Goal: Task Accomplishment & Management: Use online tool/utility

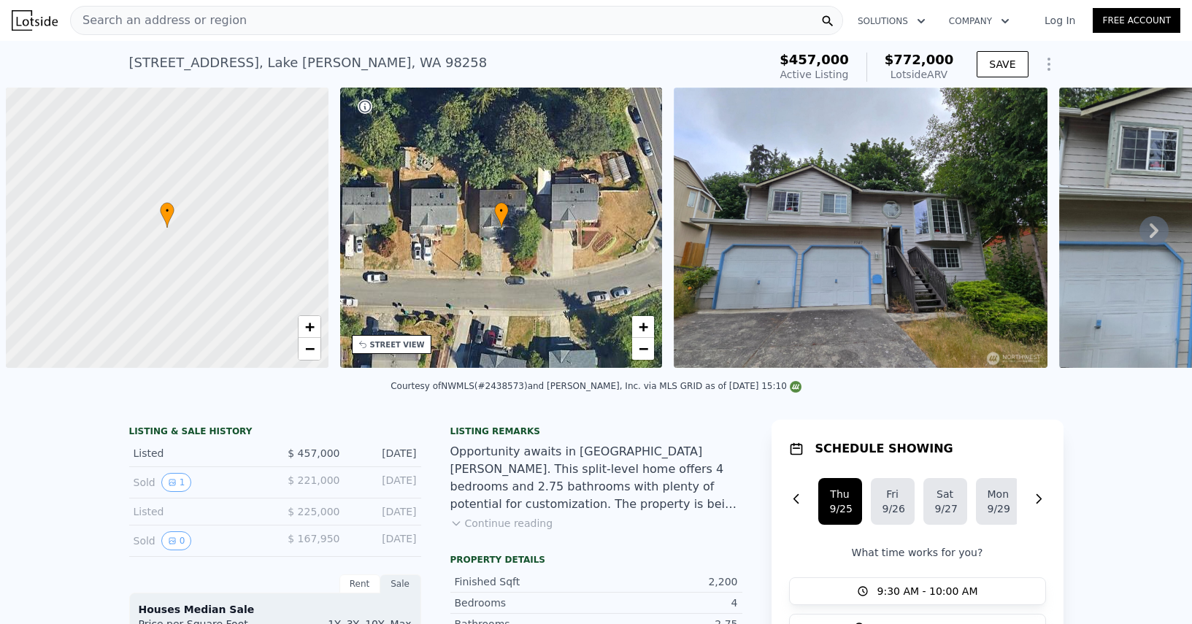
click at [515, 19] on div "Search an address or region" at bounding box center [456, 20] width 773 height 29
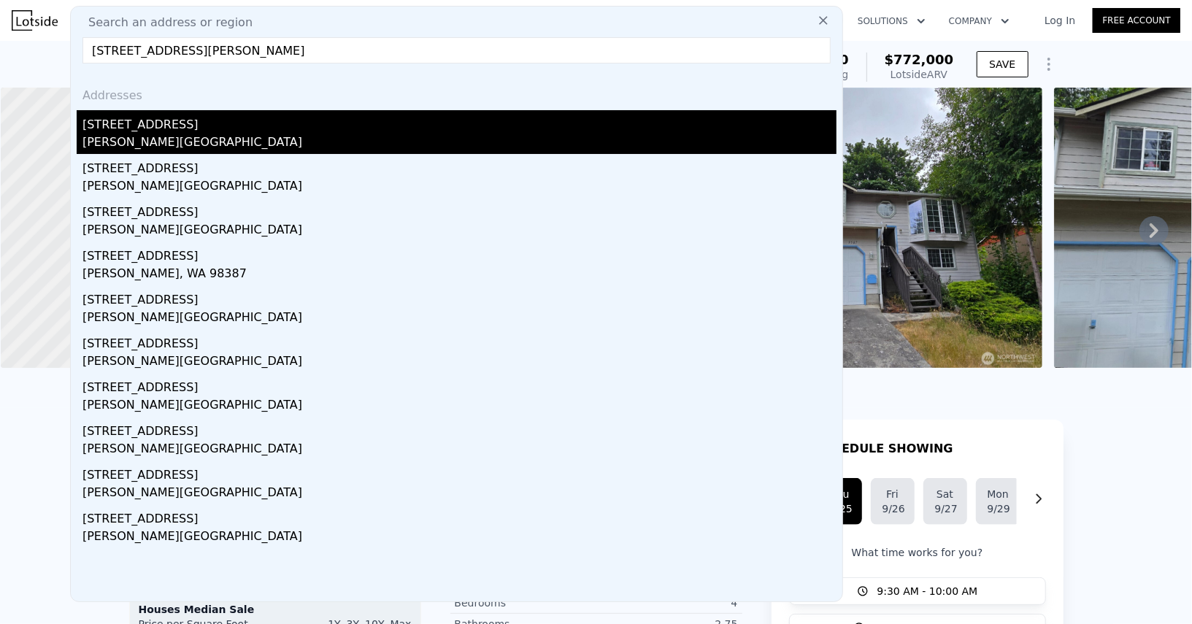
type input "[STREET_ADDRESS][PERSON_NAME]"
click at [199, 147] on div "[PERSON_NAME][GEOGRAPHIC_DATA]" at bounding box center [460, 144] width 754 height 20
type input "2.5"
type input "1516"
type input "7841"
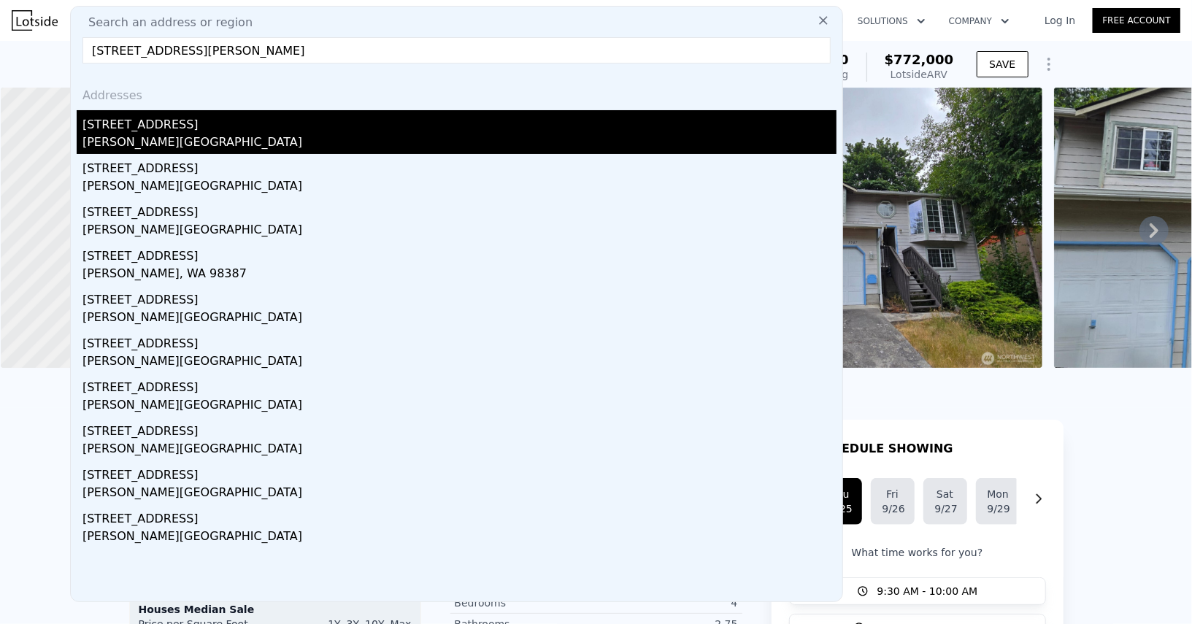
type input "14810"
type input "$ 1,066,000"
type input "6"
type input "$ 0"
type input "$ 30,000"
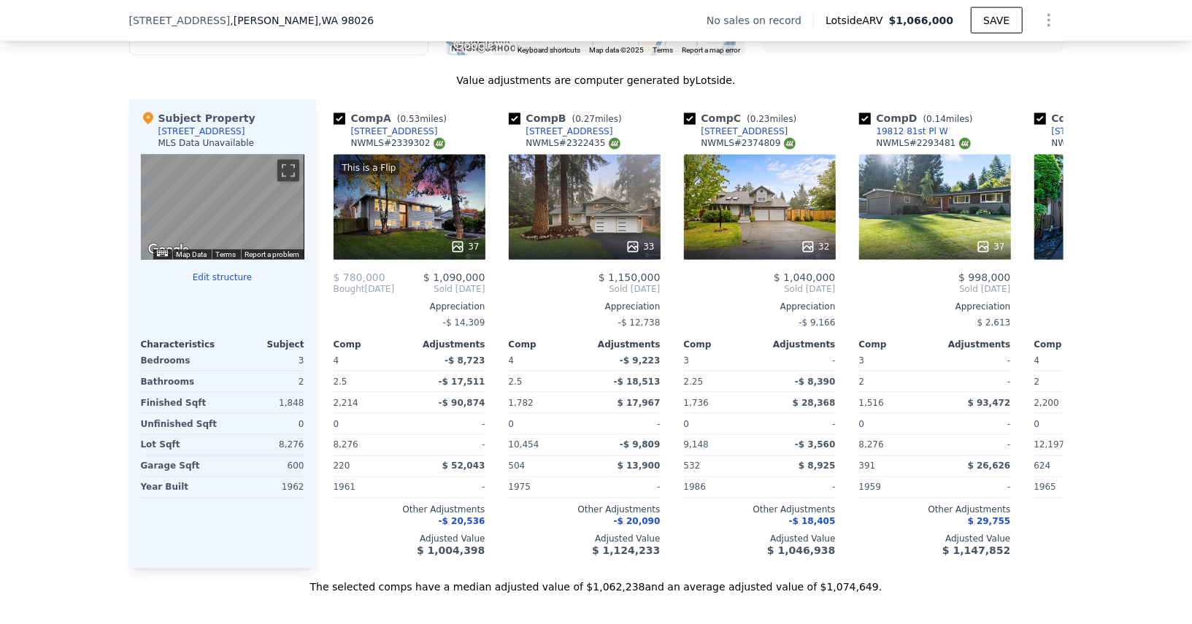
scroll to position [1367, 0]
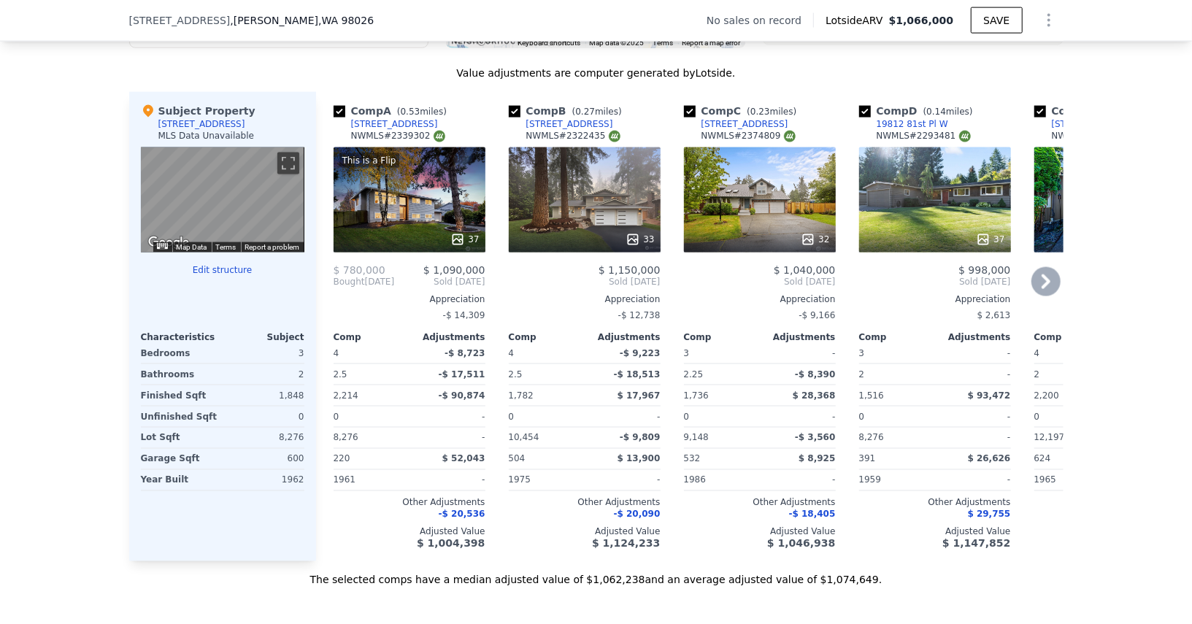
click at [599, 215] on div "33" at bounding box center [585, 199] width 152 height 105
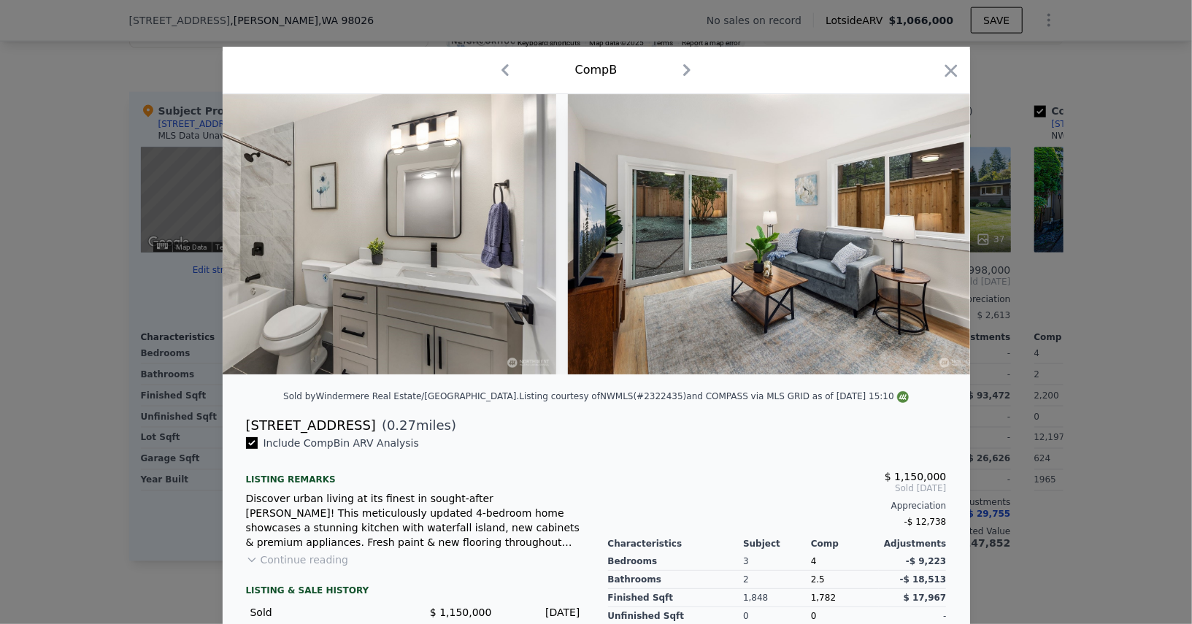
scroll to position [0, 8741]
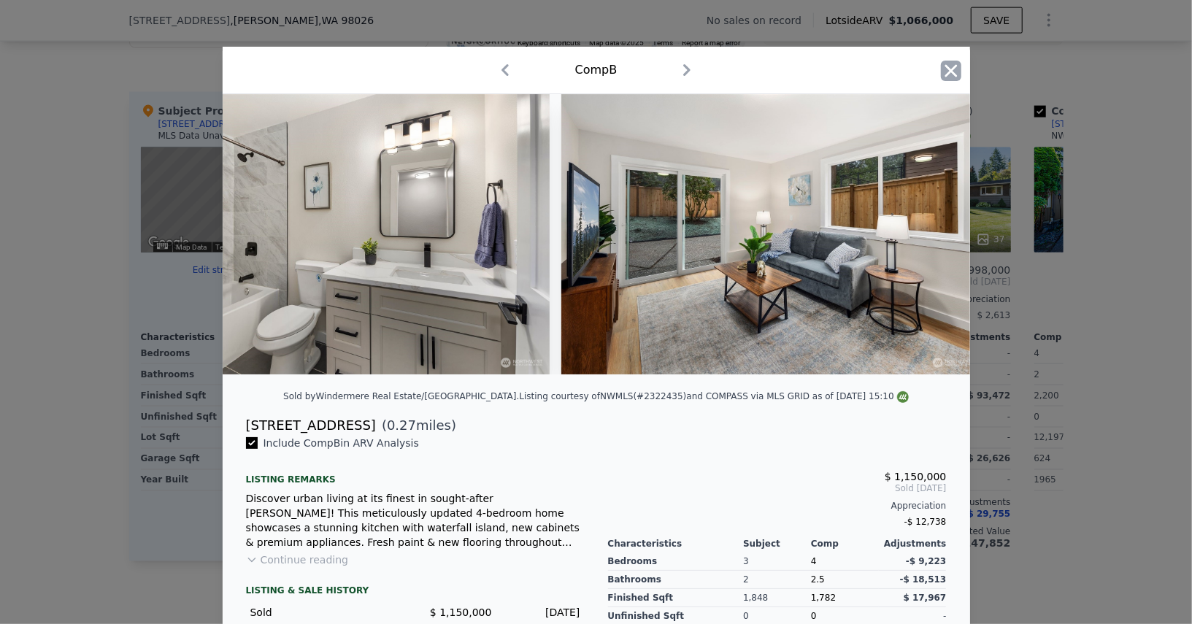
click at [951, 68] on icon "button" at bounding box center [951, 71] width 20 height 20
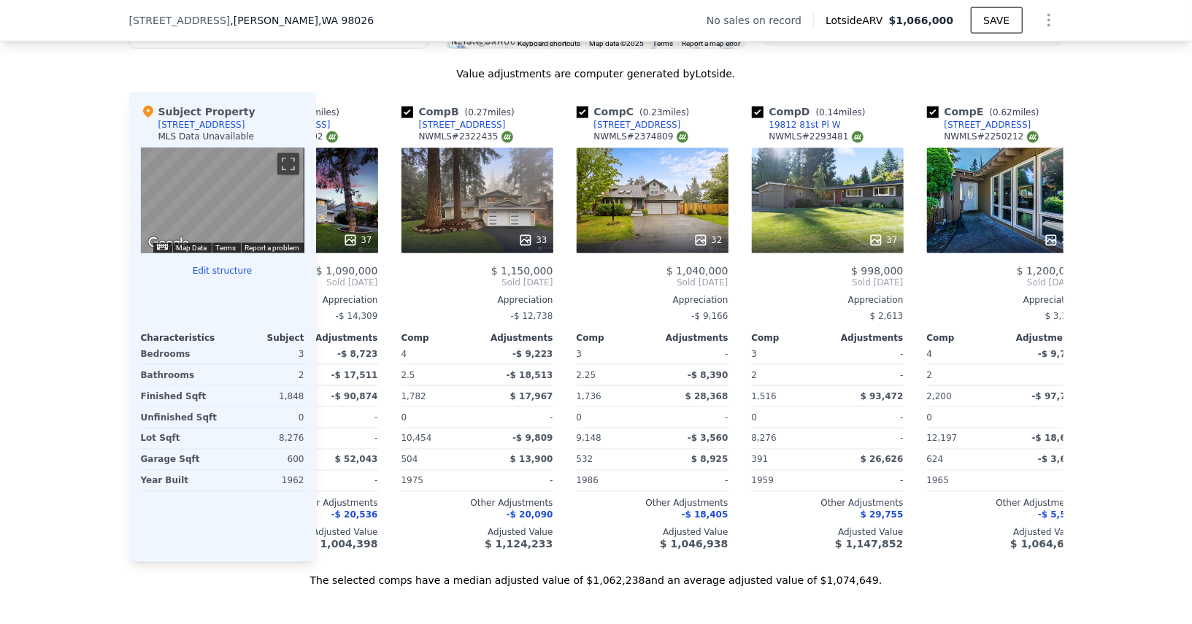
scroll to position [0, 104]
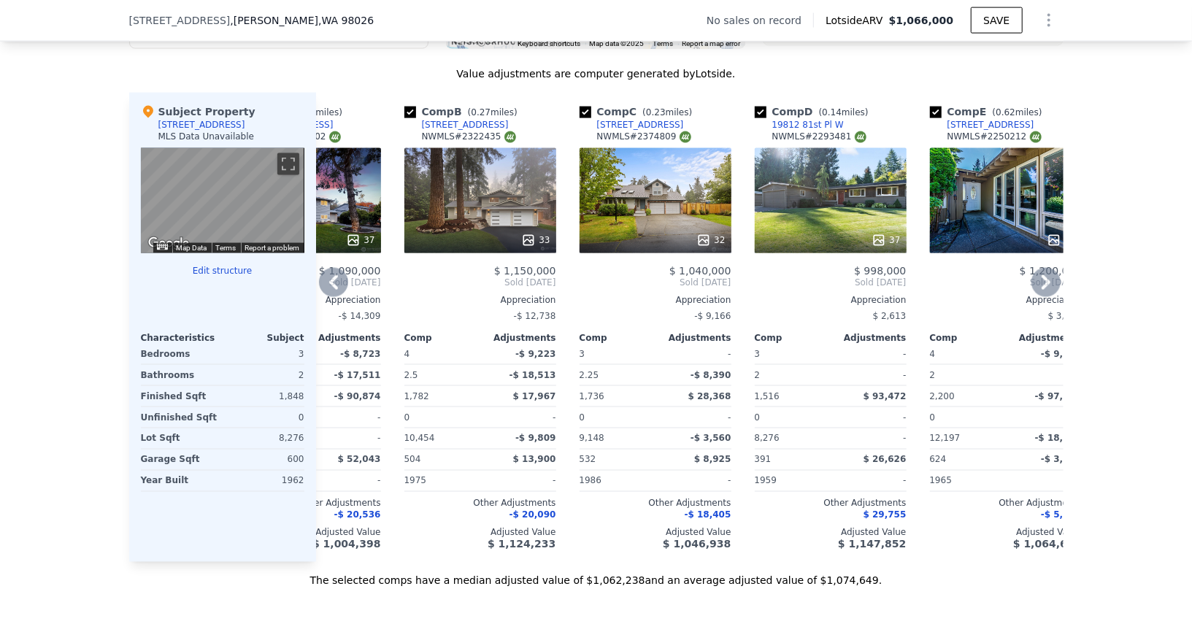
click at [689, 210] on div "32" at bounding box center [656, 200] width 152 height 105
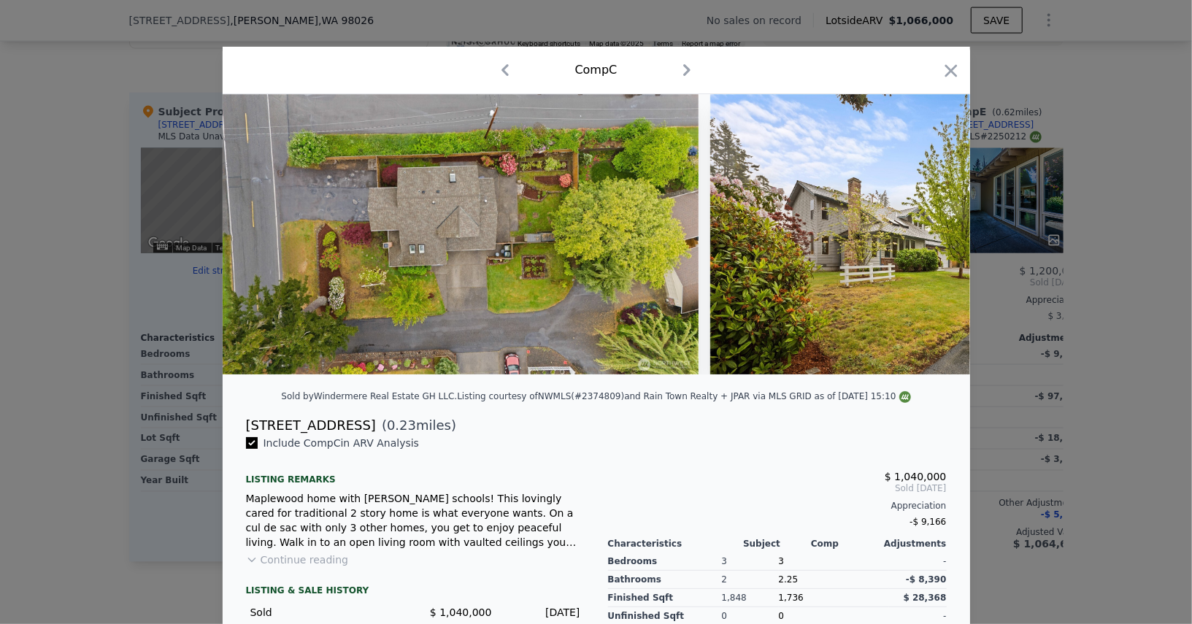
scroll to position [0, 11700]
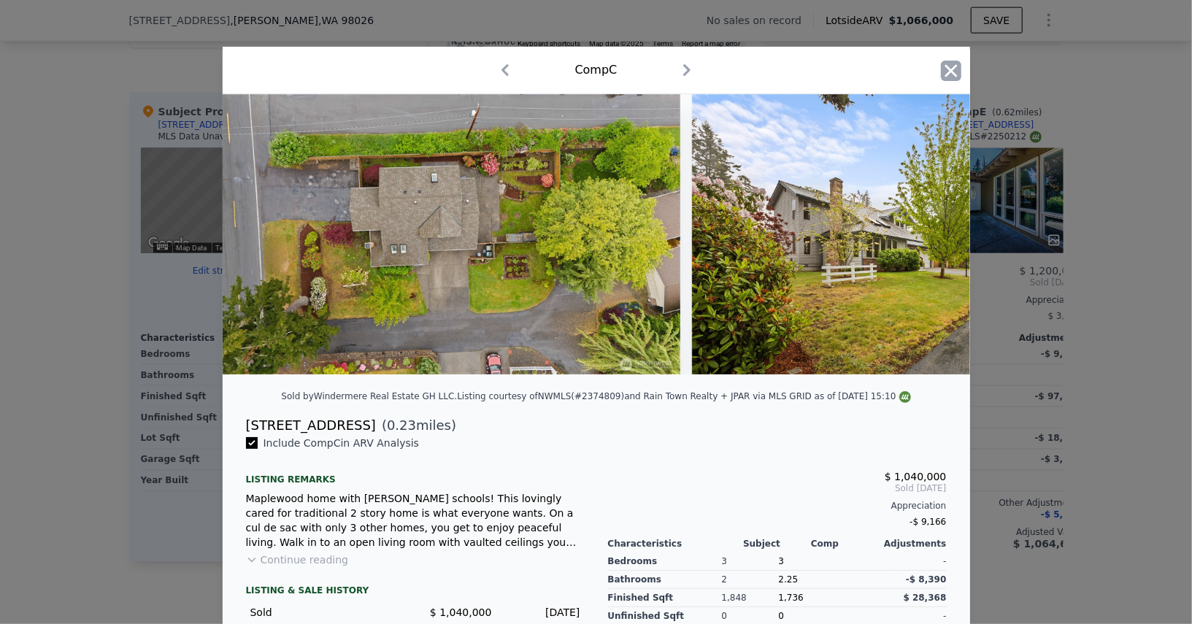
click at [956, 69] on icon "button" at bounding box center [951, 71] width 20 height 20
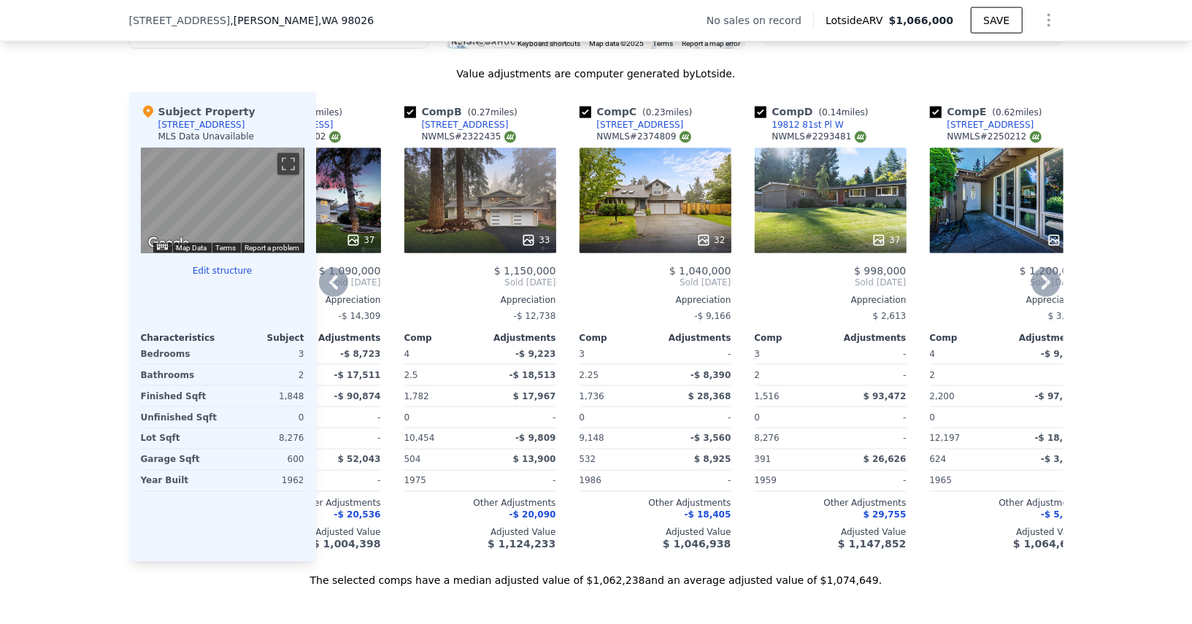
click at [472, 215] on div "33" at bounding box center [481, 200] width 152 height 105
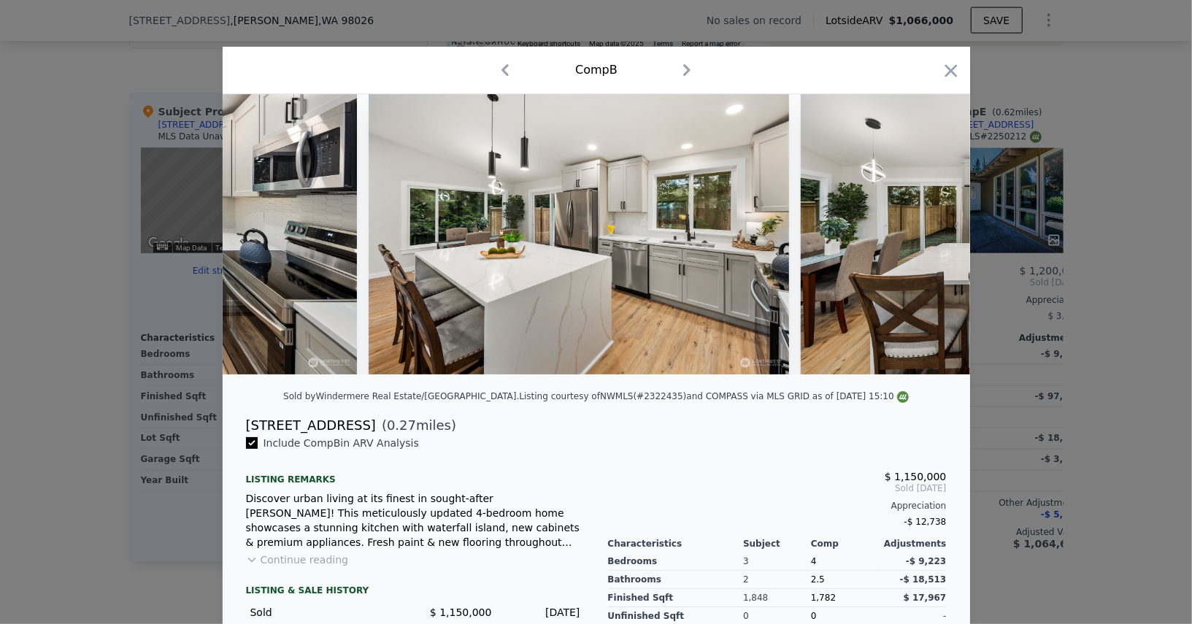
scroll to position [0, 1691]
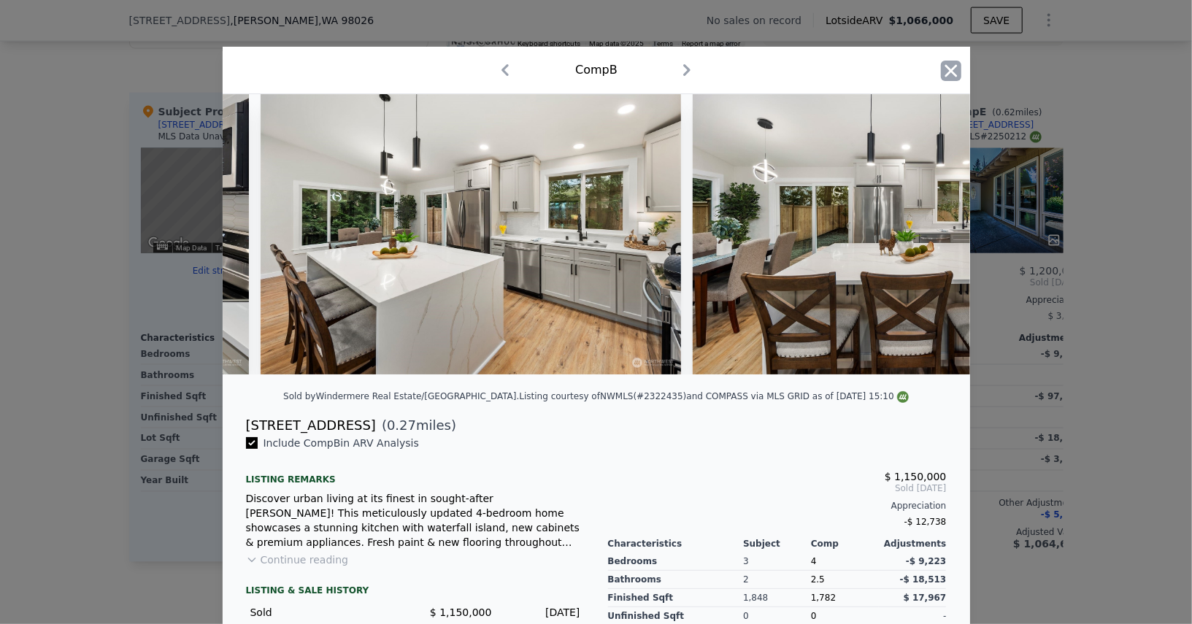
click at [955, 65] on icon "button" at bounding box center [951, 71] width 20 height 20
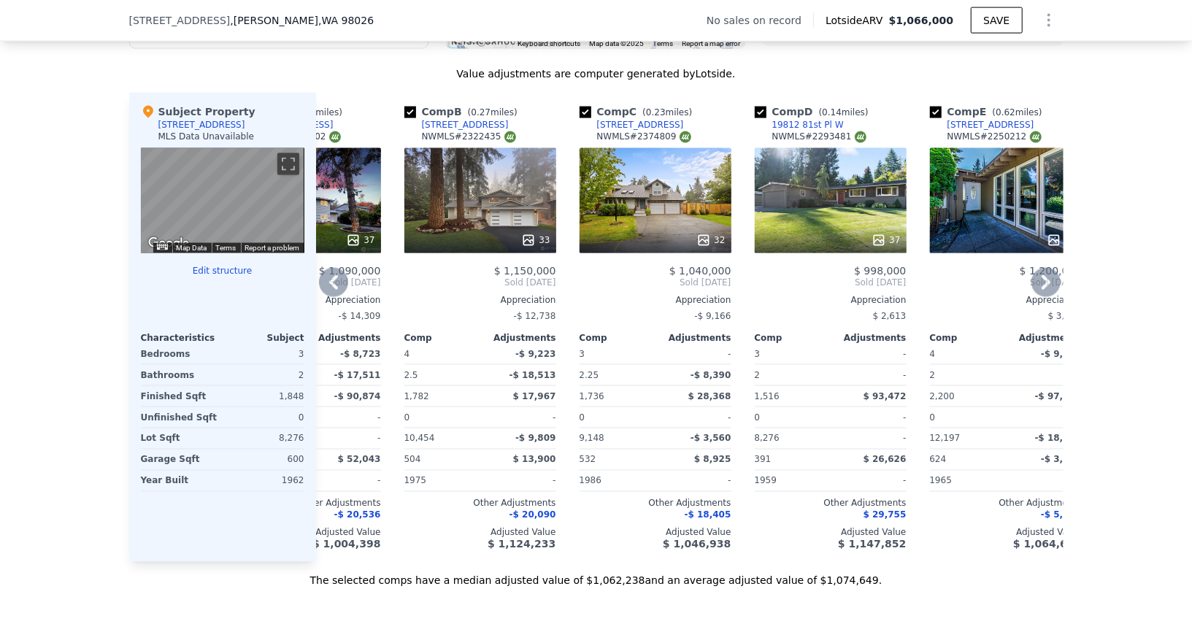
click at [480, 237] on div "33" at bounding box center [480, 240] width 139 height 15
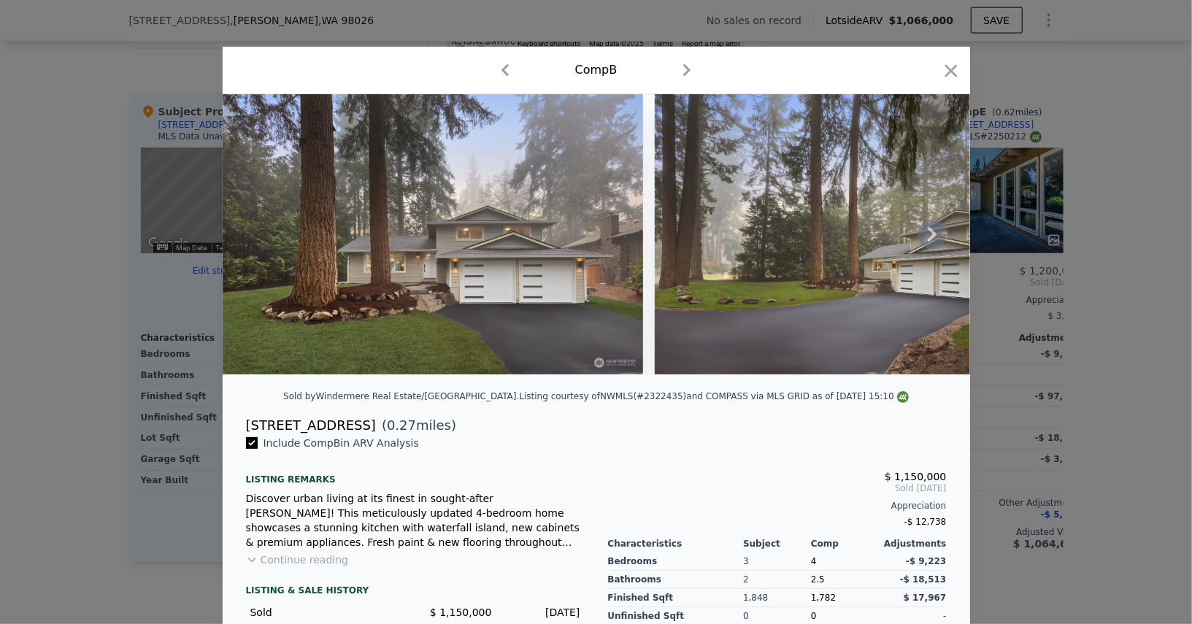
scroll to position [0, 222]
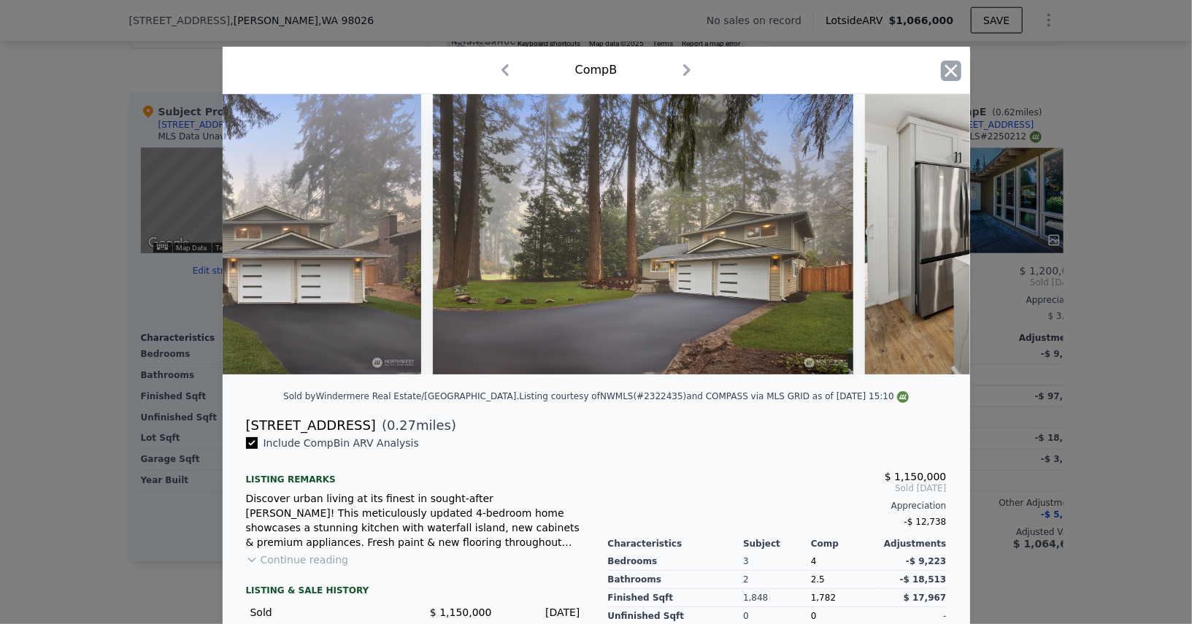
click at [946, 69] on icon "button" at bounding box center [951, 71] width 20 height 20
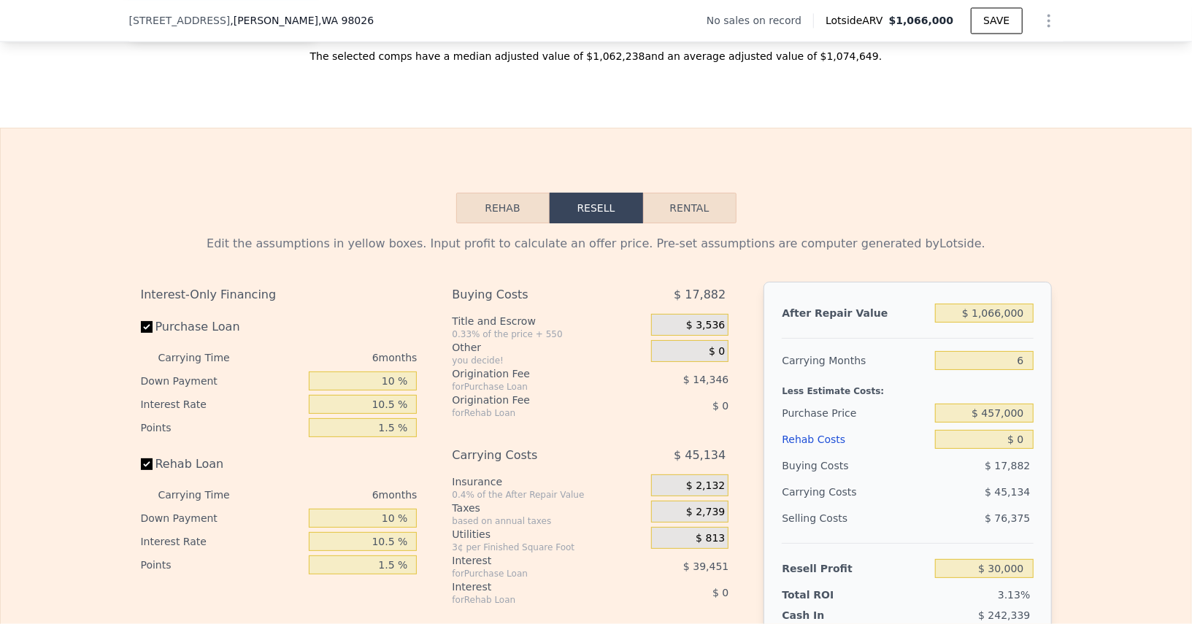
scroll to position [1889, 0]
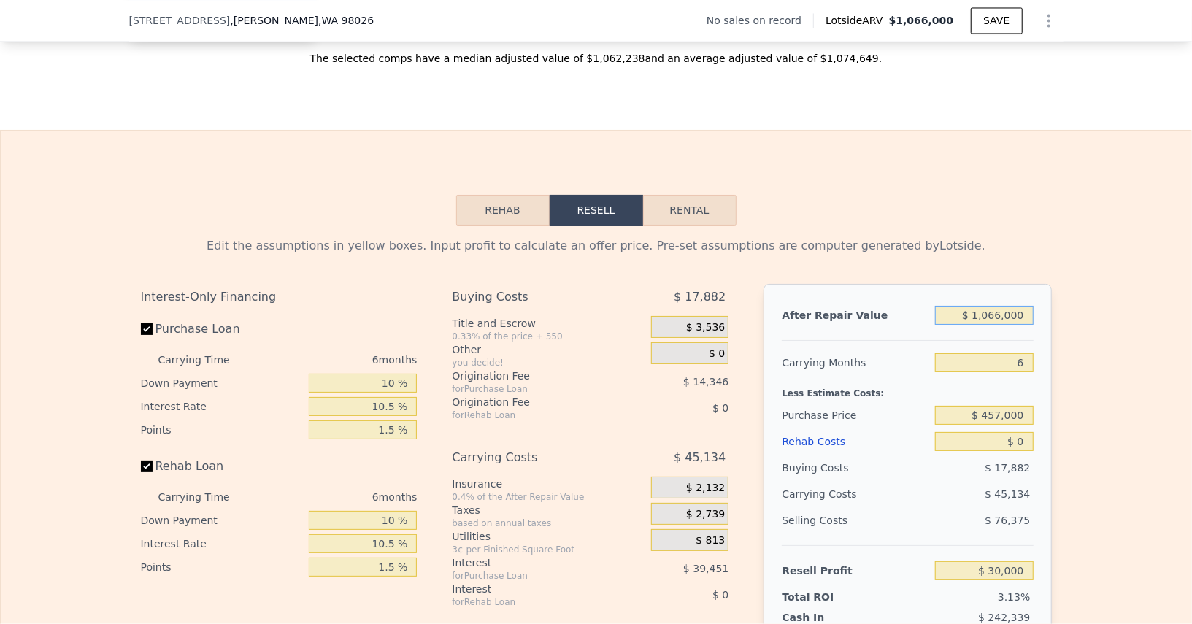
click at [970, 307] on input "$ 1,066,000" at bounding box center [984, 315] width 98 height 19
click at [1005, 313] on input "$ 1,066,000" at bounding box center [984, 315] width 98 height 19
click at [1005, 312] on input "$ 1,066,000" at bounding box center [984, 315] width 98 height 19
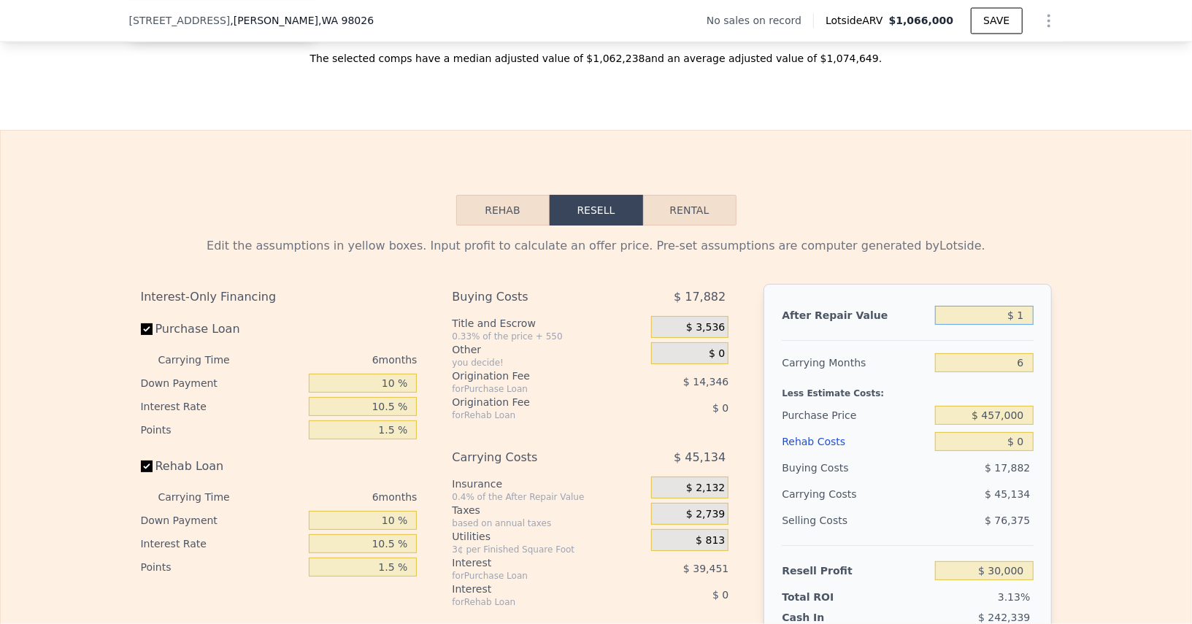
type input "$ 11"
type input "-$ 958,032"
type input "$ 115"
type input "-$ 957,936"
type input "$ 1,150"
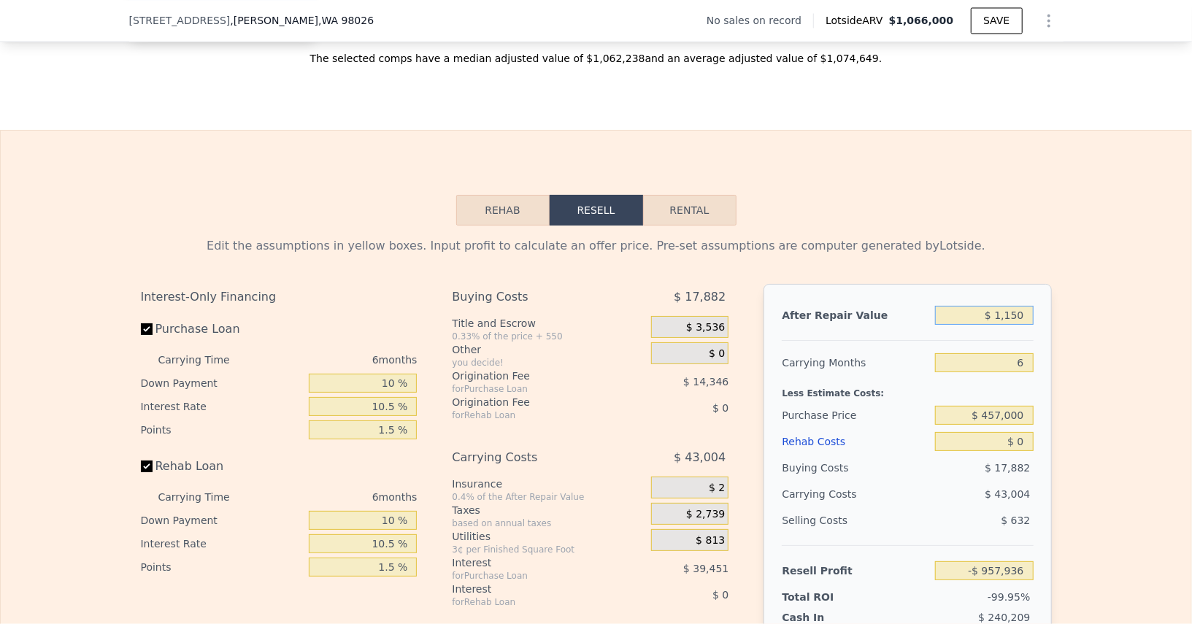
type input "-$ 956,977"
type input "$ 115,000"
type input "-$ 851,453"
type input "$ 1,150,000"
type input "$ 107,857"
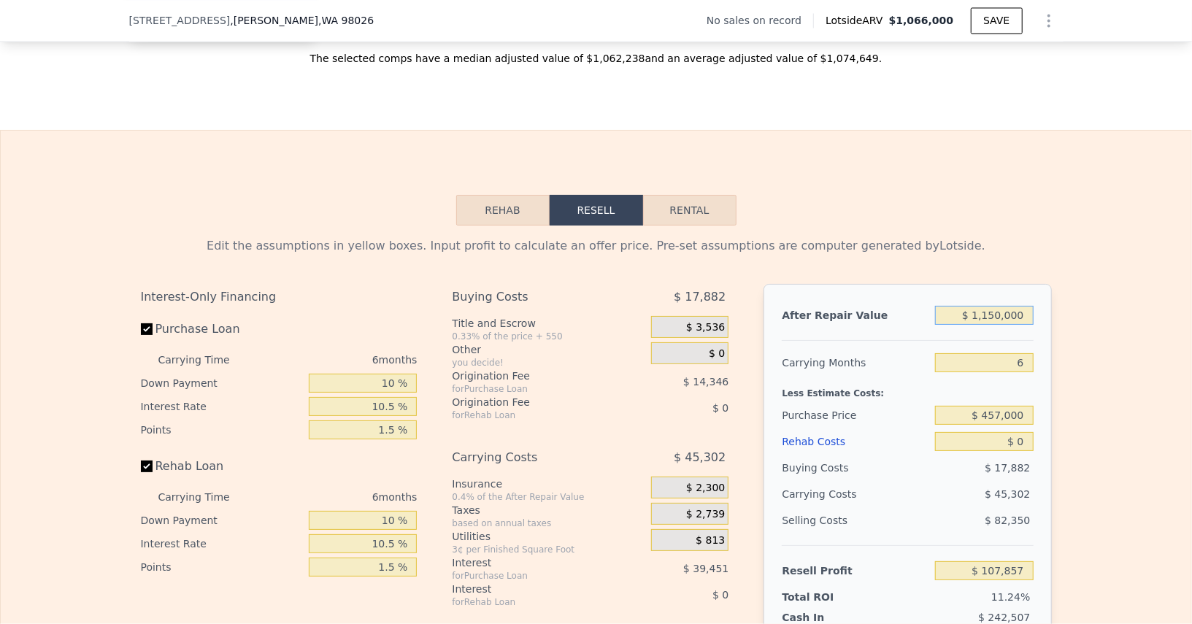
type input "$ 1,150,000"
click at [1003, 415] on input "$ 457,000" at bounding box center [984, 415] width 98 height 19
type input "$ 800,000"
click at [1014, 440] on input "$ 0" at bounding box center [984, 441] width 98 height 19
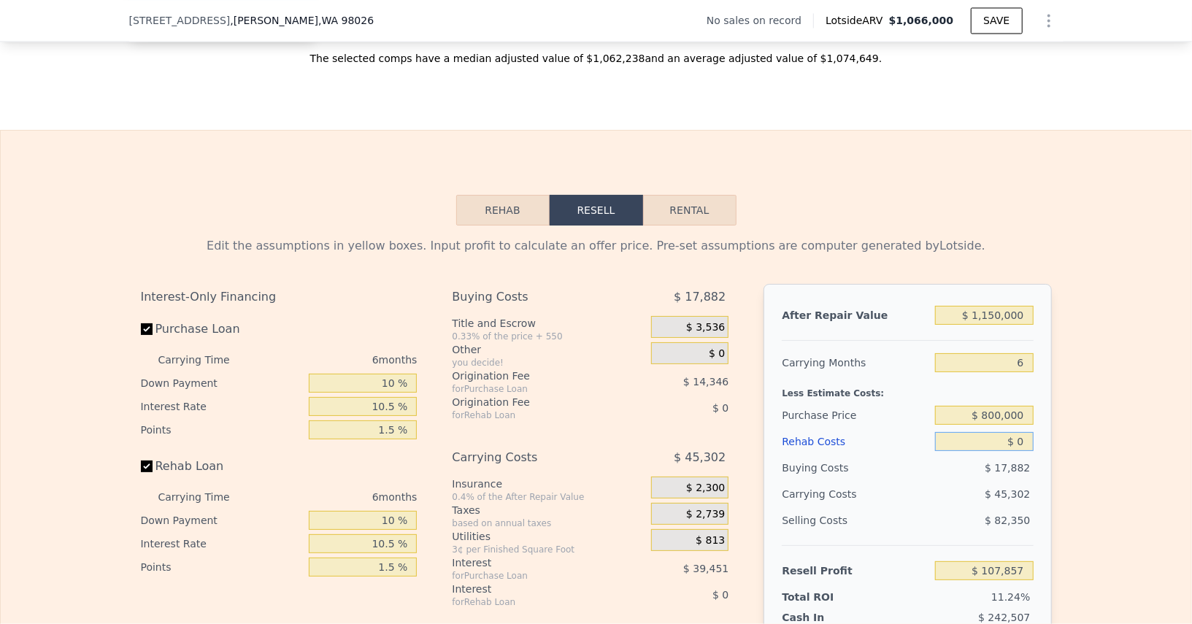
type input "$ 210,582"
click at [1014, 440] on input "$ 0" at bounding box center [984, 441] width 98 height 19
click at [1017, 440] on input "$ 0" at bounding box center [984, 441] width 98 height 19
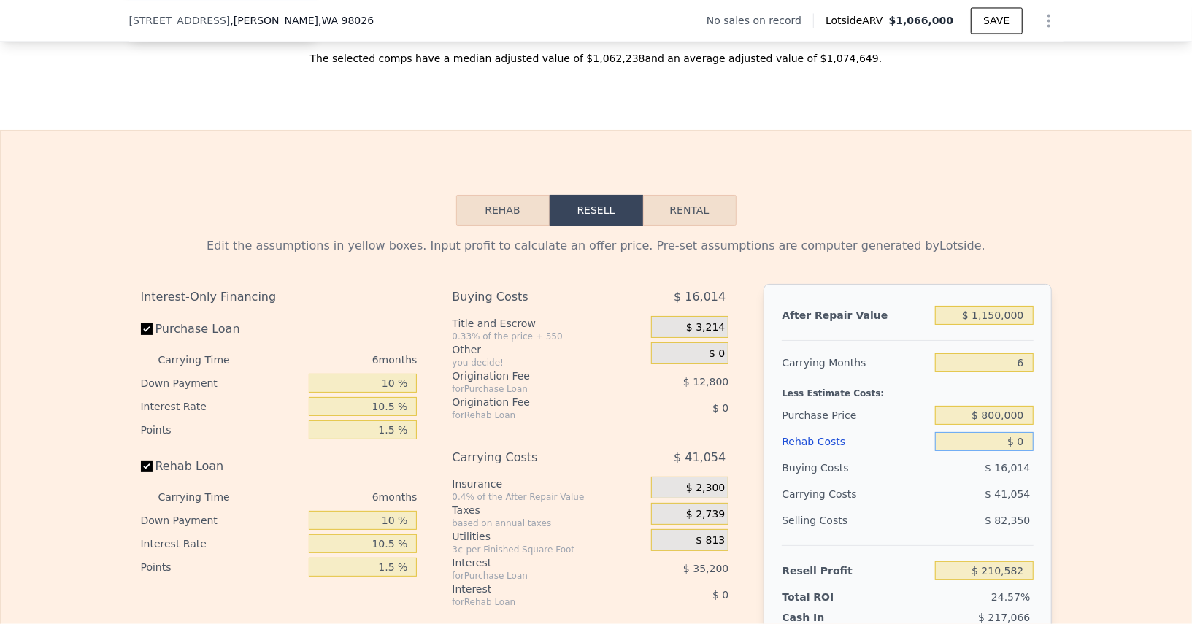
type input "$ 1"
type input "$ 210,581"
type input "$ 18"
type input "$ 210,564"
type input "$ 185"
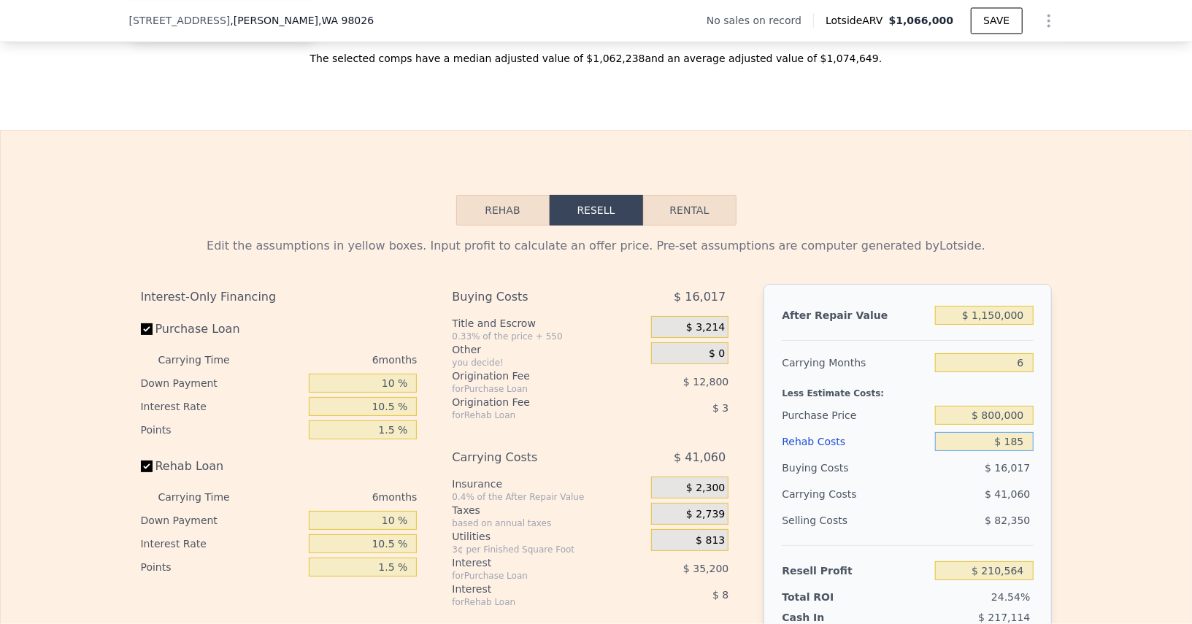
type input "$ 210,388"
type input "$ 18,500"
type input "$ 208,618"
type input "$ 185,000"
type input "$ 14,480"
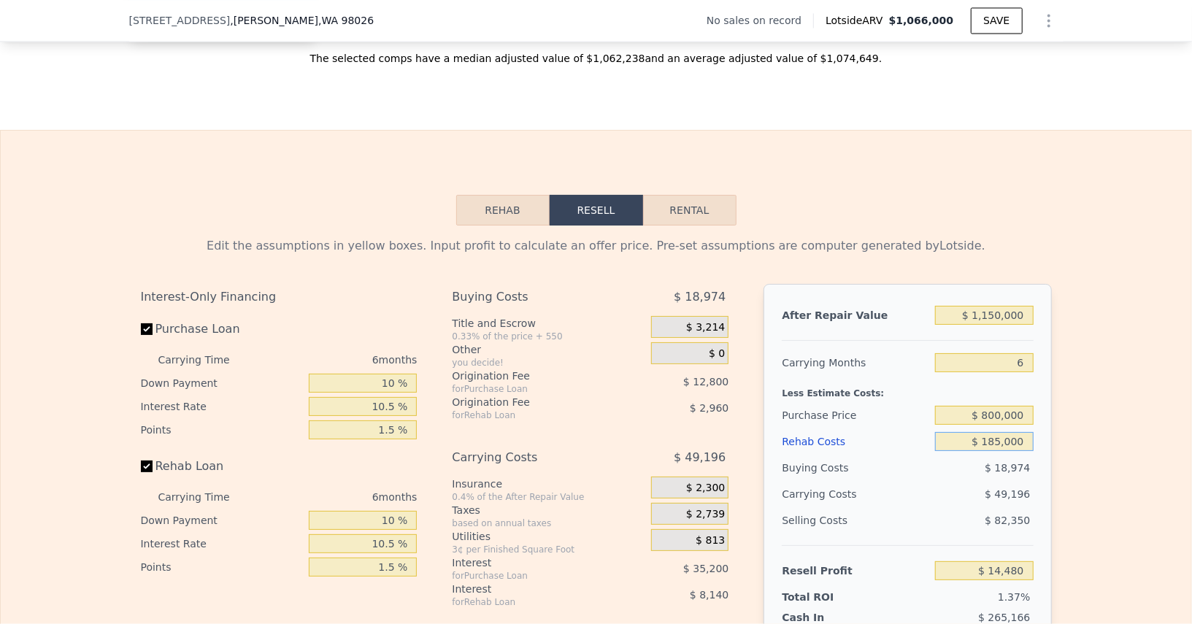
type input "$ 1,850,000"
type input "-$ 1,750,420"
type input "$ 185,000"
type input "$ 14,480"
type input "$ 185,000"
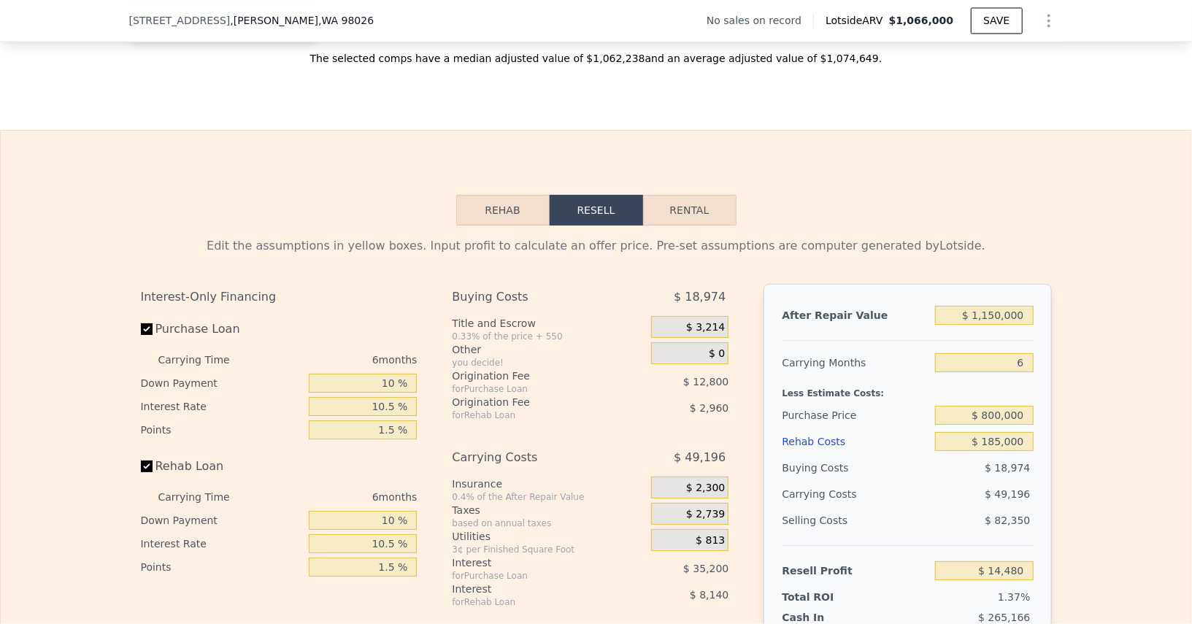
click at [1180, 457] on div "Edit the assumptions in yellow boxes. Input profit to calculate an offer price.…" at bounding box center [596, 497] width 1191 height 543
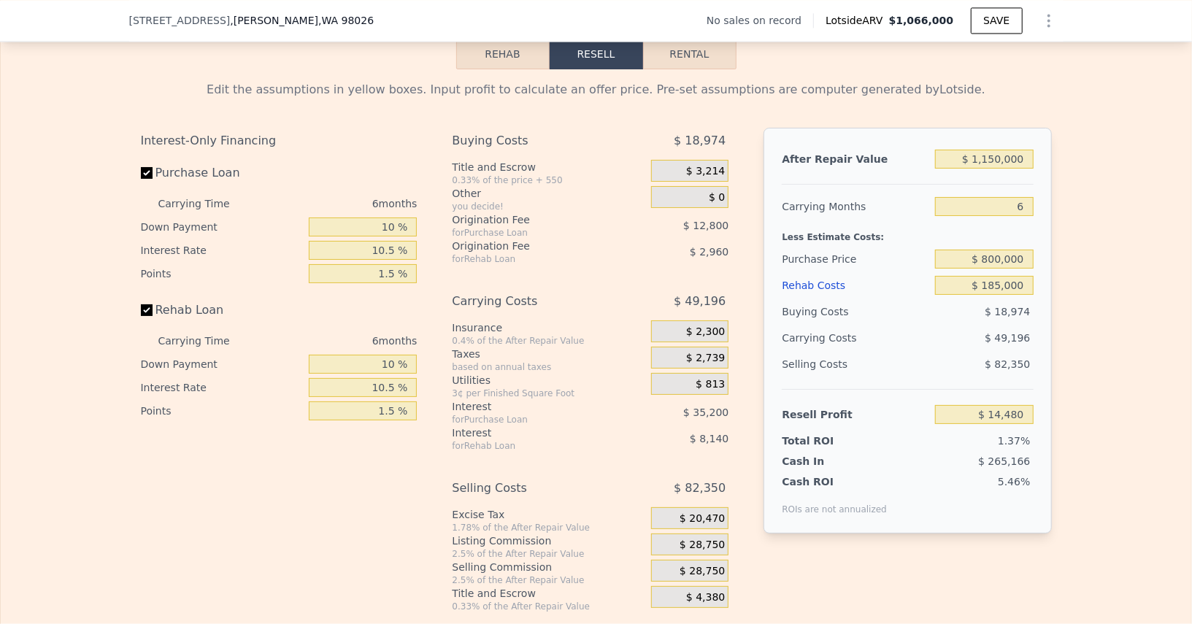
scroll to position [2057, 0]
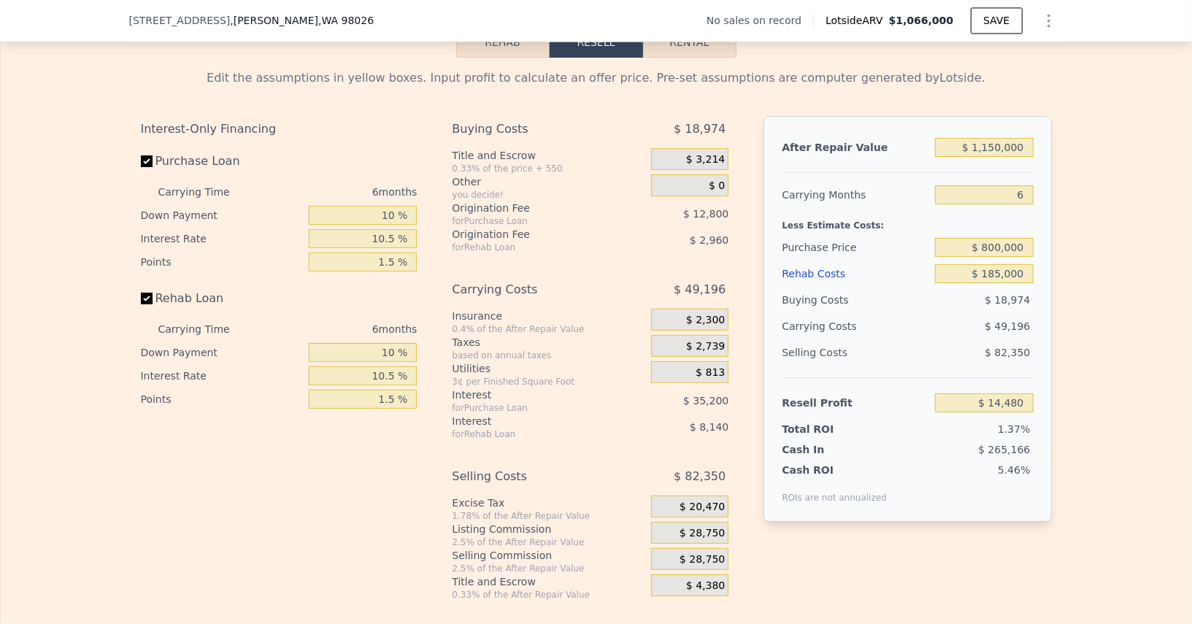
click at [721, 558] on span "$ 28,750" at bounding box center [702, 559] width 45 height 13
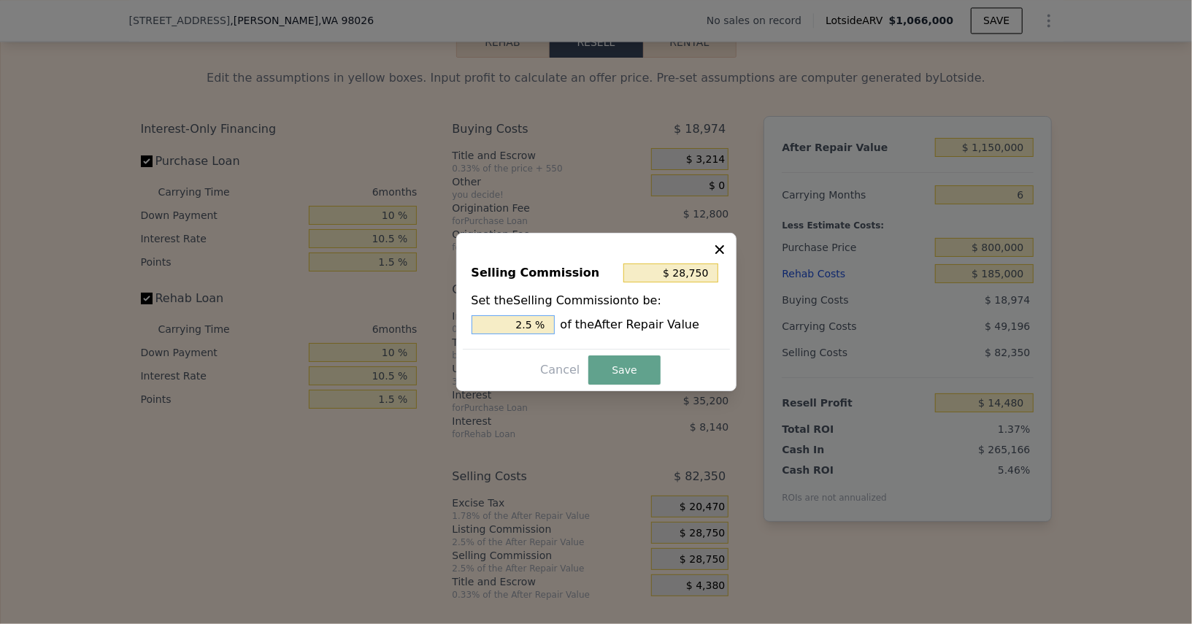
click at [513, 321] on input "2.5 %" at bounding box center [513, 324] width 83 height 19
type input "$ 11,500"
type input "1 %"
click at [609, 354] on div "Selling Commission $ 11,500 Set the Selling Commission to be: 1 % of the After …" at bounding box center [596, 312] width 280 height 158
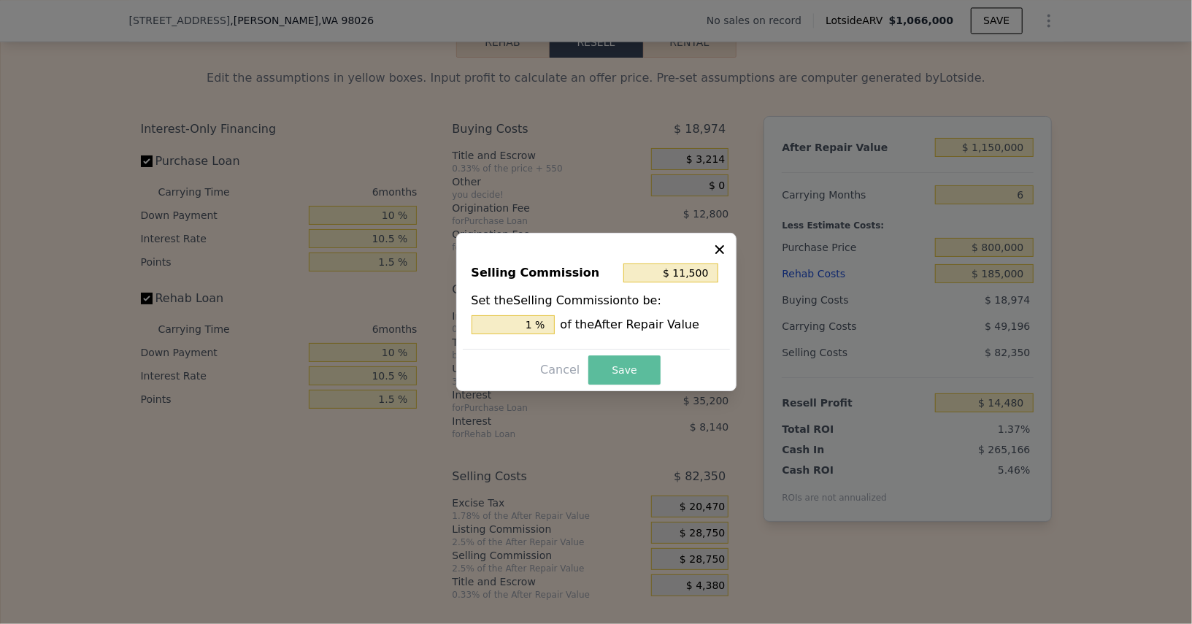
click at [616, 371] on button "Save" at bounding box center [625, 370] width 72 height 29
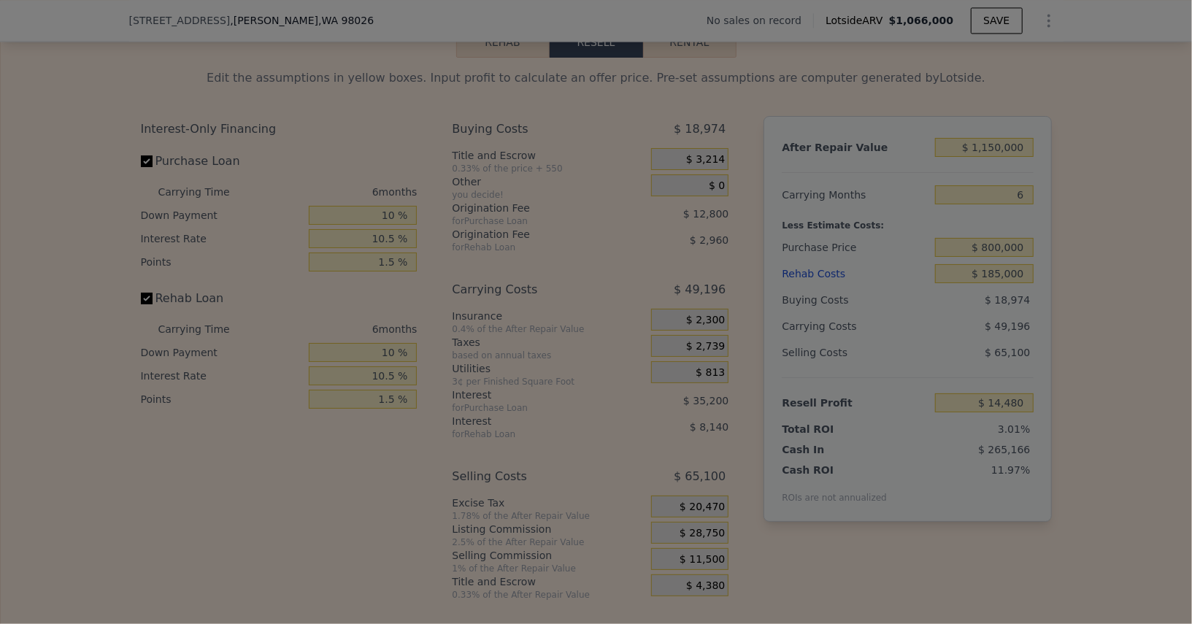
type input "$ 31,730"
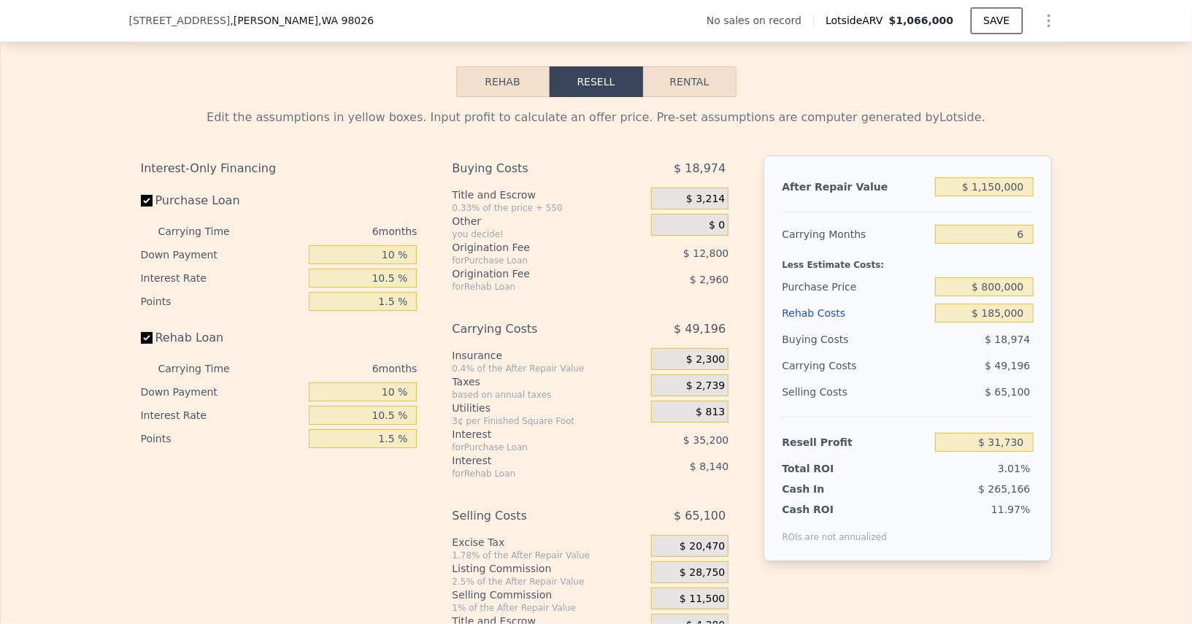
scroll to position [2002, 0]
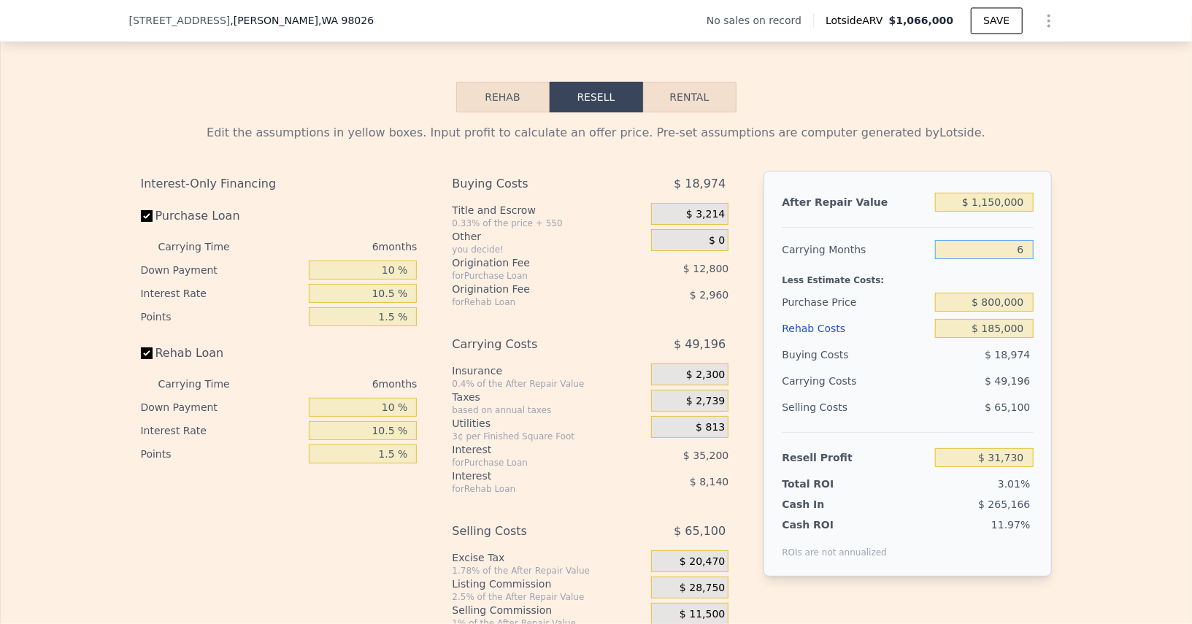
click at [1029, 245] on input "6" at bounding box center [984, 249] width 98 height 19
type input "56"
type input "-$ 378,234"
type input "5"
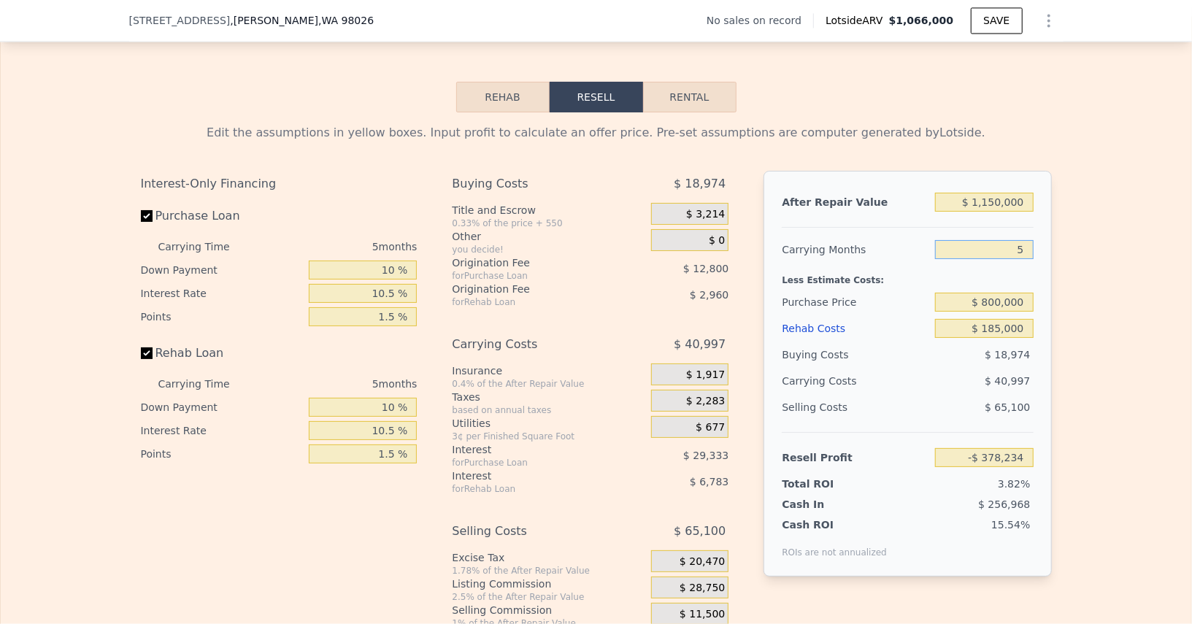
type input "$ 39,929"
type input "5"
click at [1085, 248] on div "Edit the assumptions in yellow boxes. Input profit to calculate an offer price.…" at bounding box center [596, 383] width 1191 height 543
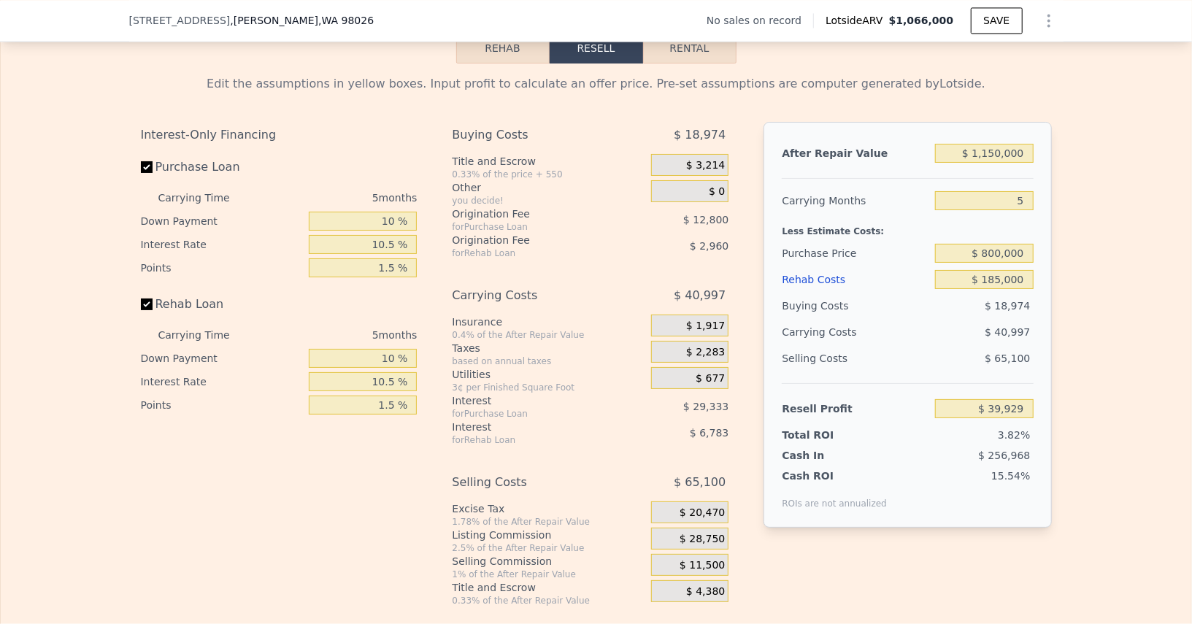
scroll to position [2068, 0]
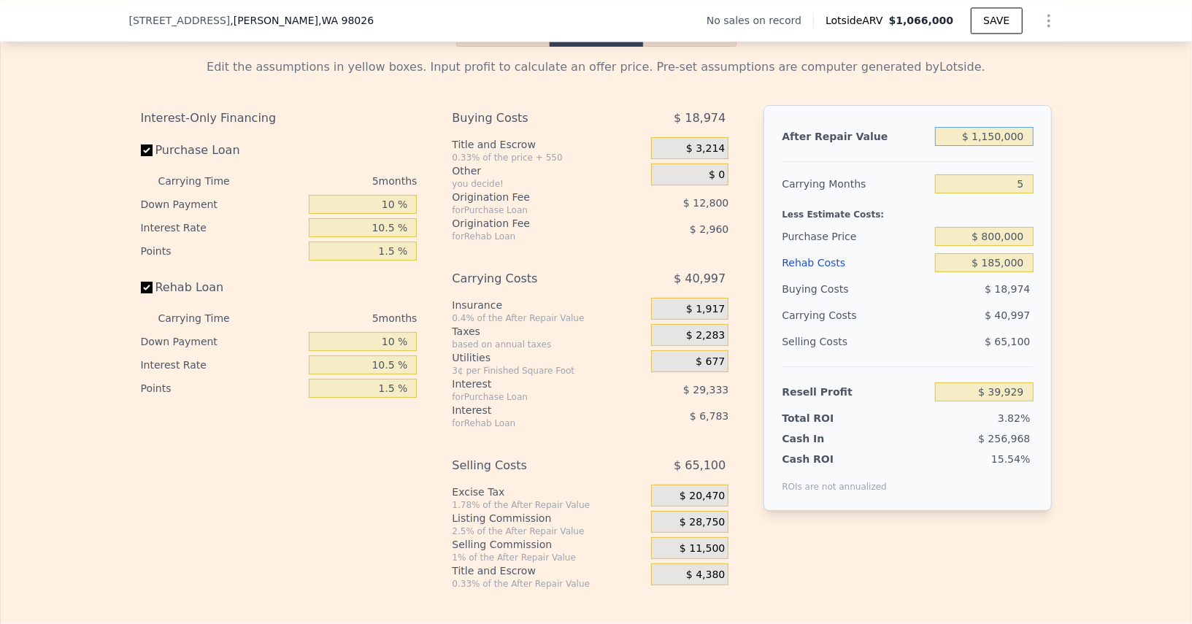
click at [1001, 133] on input "$ 1,150,000" at bounding box center [984, 136] width 98 height 19
type input "$ 11,000"
type input "-$ 1,033,240"
type input "$ 114,000"
type input "-$ 936,193"
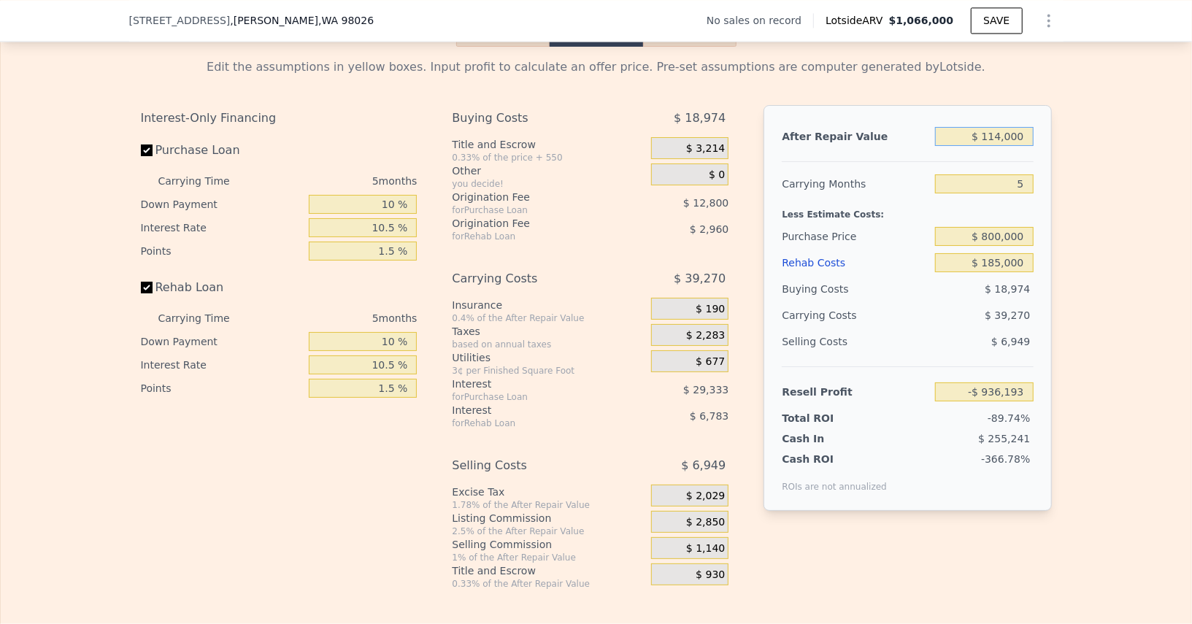
type input "$ 1,140,000"
type input "$ 30,508"
click at [1059, 116] on div "Edit the assumptions in yellow boxes. Input profit to calculate an offer price.…" at bounding box center [596, 318] width 935 height 543
click at [1084, 139] on div "Edit the assumptions in yellow boxes. Input profit to calculate an offer price.…" at bounding box center [596, 318] width 1191 height 543
click at [995, 128] on input "$ 1,140,000" at bounding box center [984, 136] width 98 height 19
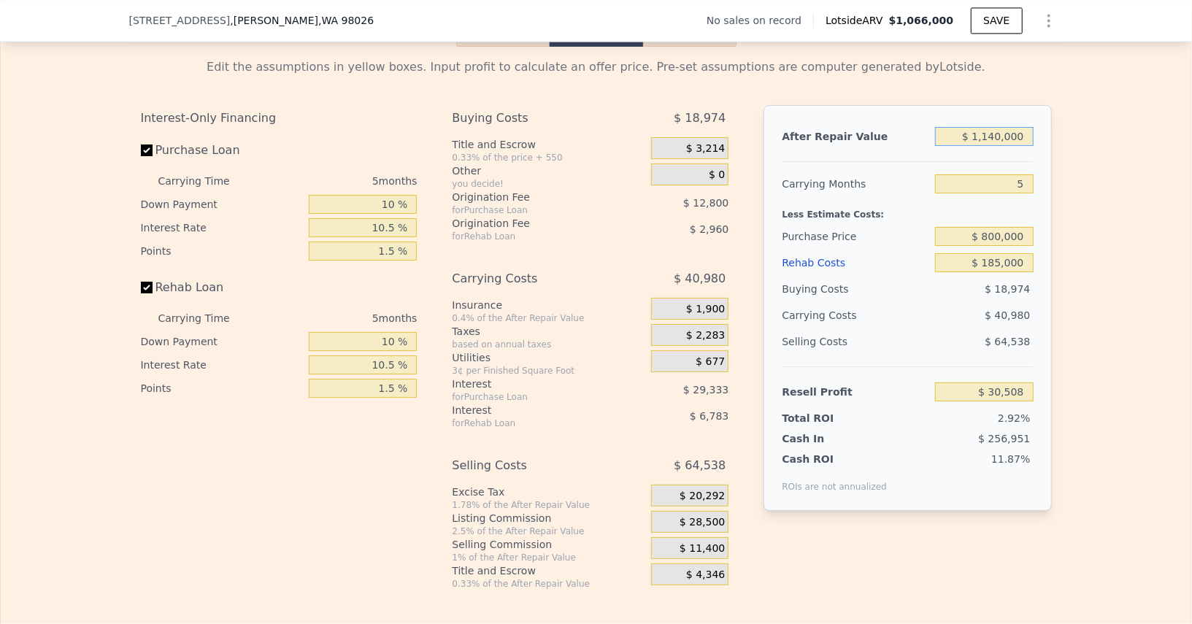
type input "$ 110,000"
type input "-$ 939,961"
type input "$ 1,150,000"
type input "$ 39,929"
click at [1117, 150] on div "Edit the assumptions in yellow boxes. Input profit to calculate an offer price.…" at bounding box center [596, 318] width 1191 height 543
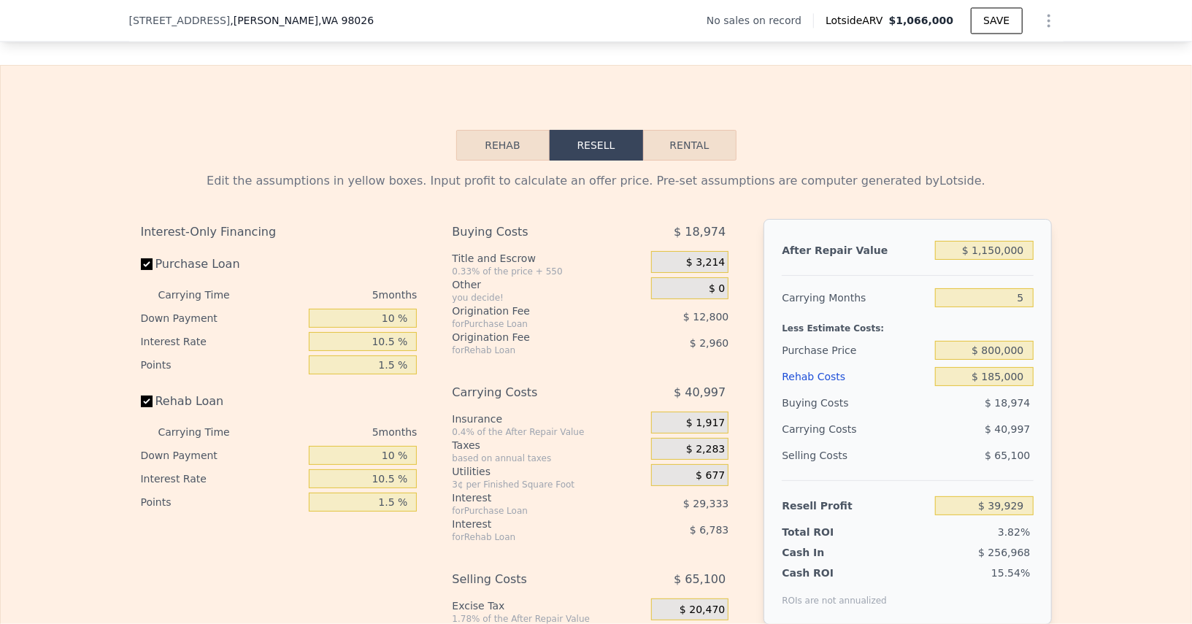
type input "$ 1,066,000"
type input "6"
type input "$ 0"
type input "$ 30,000"
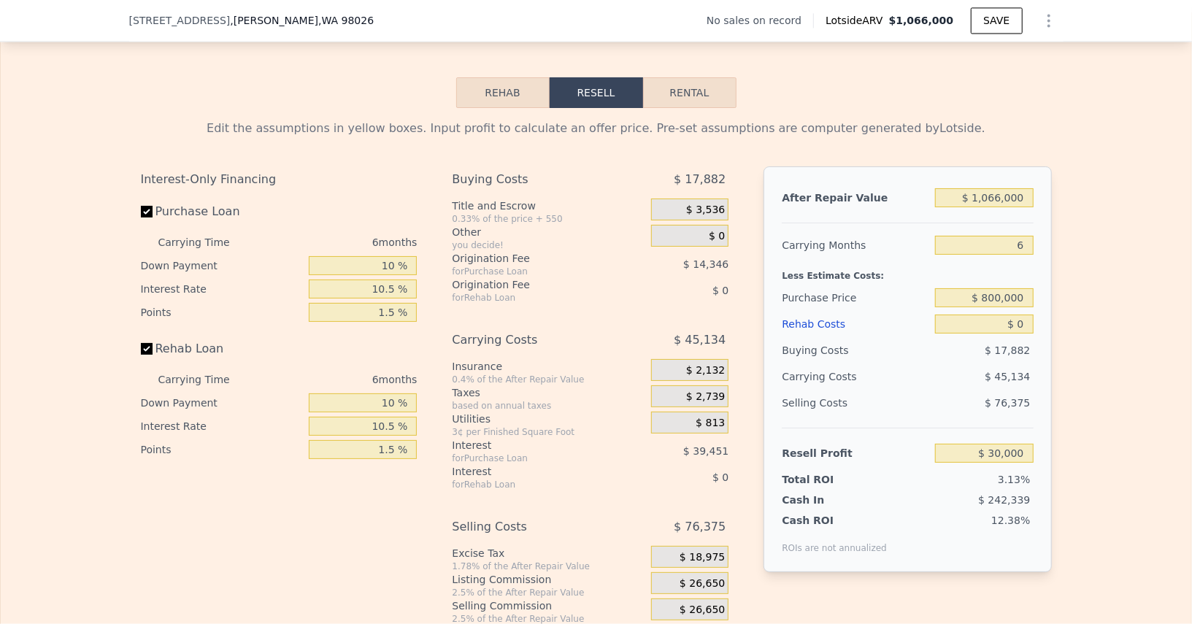
scroll to position [2022, 0]
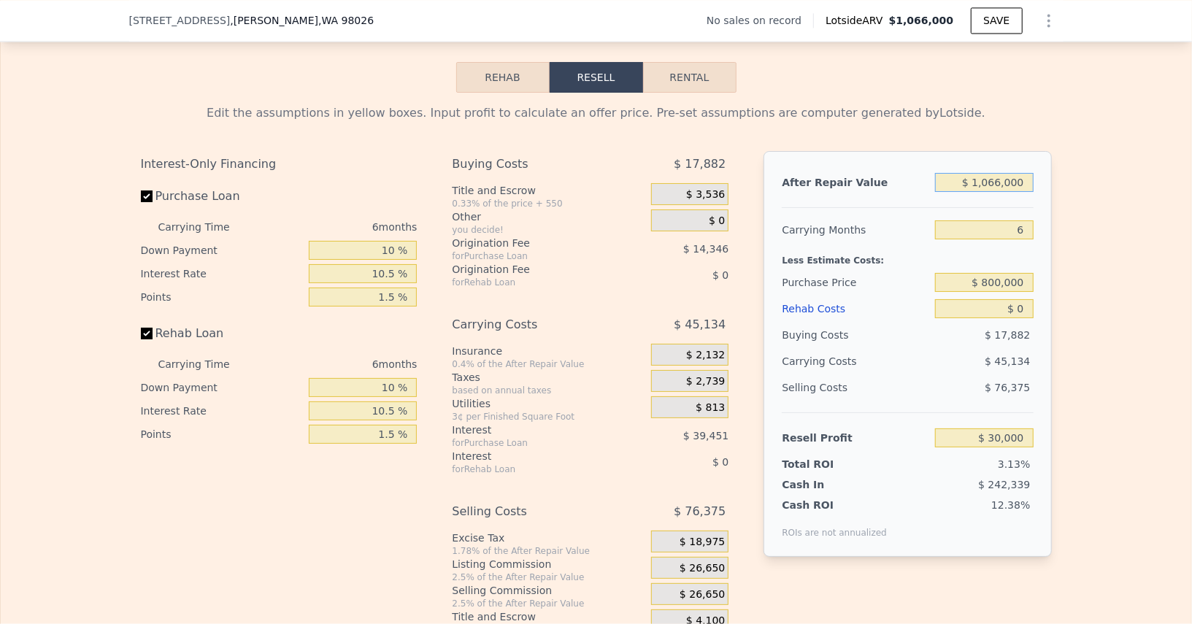
click at [996, 180] on input "$ 1,066,000" at bounding box center [984, 182] width 98 height 19
type input "$ 11"
type input "-$ 958,032"
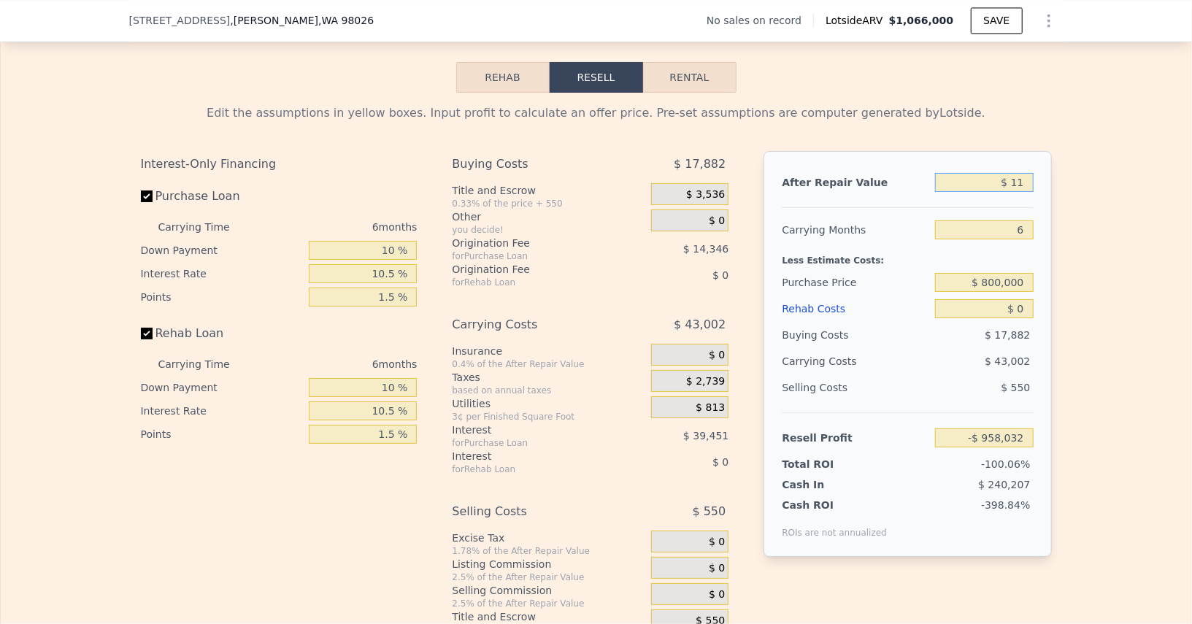
type input "$ 115"
type input "-$ 957,936"
type input "$ 1,150"
type input "-$ 956,977"
type input "$ 11,500"
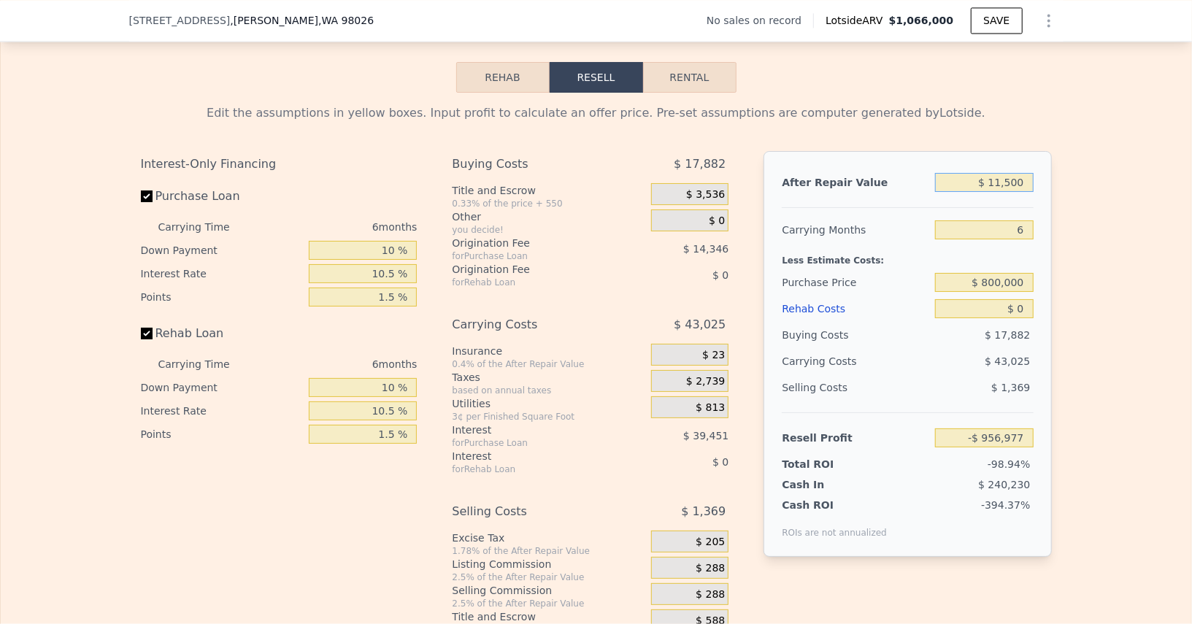
type input "-$ 947,385"
type input "$ 115,000"
type input "-$ 851,453"
type input "$ 1,150,000"
type input "$ 107,857"
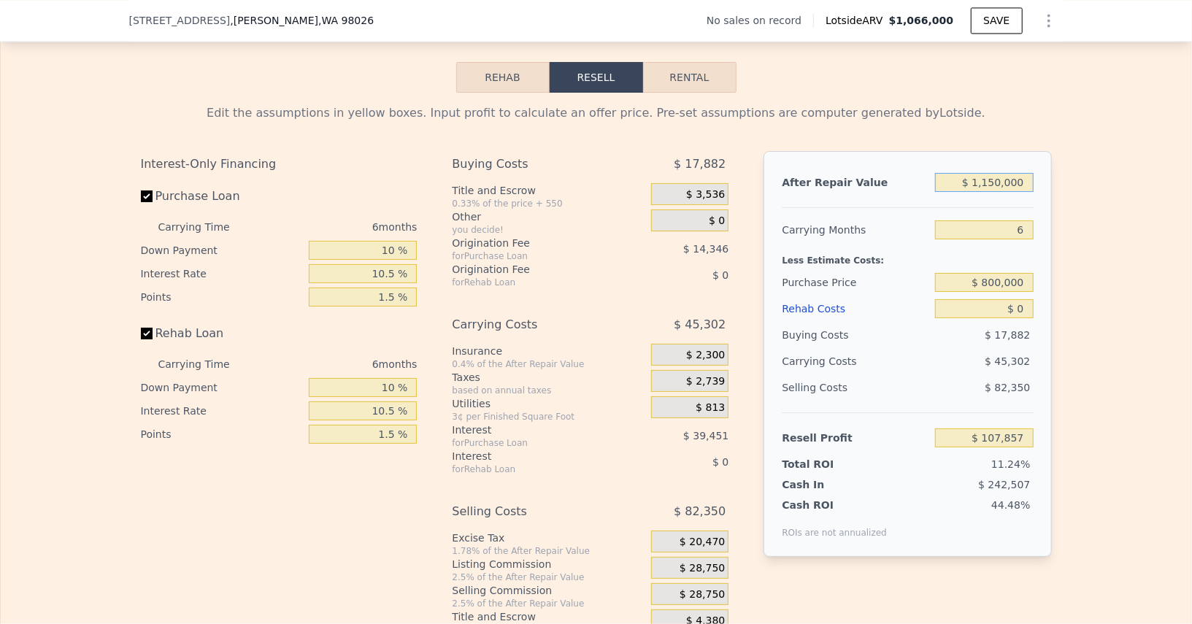
type input "$ 1,150,000"
click at [1010, 221] on input "6" at bounding box center [984, 230] width 98 height 19
type input "5"
type input "$ 115,407"
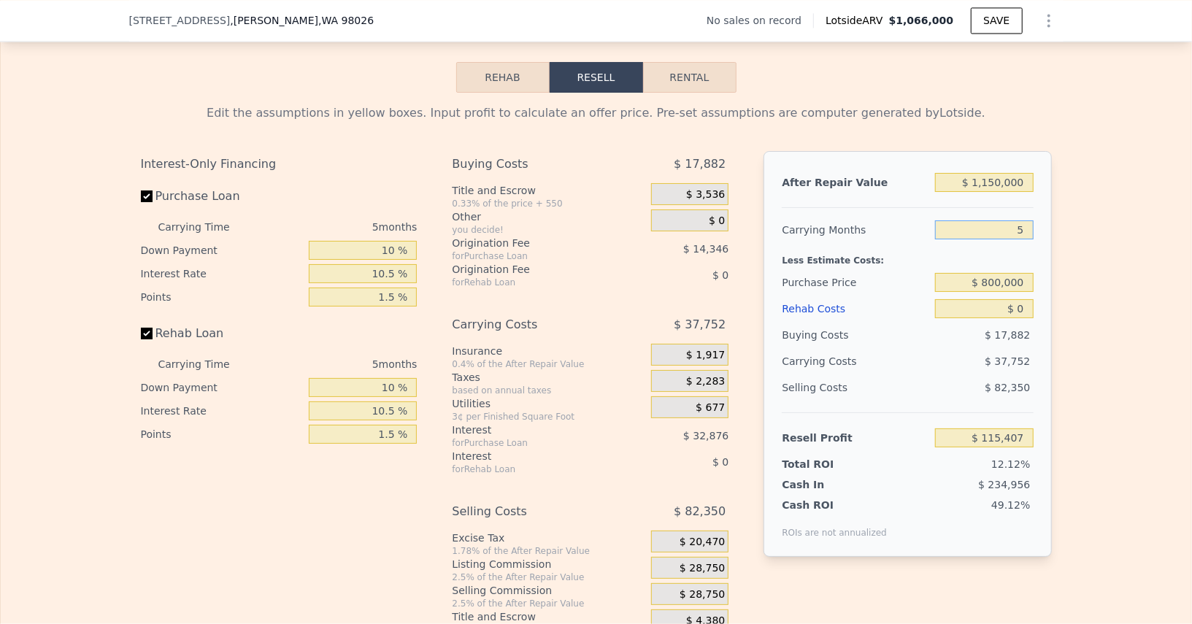
type input "5"
click at [445, 282] on div "Interest-Only Financing Purchase Loan Carrying Time 5 months Down Payment 10 % …" at bounding box center [596, 393] width 911 height 485
click at [1020, 302] on input "$ 0" at bounding box center [984, 308] width 98 height 19
click at [721, 591] on span "$ 28,750" at bounding box center [702, 595] width 45 height 13
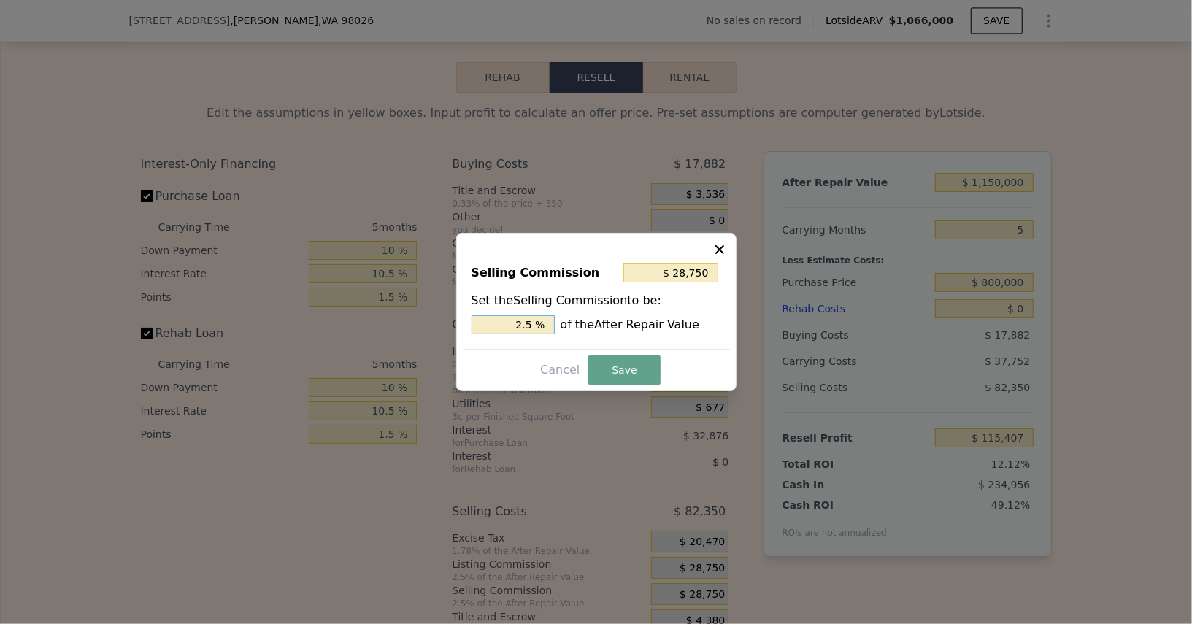
click at [508, 328] on input "2.5 %" at bounding box center [513, 324] width 83 height 19
type input "$ 11,500"
type input "1 %"
click at [605, 369] on button "Save" at bounding box center [625, 370] width 72 height 29
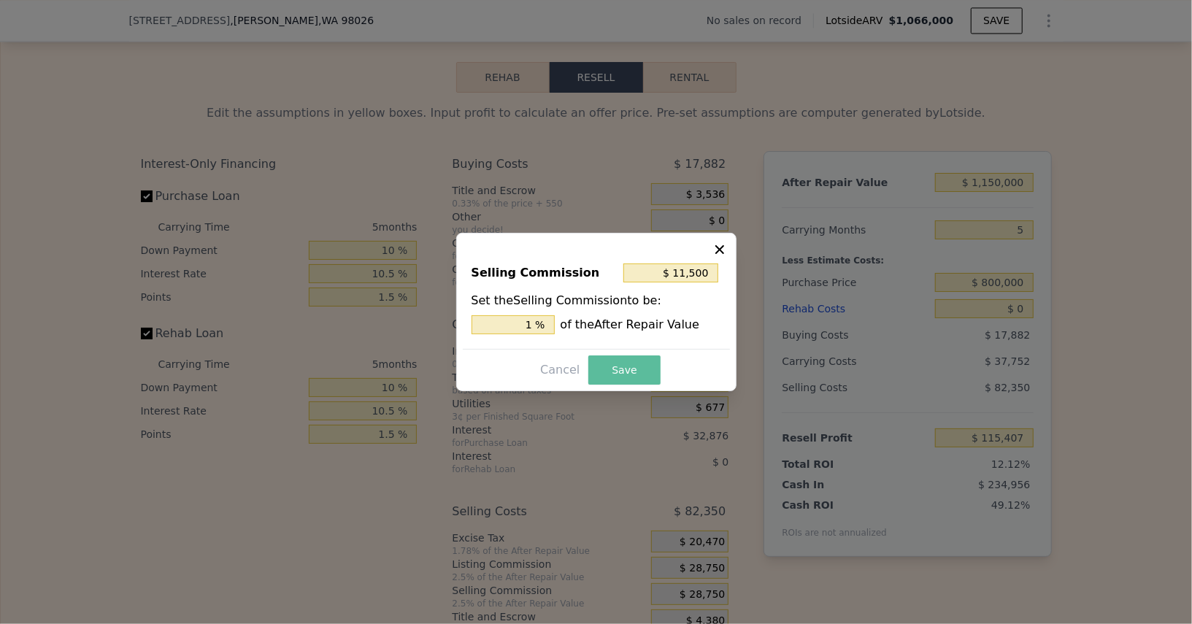
type input "$ 132,657"
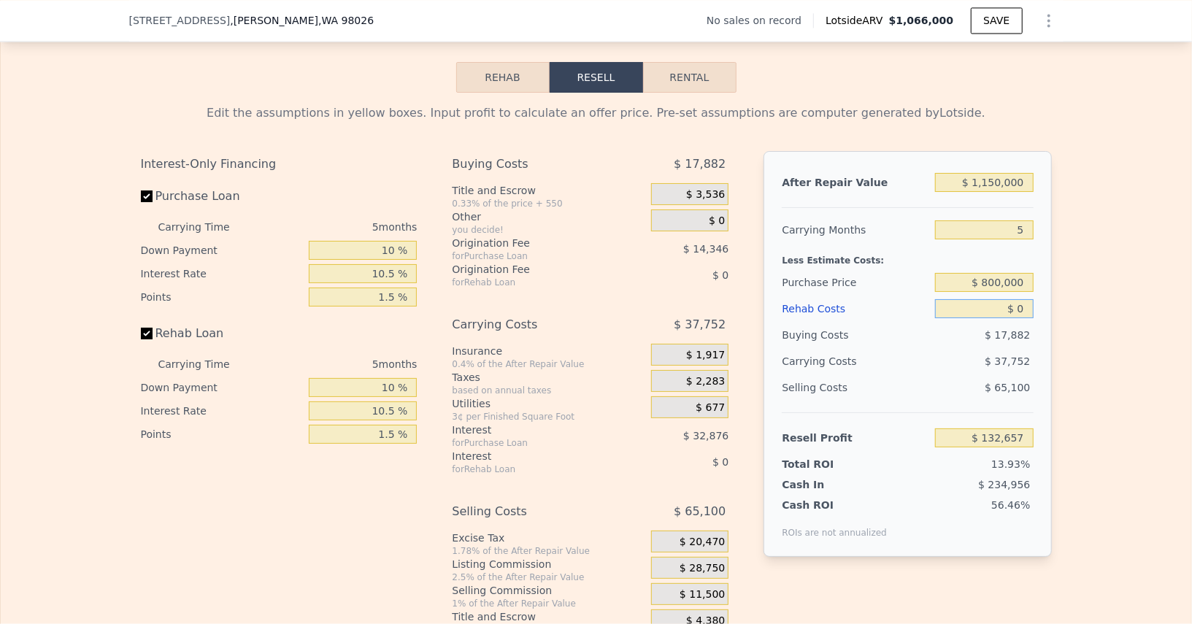
click at [1033, 299] on input "$ 0" at bounding box center [984, 308] width 98 height 19
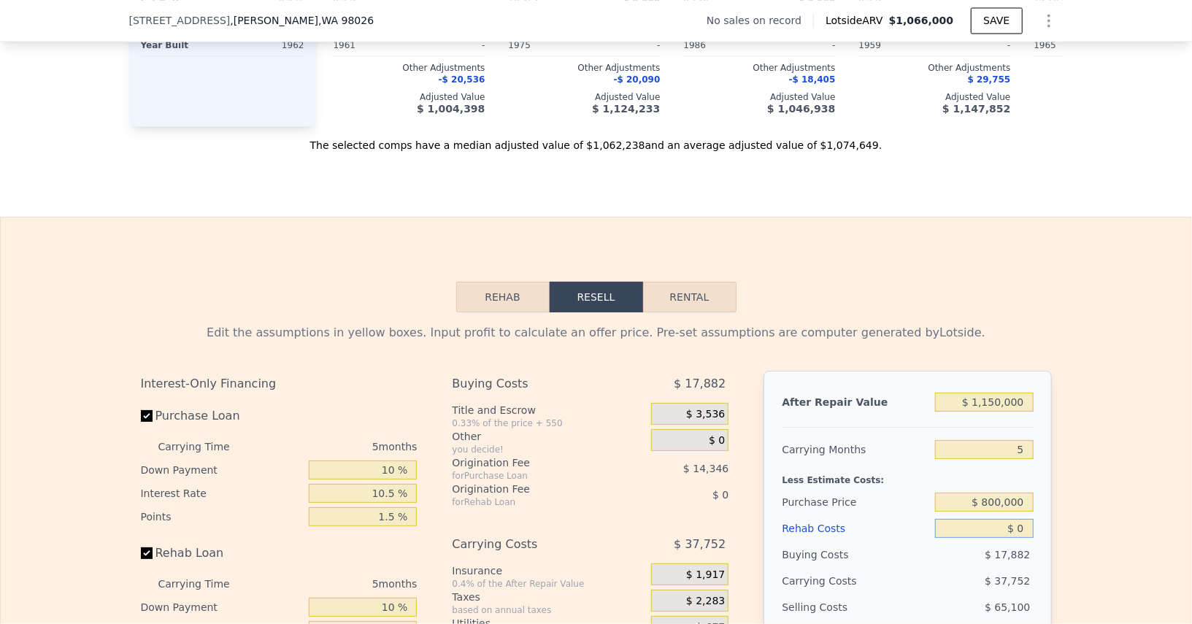
scroll to position [1832, 0]
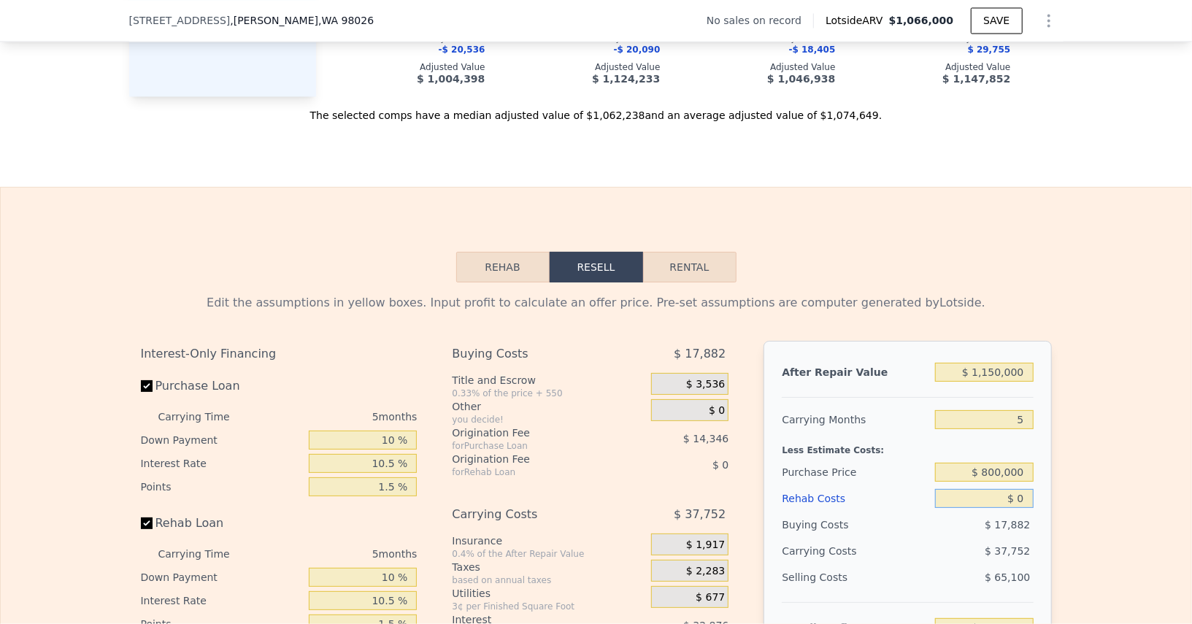
type input "$ 1"
type input "$ 132,656"
type input "$ 18"
type input "$ 132,639"
type input "$ 185"
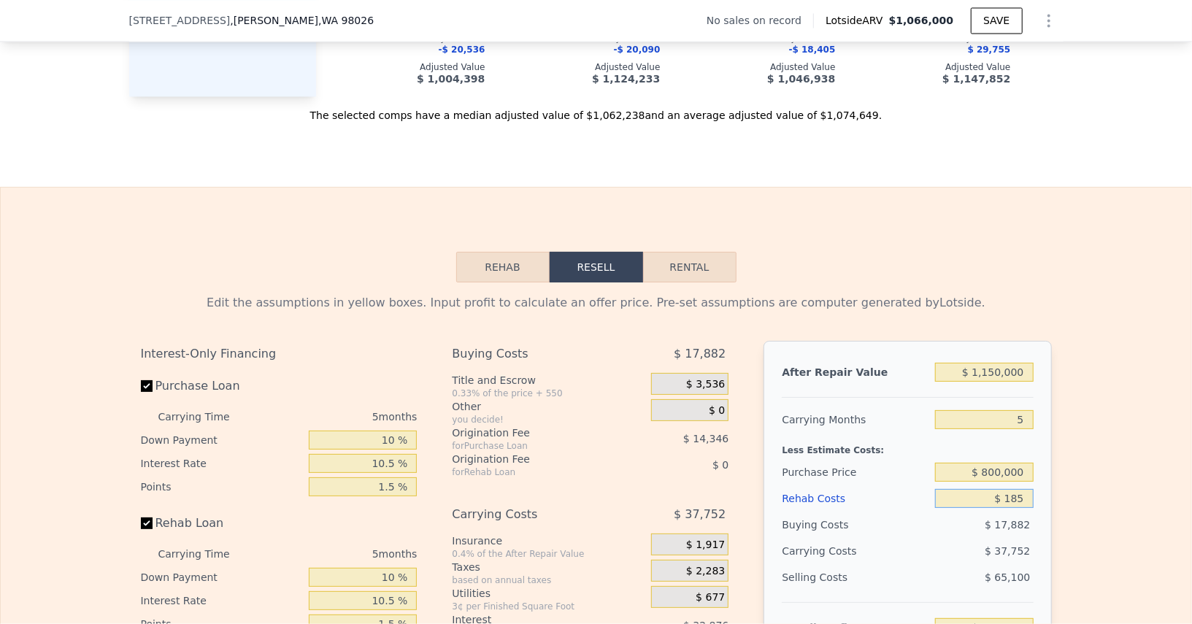
type input "$ 132,464"
type input "$ 1,850"
type input "$ 130,707"
type input "$ 185,000"
type input "-$ 62,088"
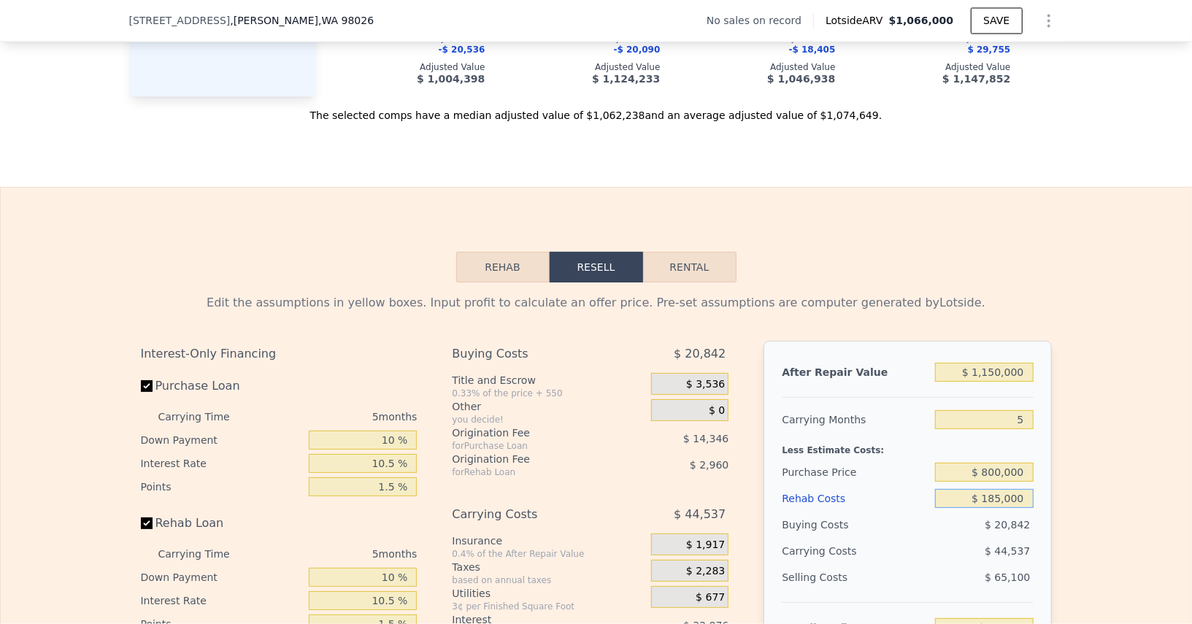
type input "$ 1,850,000"
type input "-$ 1,814,778"
type input "$ 185,000"
type input "-$ 62,088"
type input "$ 185,000"
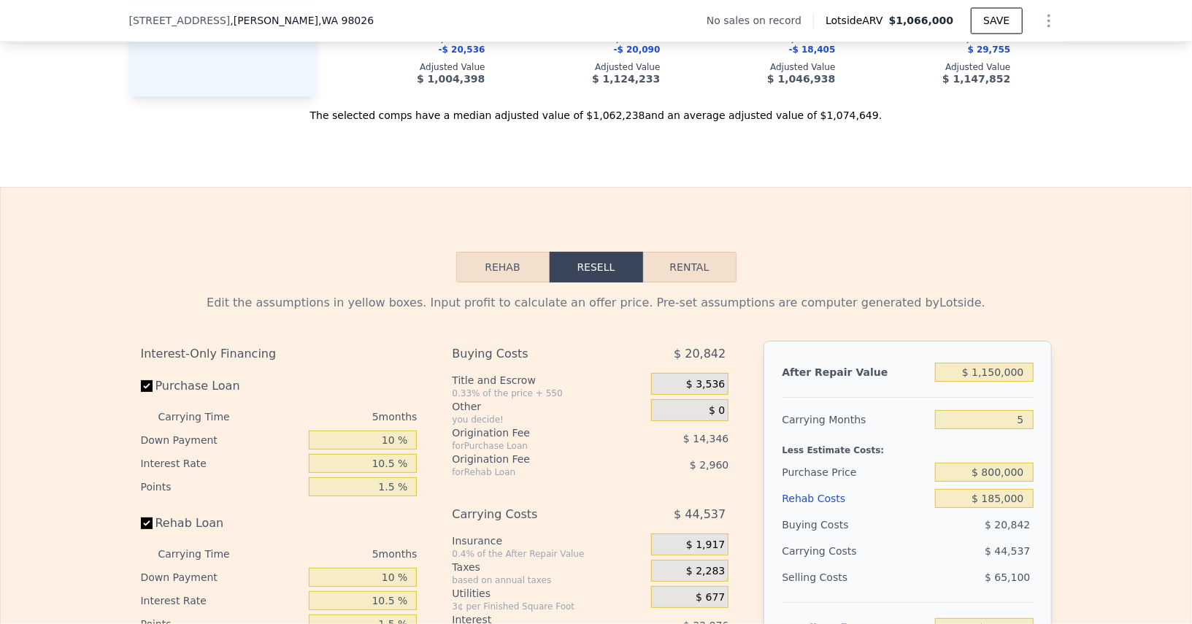
click at [1097, 456] on div "Edit the assumptions in yellow boxes. Input profit to calculate an offer price.…" at bounding box center [596, 554] width 1191 height 543
click at [997, 367] on input "$ 1,150,000" at bounding box center [984, 372] width 98 height 19
type input "$ 11"
type input "-$ 1,145,610"
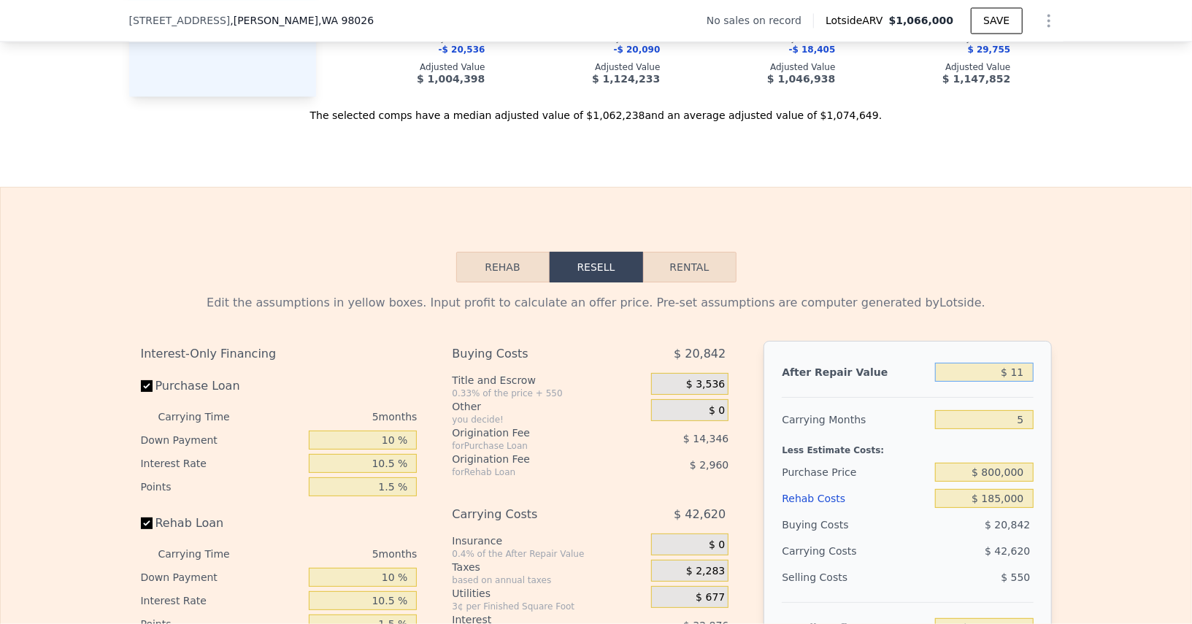
type input "$ 115"
type input "-$ 1,145,512"
type input "$ 1,150"
type input "-$ 1,144,538"
type input "$ 11,500"
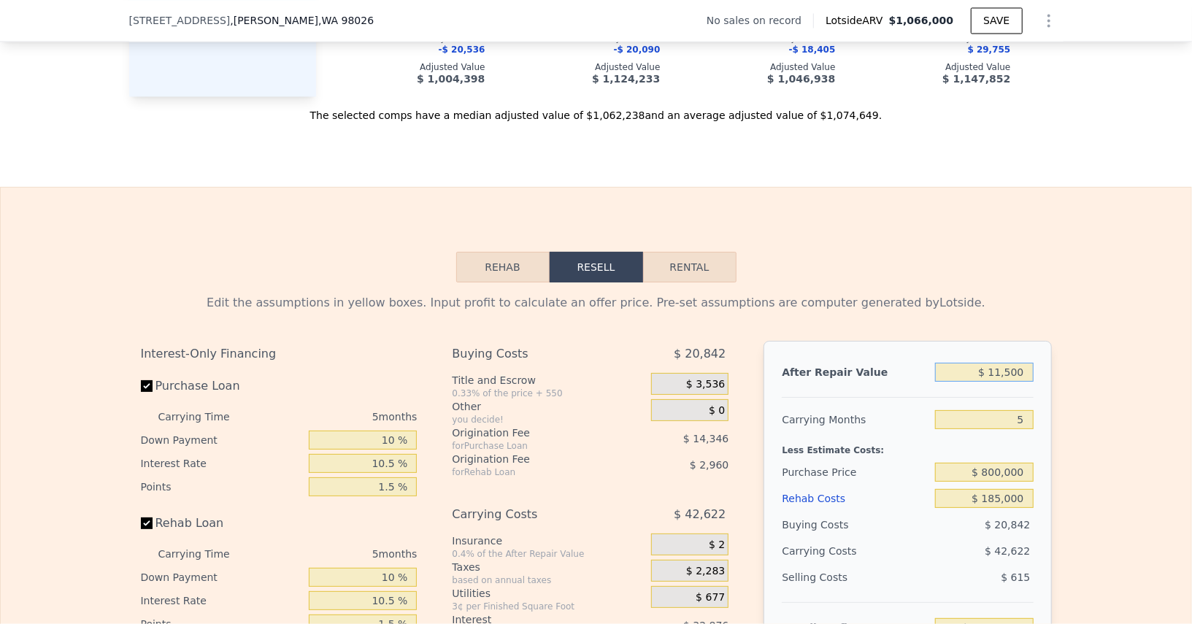
type input "-$ 1,134,786"
type input "$ 115,000"
type input "-$ 1,037,268"
type input "$ 1,150,000"
type input "-$ 62,088"
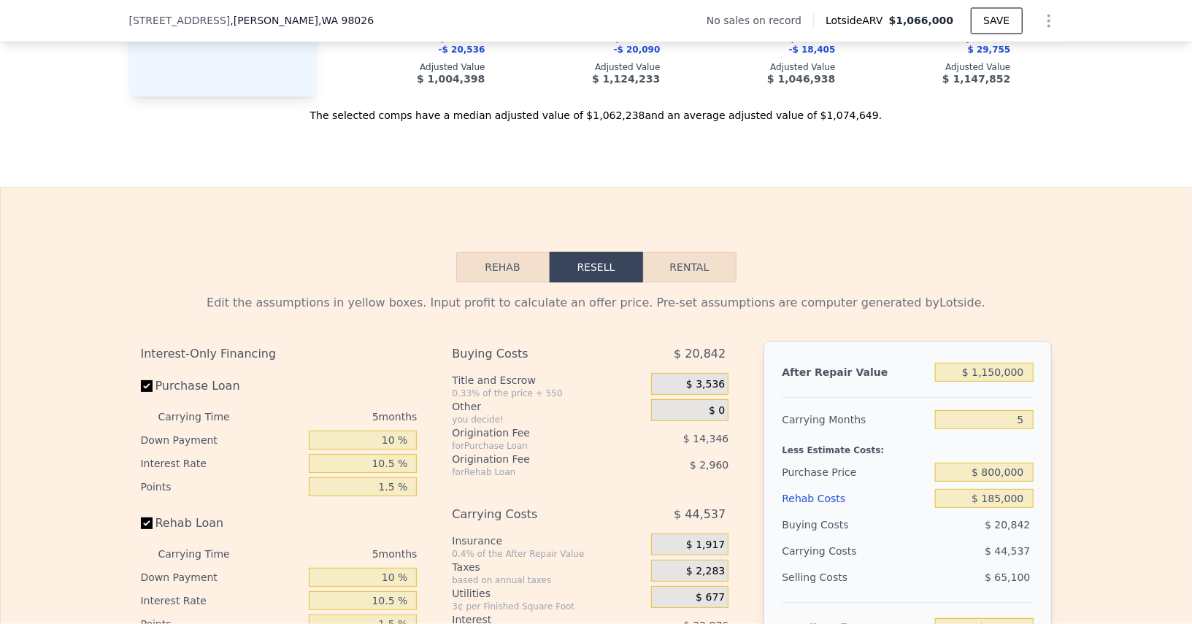
click at [1089, 367] on div "Edit the assumptions in yellow boxes. Input profit to calculate an offer price.…" at bounding box center [596, 554] width 1191 height 543
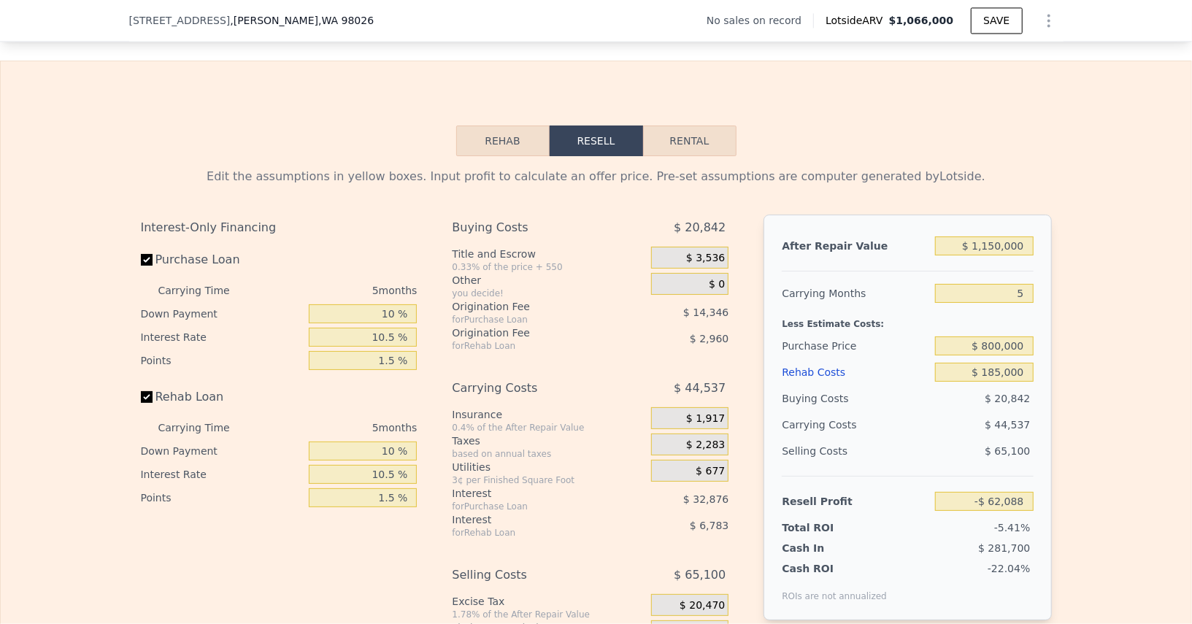
scroll to position [1971, 0]
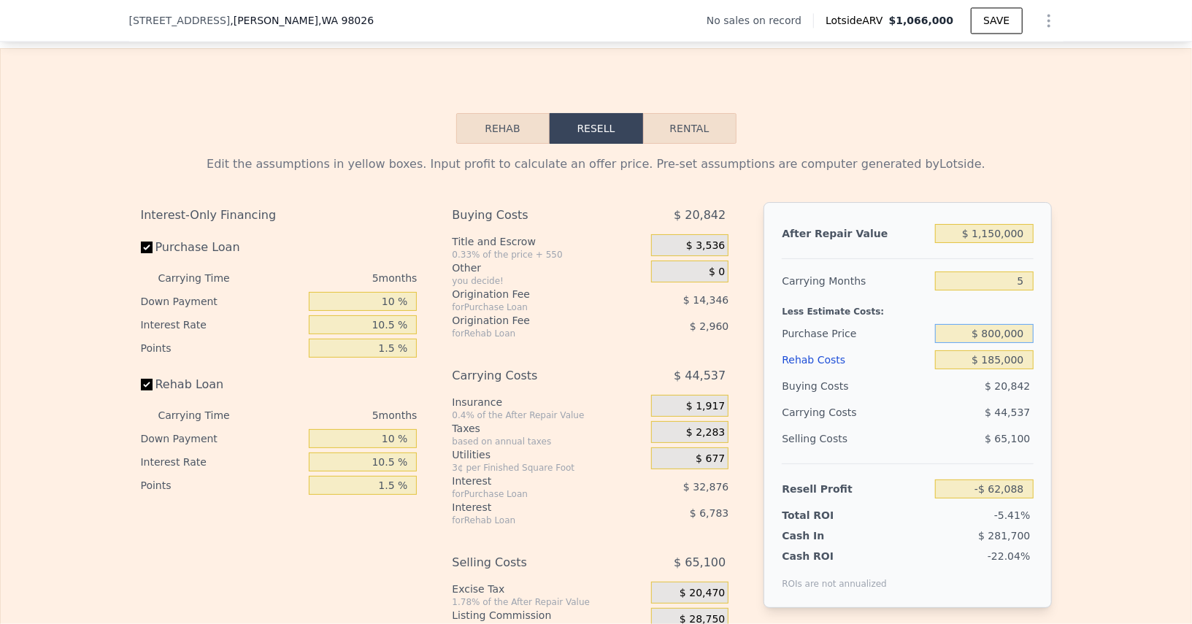
click at [993, 324] on input "$ 800,000" at bounding box center [984, 333] width 98 height 19
type input "$ 800,000"
click at [1060, 346] on div "Edit the assumptions in yellow boxes. Input profit to calculate an offer price.…" at bounding box center [596, 415] width 935 height 543
type input "$ 39,929"
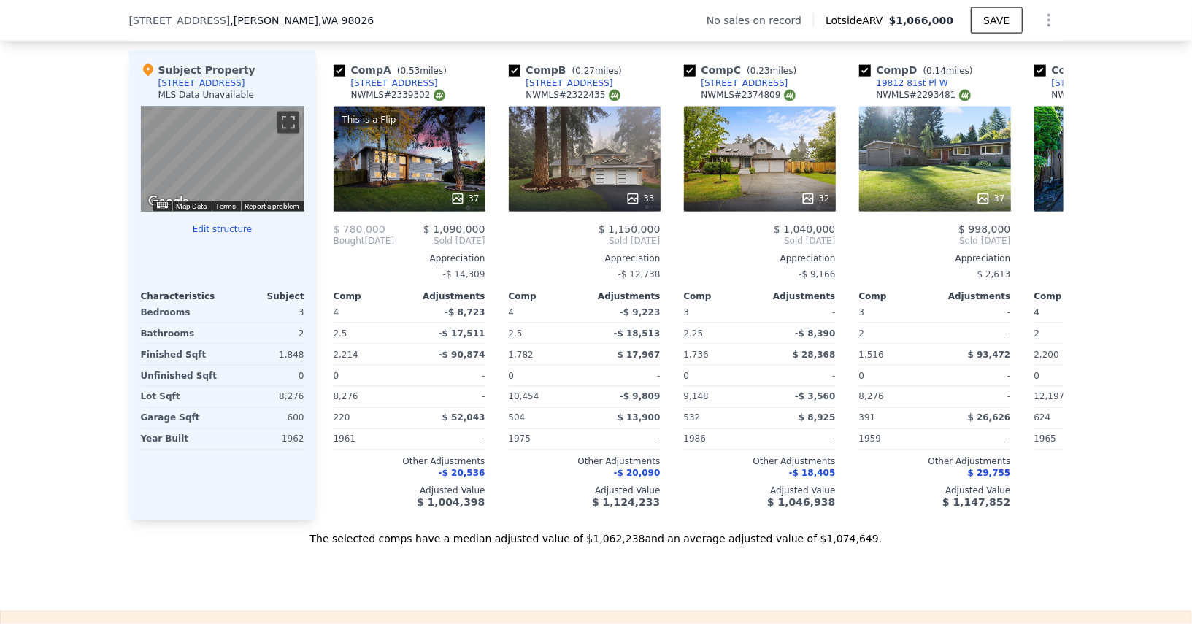
scroll to position [1409, 0]
click at [369, 203] on div at bounding box center [410, 198] width 152 height 26
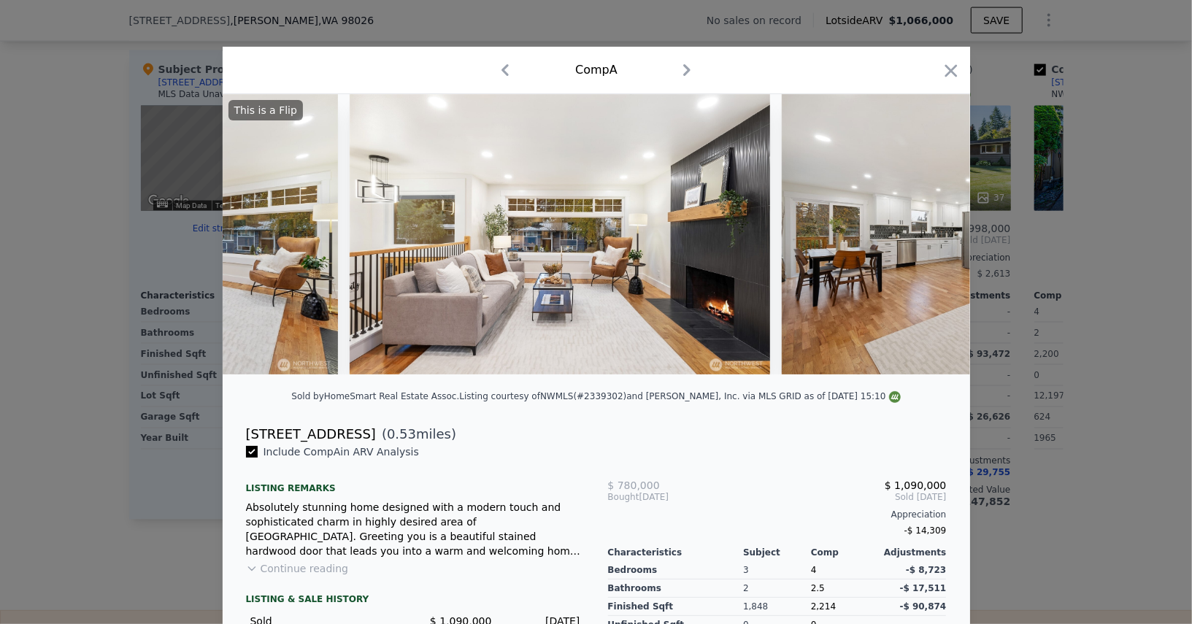
scroll to position [0, 4450]
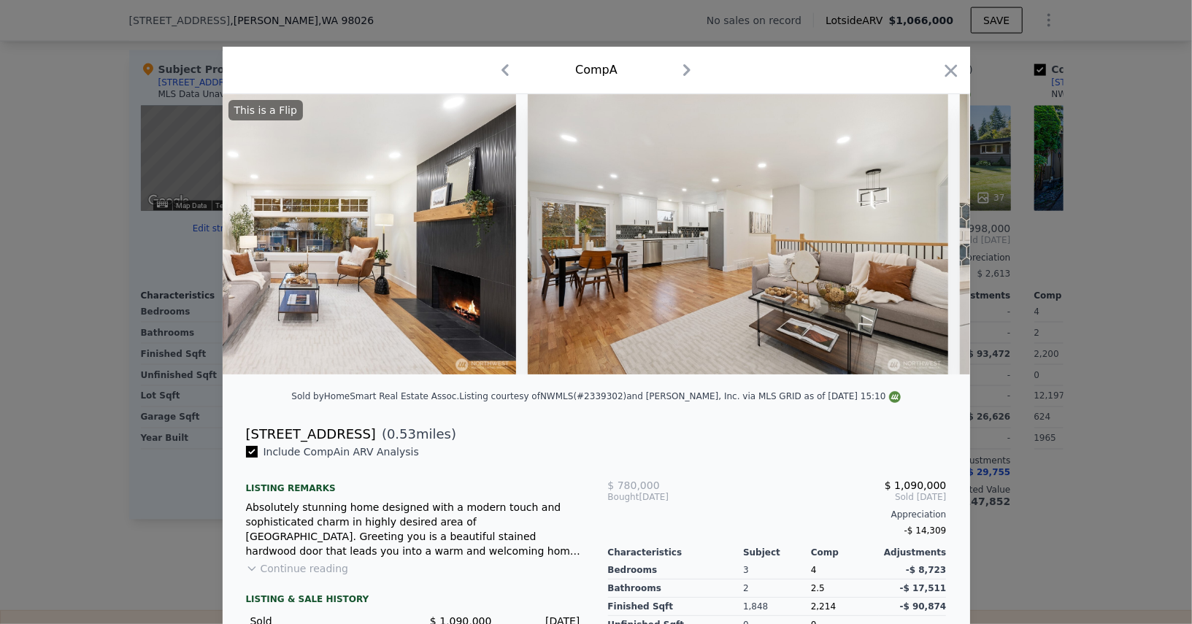
click at [947, 88] on div "Comp A" at bounding box center [597, 70] width 748 height 47
click at [956, 66] on icon "button" at bounding box center [951, 70] width 12 height 12
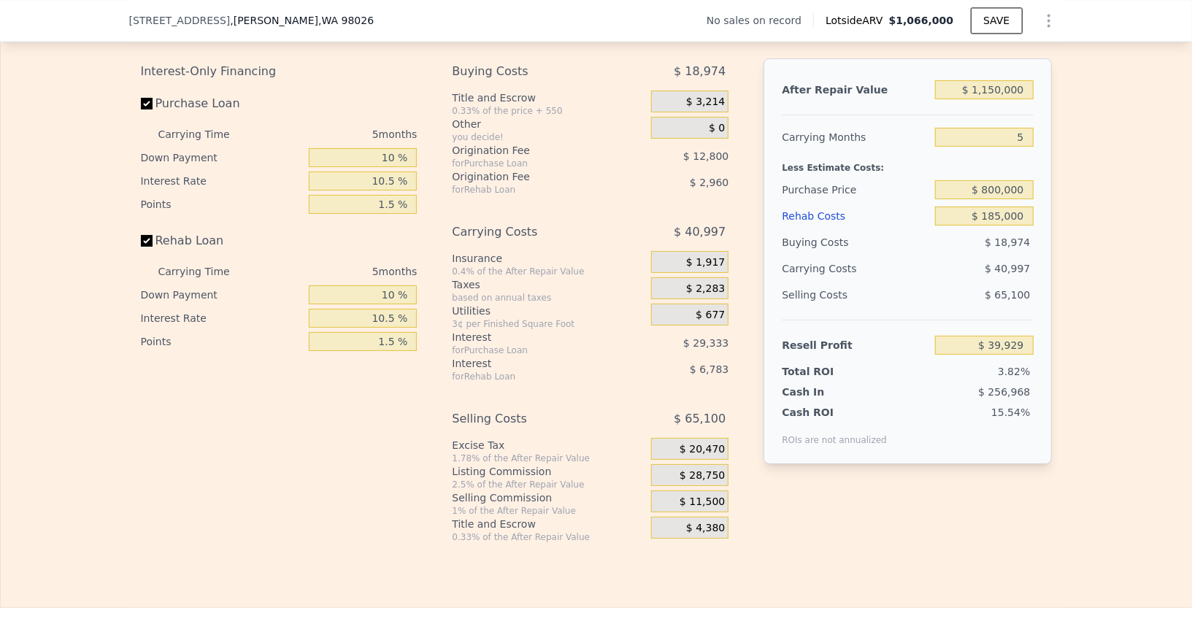
scroll to position [2127, 0]
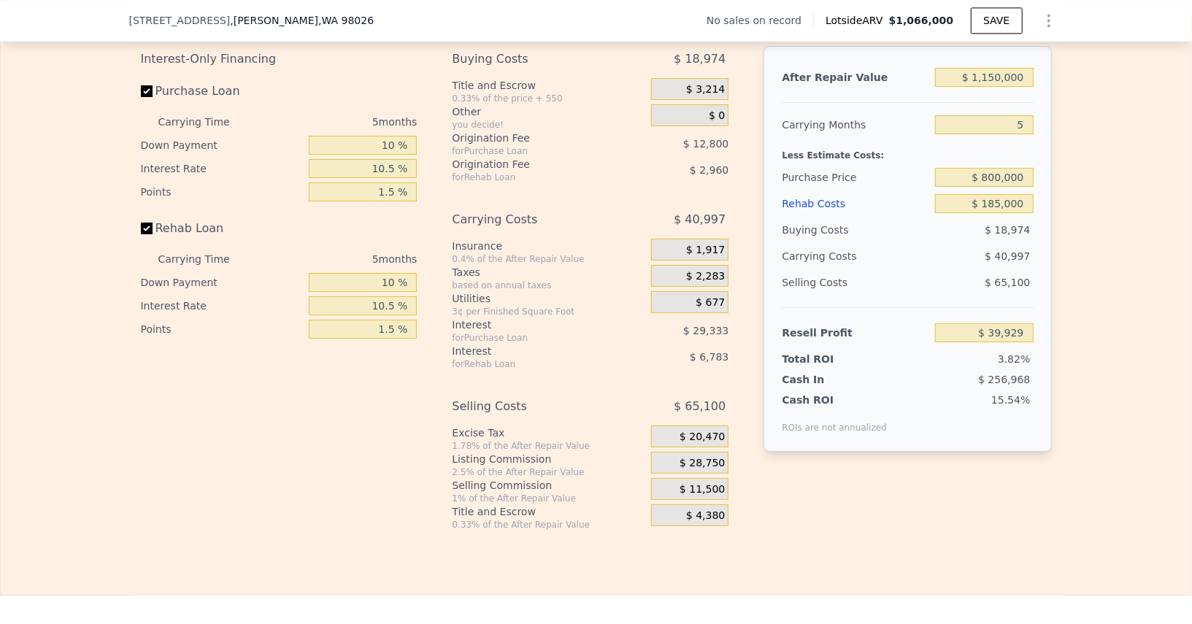
click at [614, 184] on div "Buying Costs $ 18,974 Title and Escrow 0.33% of the price + 550 $ 3,214 Other y…" at bounding box center [590, 288] width 277 height 485
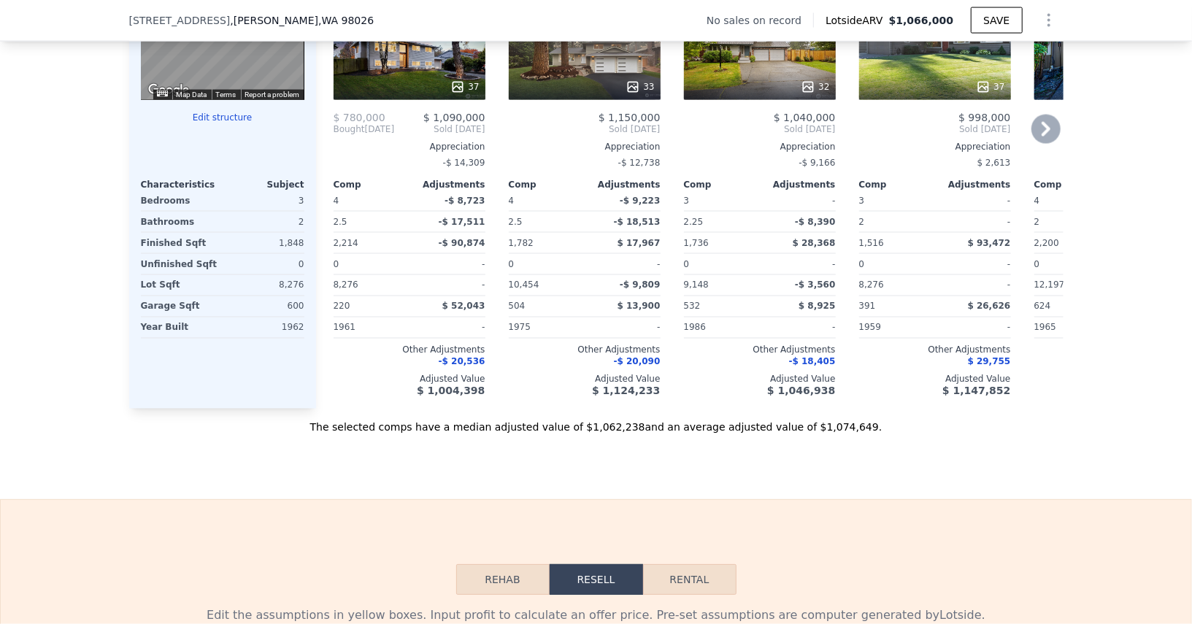
scroll to position [1451, 0]
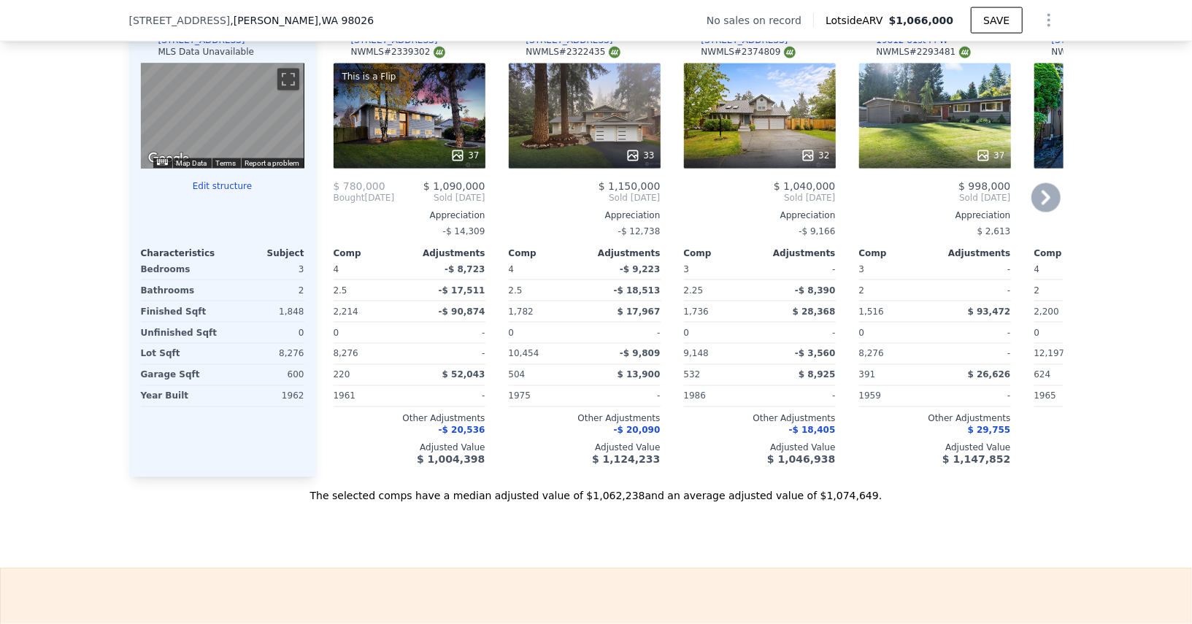
drag, startPoint x: 556, startPoint y: 140, endPoint x: 874, endPoint y: 126, distance: 318.0
click at [865, 126] on div "Comp A ( 0.53 miles) [STREET_ADDRESS] # 2339302 This is a Flip 37 $ 780,000 $ 1…" at bounding box center [690, 243] width 748 height 470
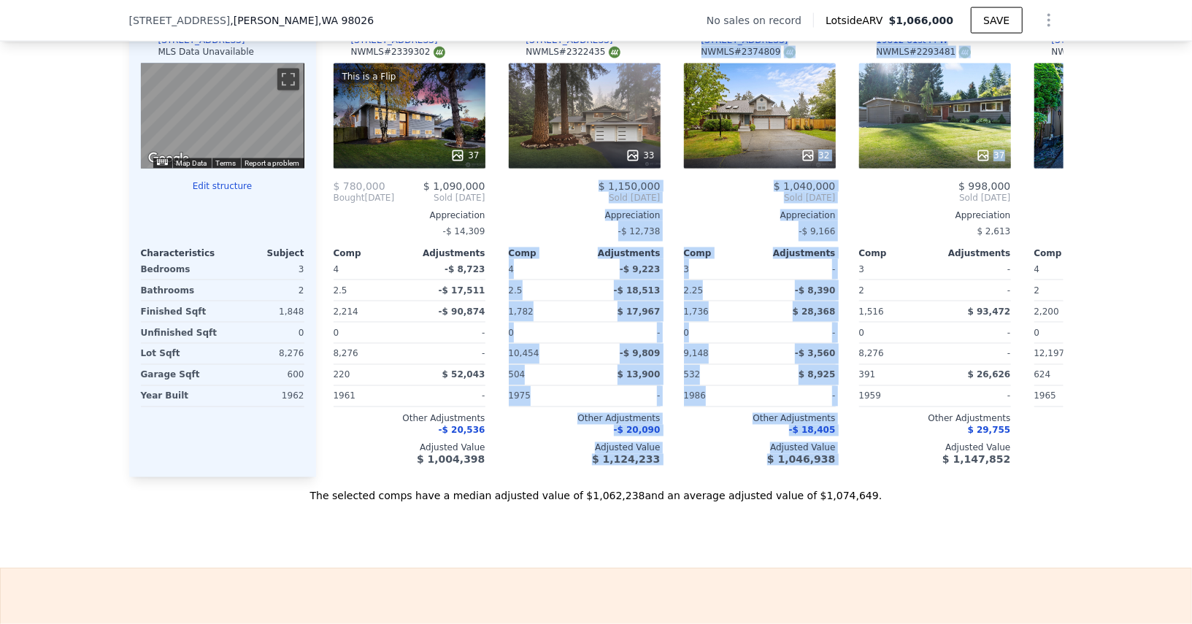
click at [1059, 16] on button "Show Options" at bounding box center [1049, 20] width 29 height 29
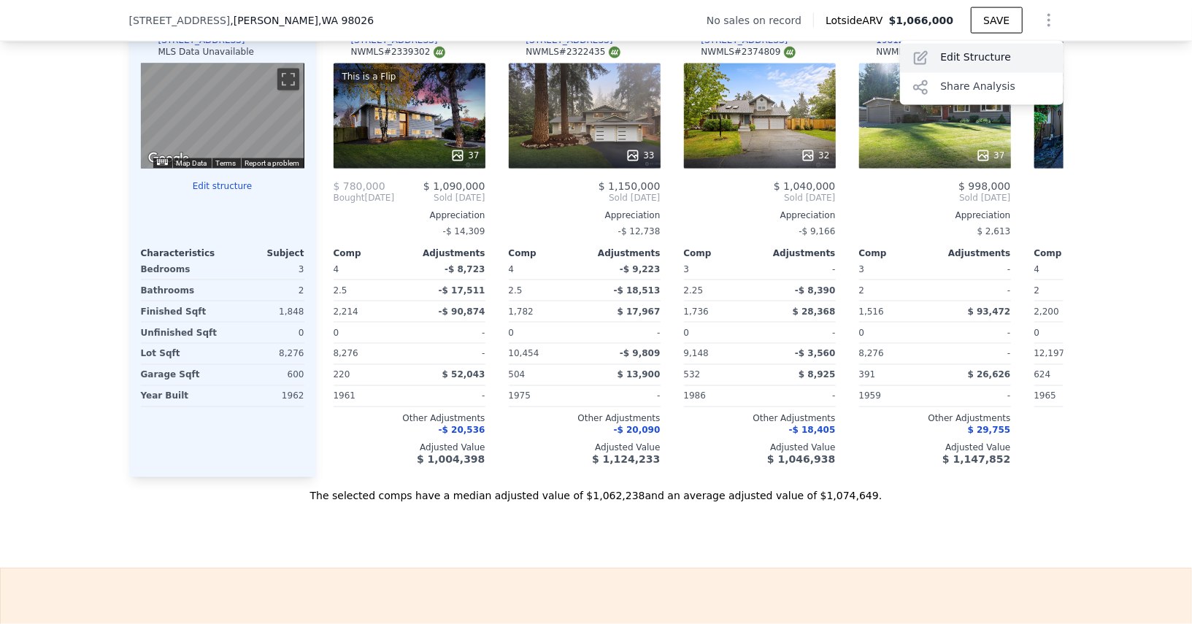
click at [1011, 46] on div "Edit Structure" at bounding box center [982, 58] width 164 height 29
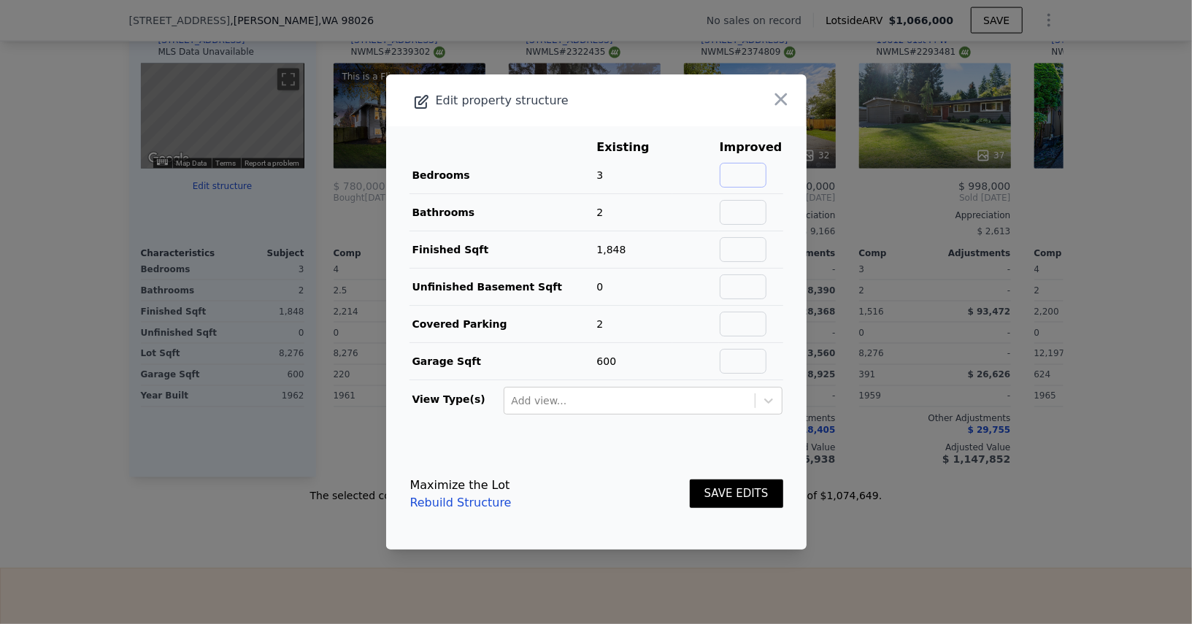
click at [763, 166] on input "text" at bounding box center [743, 175] width 47 height 25
type input "4"
click at [765, 491] on button "SAVE EDITS" at bounding box center [736, 494] width 93 height 28
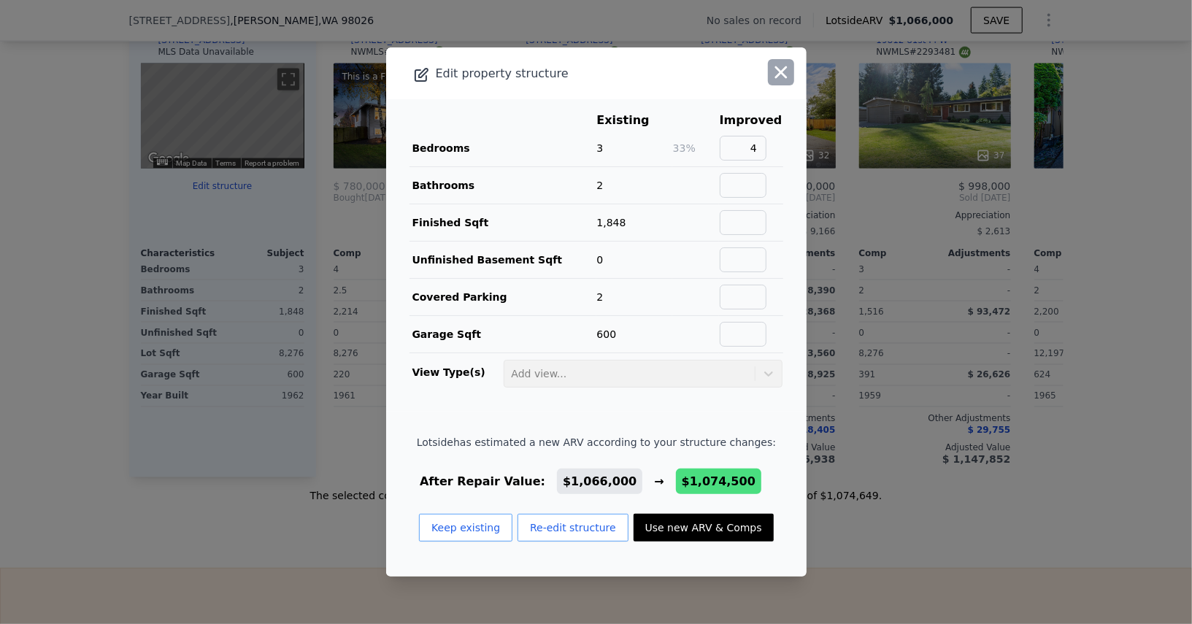
click at [775, 77] on icon "button" at bounding box center [781, 72] width 20 height 20
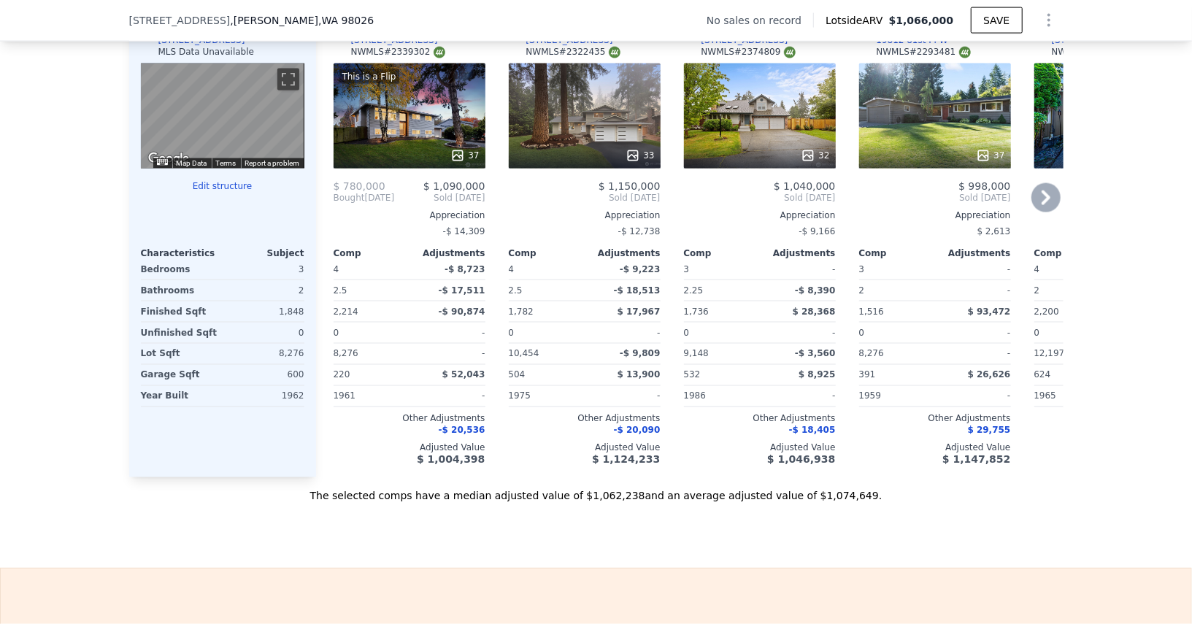
scroll to position [1286, 0]
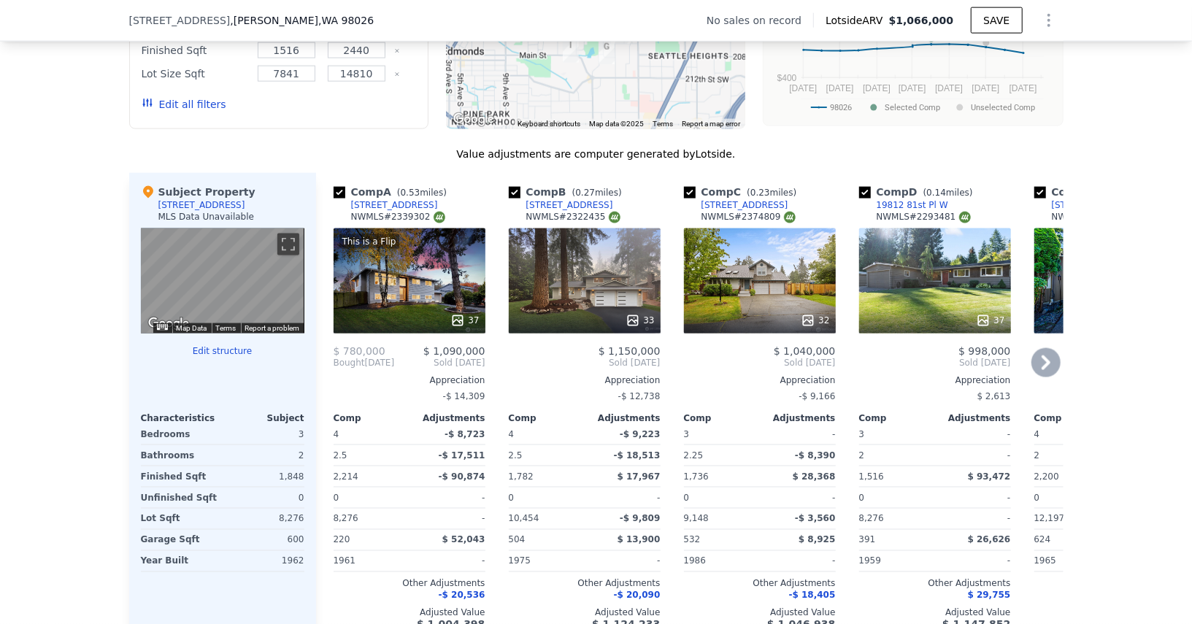
type input "$ 1,066,000"
type input "6"
type input "$ 0"
type input "$ 30,000"
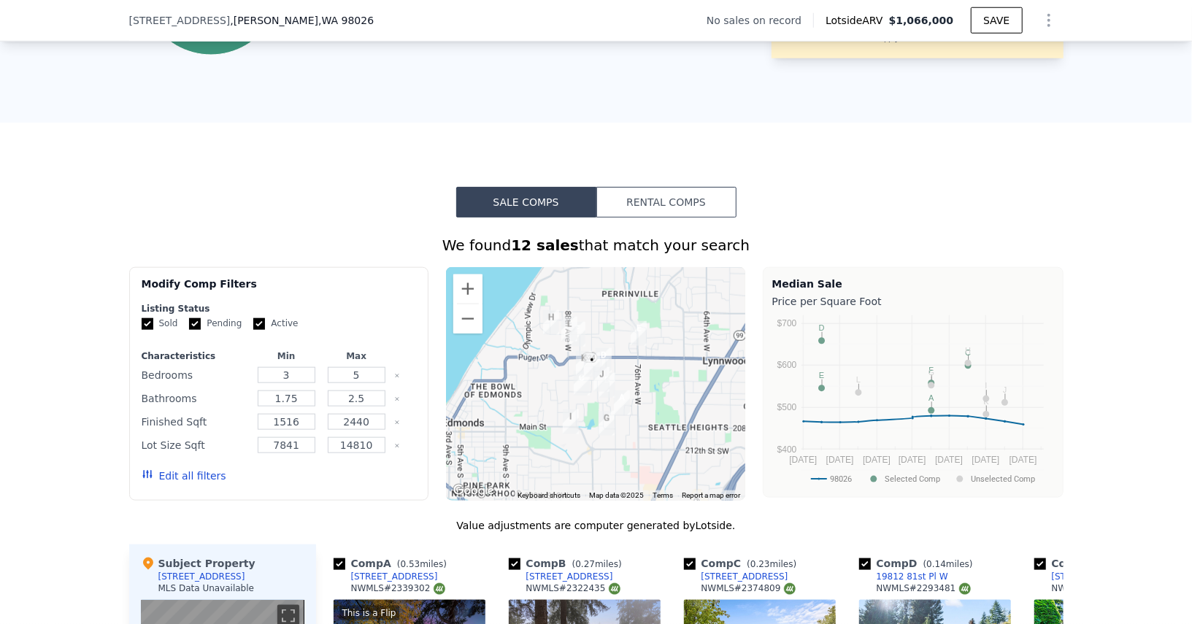
scroll to position [978, 0]
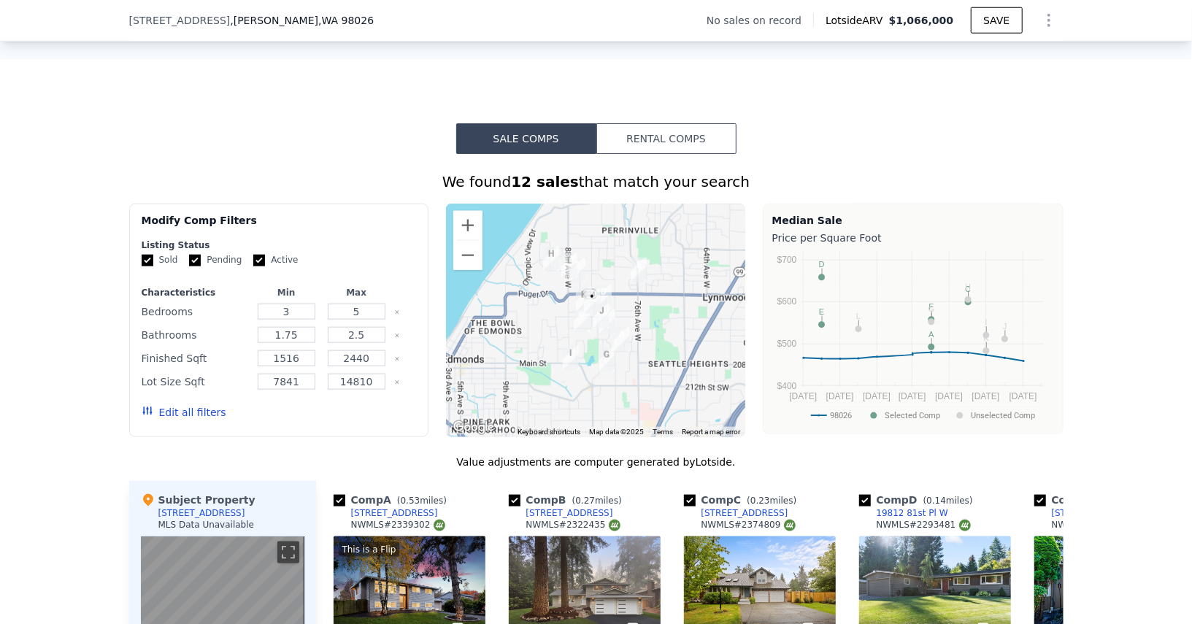
click at [483, 229] on div at bounding box center [595, 321] width 299 height 234
click at [472, 229] on button "Zoom in" at bounding box center [467, 225] width 29 height 29
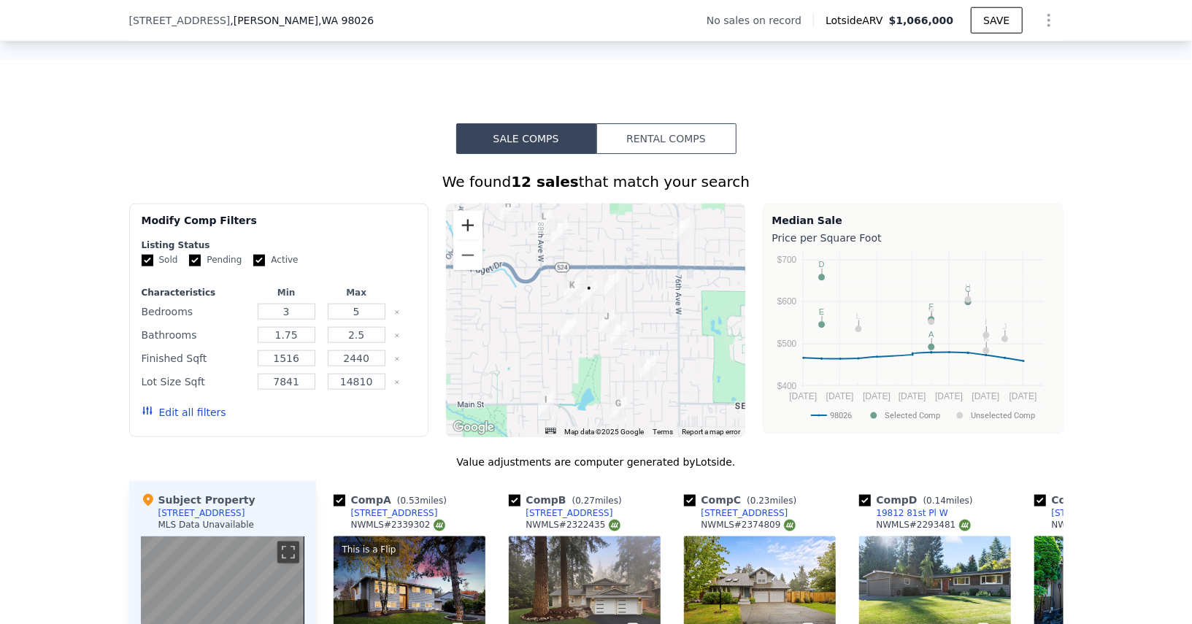
click at [472, 229] on button "Zoom in" at bounding box center [467, 225] width 29 height 29
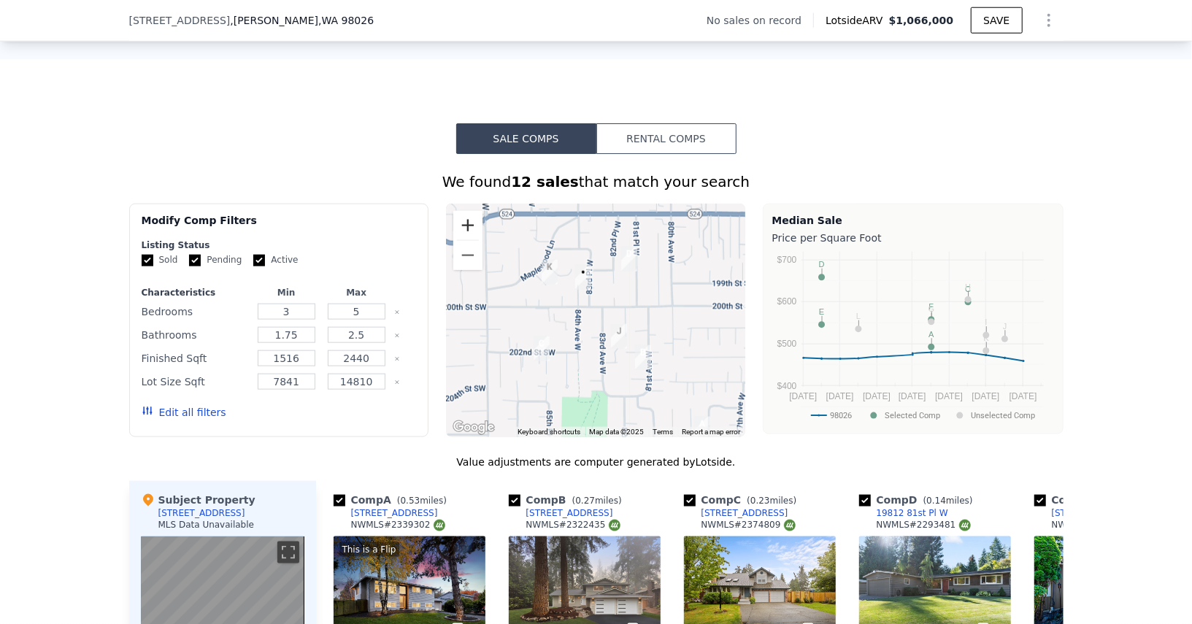
click at [472, 229] on button "Zoom in" at bounding box center [467, 225] width 29 height 29
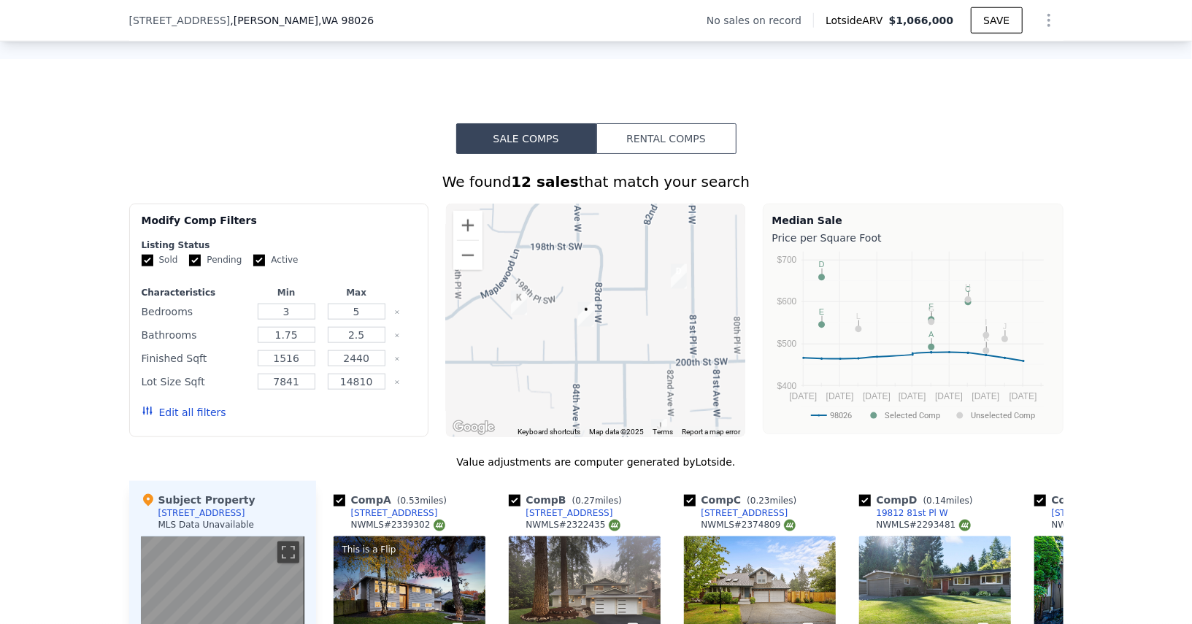
drag, startPoint x: 586, startPoint y: 302, endPoint x: 600, endPoint y: 374, distance: 73.0
click at [601, 375] on div at bounding box center [595, 321] width 299 height 234
click at [460, 249] on button "Zoom out" at bounding box center [467, 255] width 29 height 29
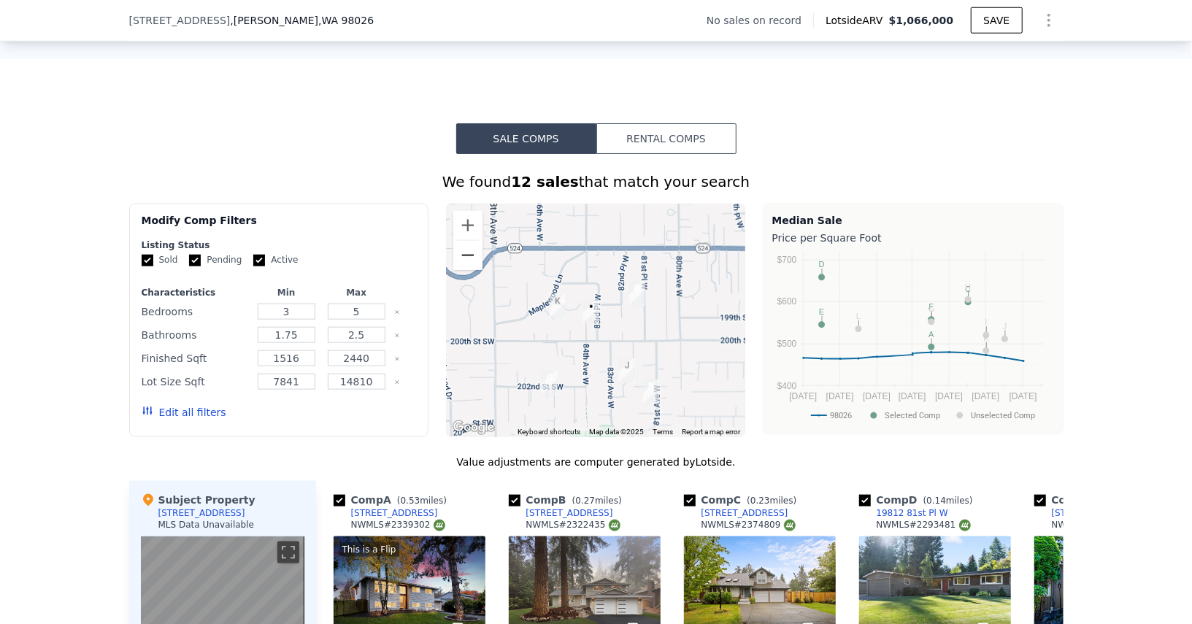
click at [460, 249] on button "Zoom out" at bounding box center [467, 255] width 29 height 29
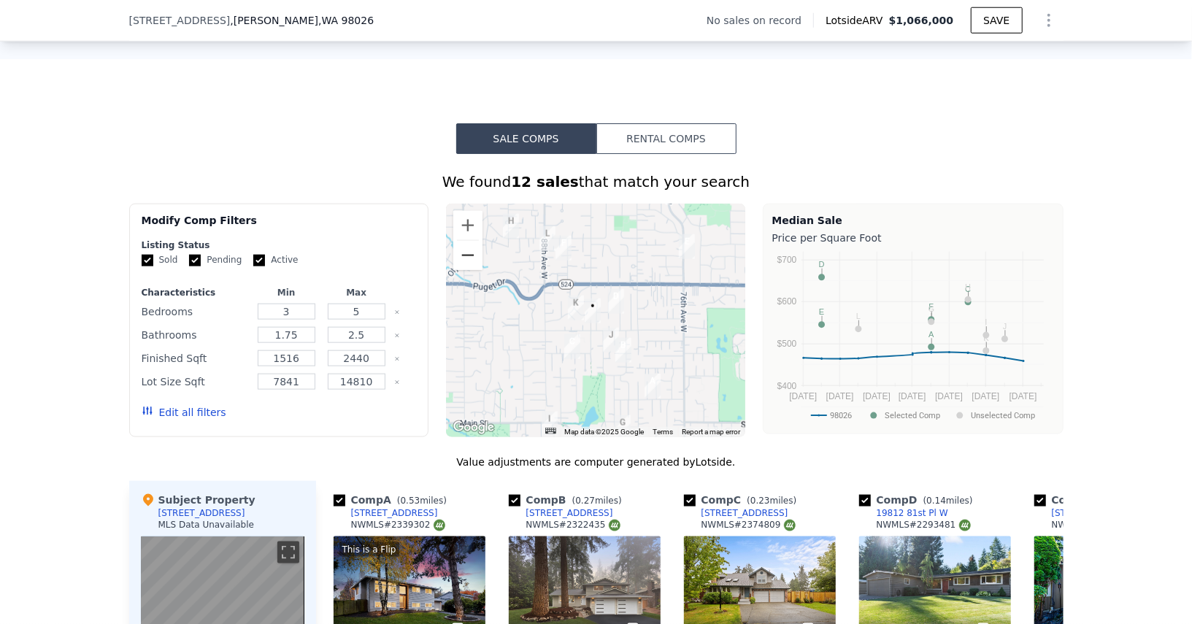
click at [461, 249] on button "Zoom out" at bounding box center [467, 255] width 29 height 29
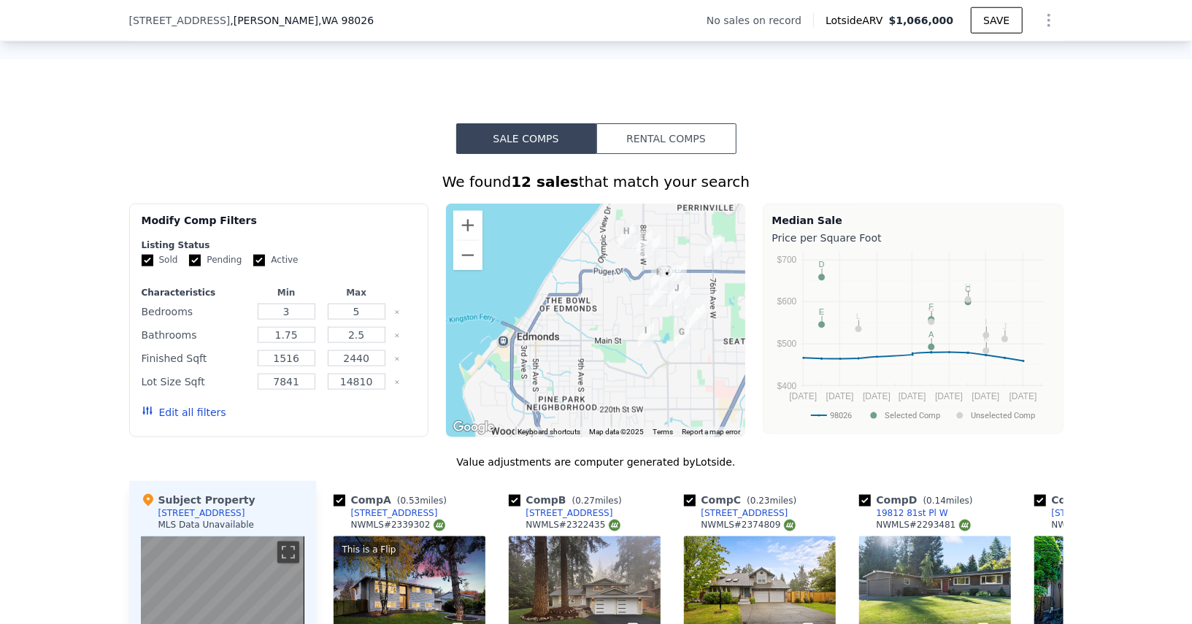
drag, startPoint x: 525, startPoint y: 304, endPoint x: 629, endPoint y: 259, distance: 113.8
click at [629, 259] on div at bounding box center [595, 321] width 299 height 234
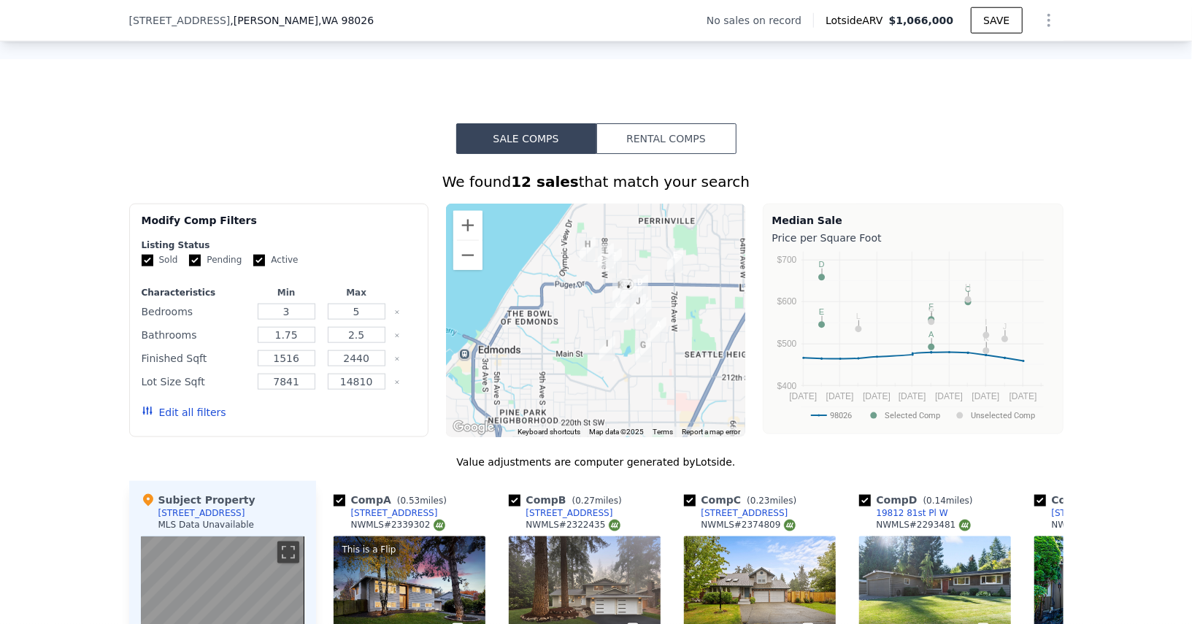
drag, startPoint x: 704, startPoint y: 274, endPoint x: 625, endPoint y: 303, distance: 84.1
click at [625, 303] on img "19906 83rd Pl W" at bounding box center [629, 292] width 16 height 25
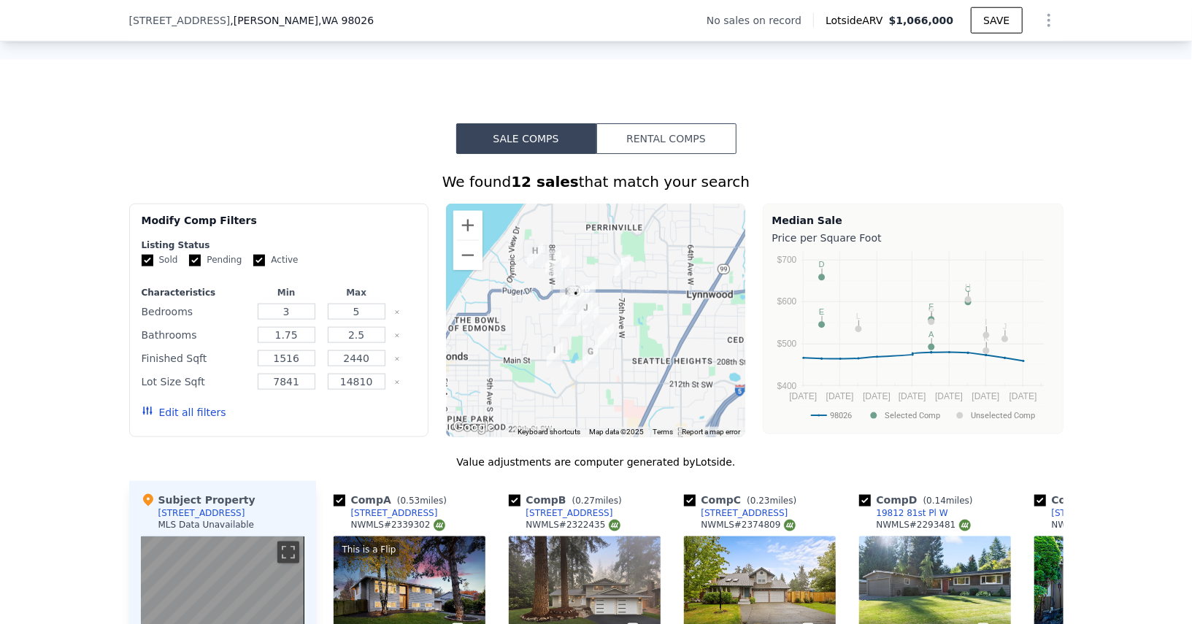
drag, startPoint x: 599, startPoint y: 275, endPoint x: 521, endPoint y: 287, distance: 78.3
click at [524, 287] on div at bounding box center [595, 321] width 299 height 234
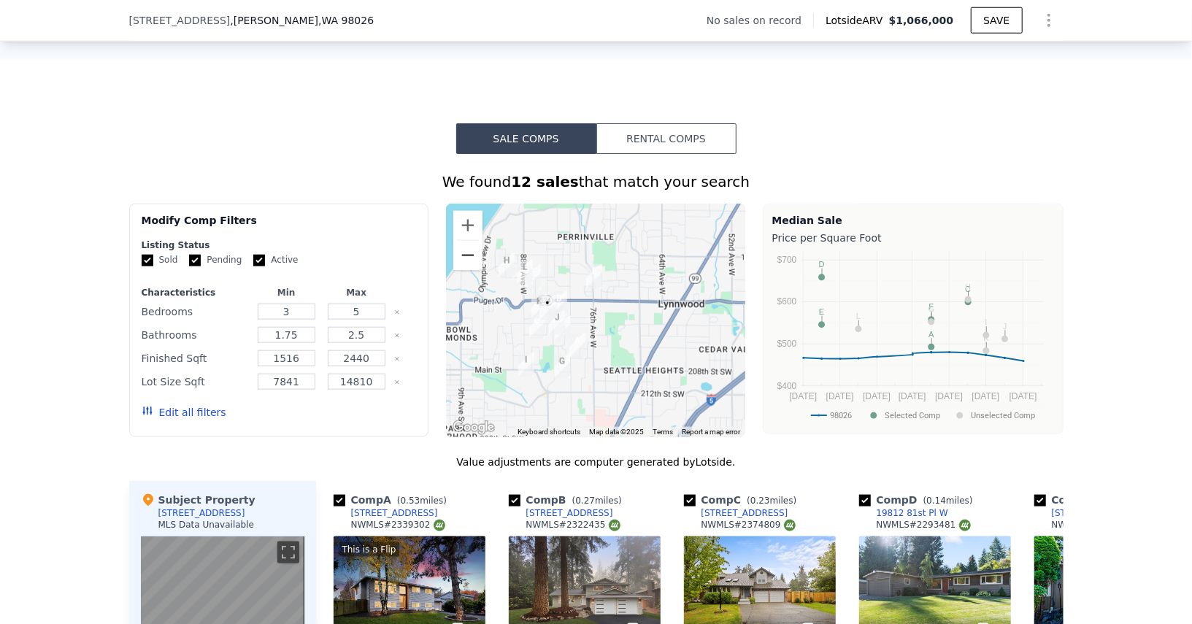
click at [456, 250] on button "Zoom out" at bounding box center [467, 255] width 29 height 29
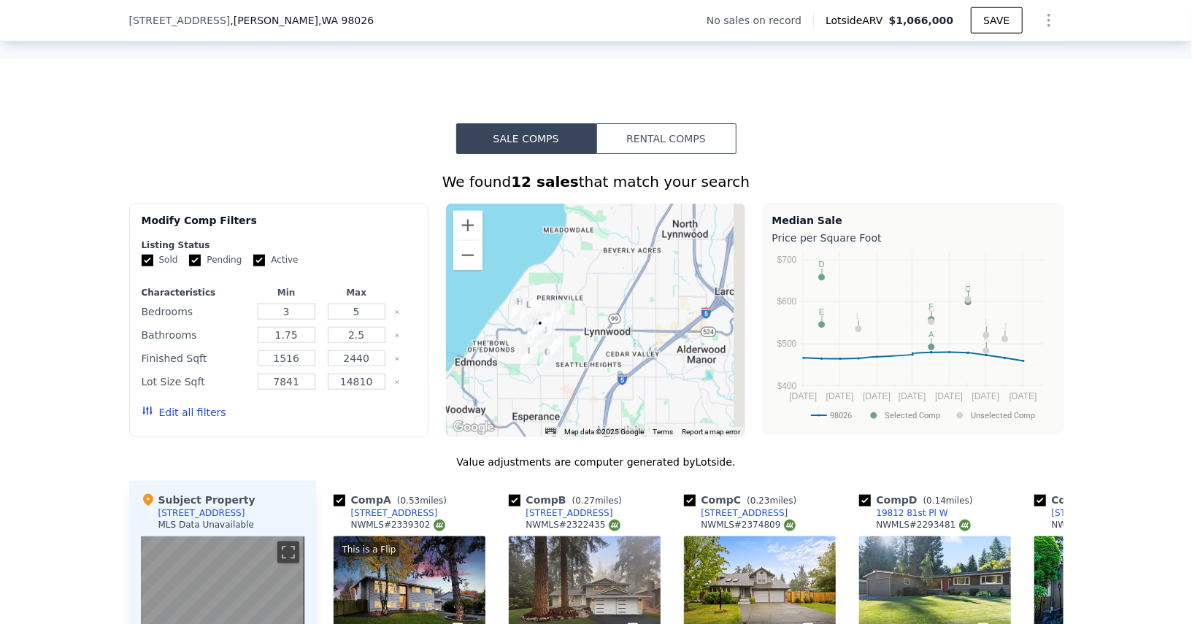
drag, startPoint x: 551, startPoint y: 253, endPoint x: 494, endPoint y: 287, distance: 66.5
click at [494, 286] on div at bounding box center [595, 321] width 299 height 234
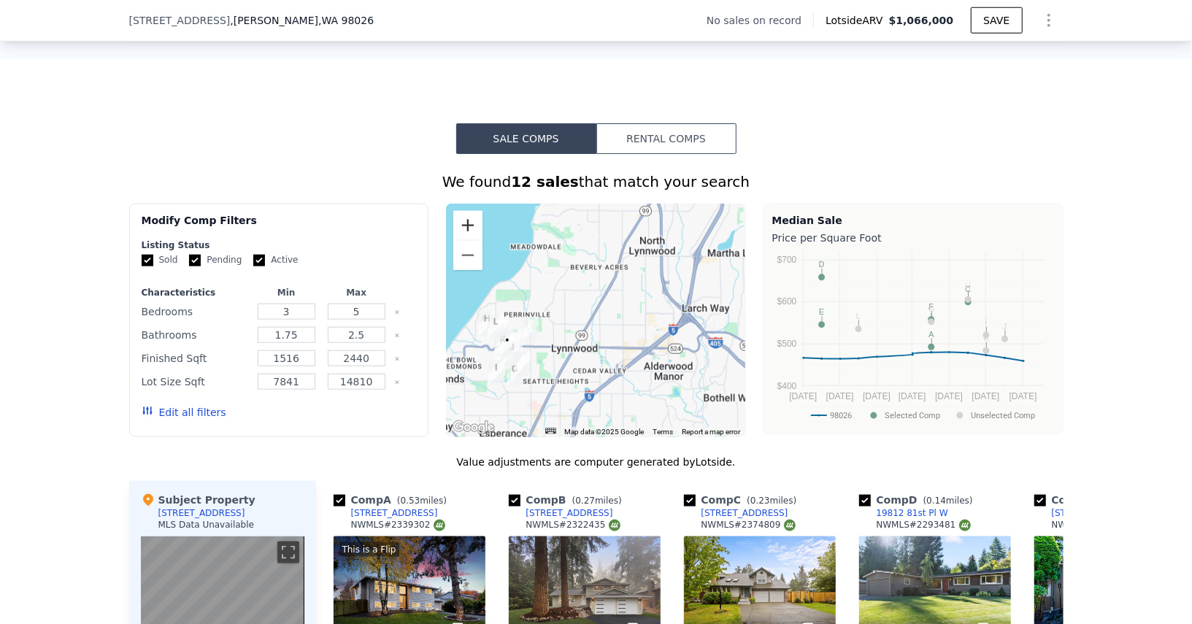
click at [475, 230] on button "Zoom in" at bounding box center [467, 225] width 29 height 29
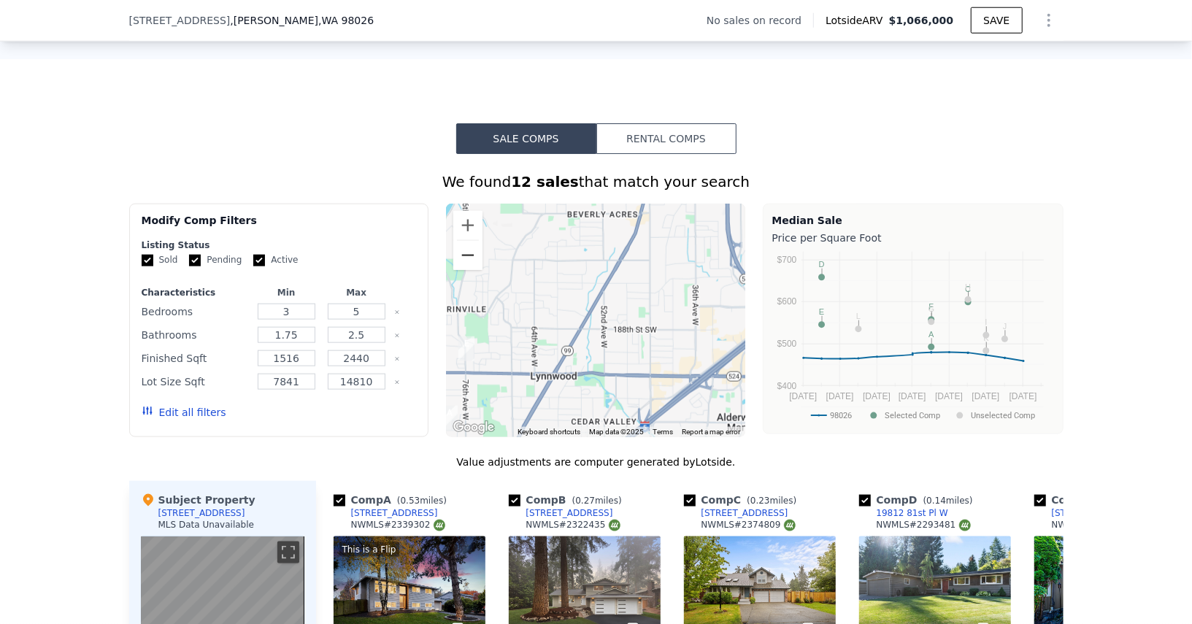
click at [474, 257] on button "Zoom out" at bounding box center [467, 255] width 29 height 29
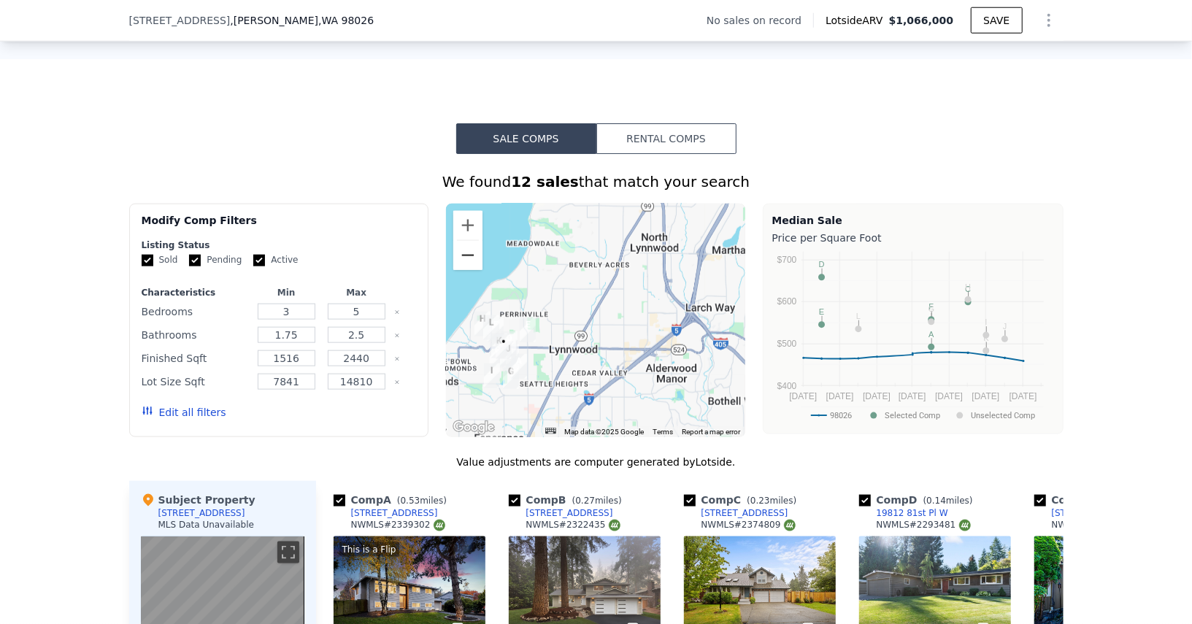
click at [474, 257] on button "Zoom out" at bounding box center [467, 255] width 29 height 29
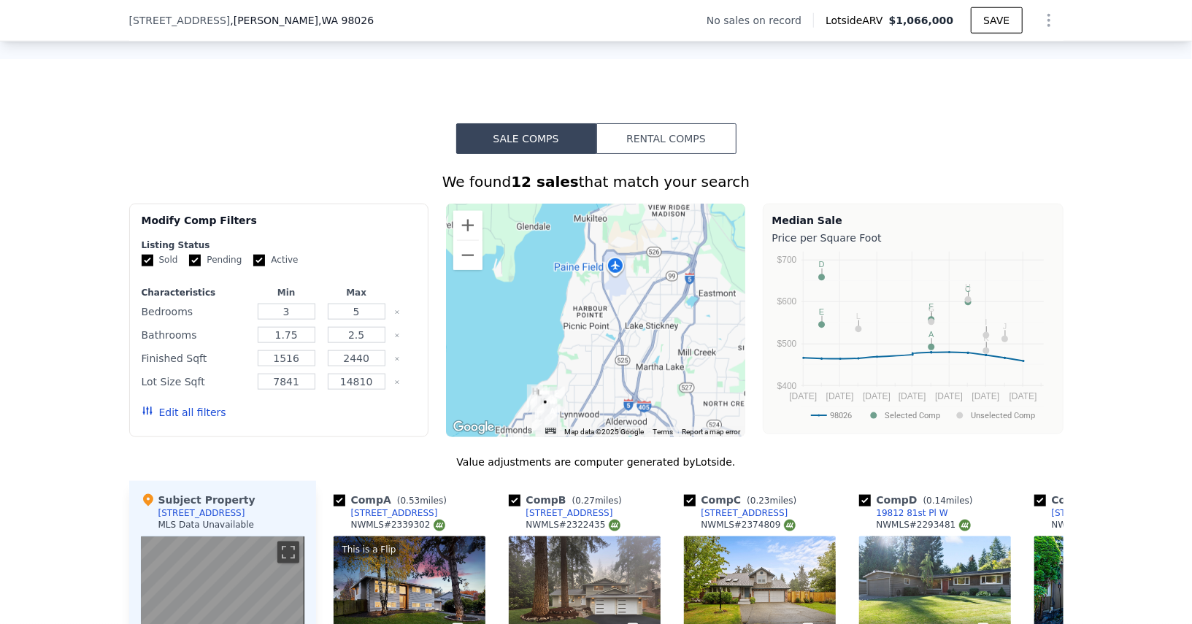
drag, startPoint x: 540, startPoint y: 270, endPoint x: 530, endPoint y: 353, distance: 83.8
click at [532, 353] on div at bounding box center [595, 321] width 299 height 234
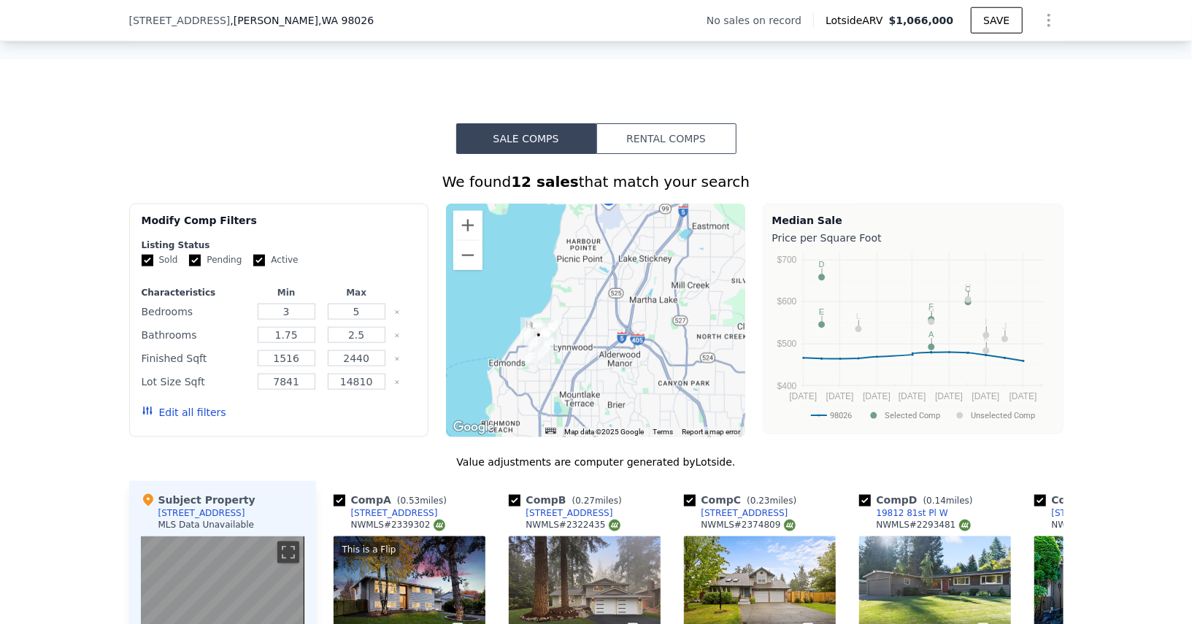
drag, startPoint x: 567, startPoint y: 329, endPoint x: 567, endPoint y: 244, distance: 84.7
click at [567, 243] on div at bounding box center [595, 321] width 299 height 234
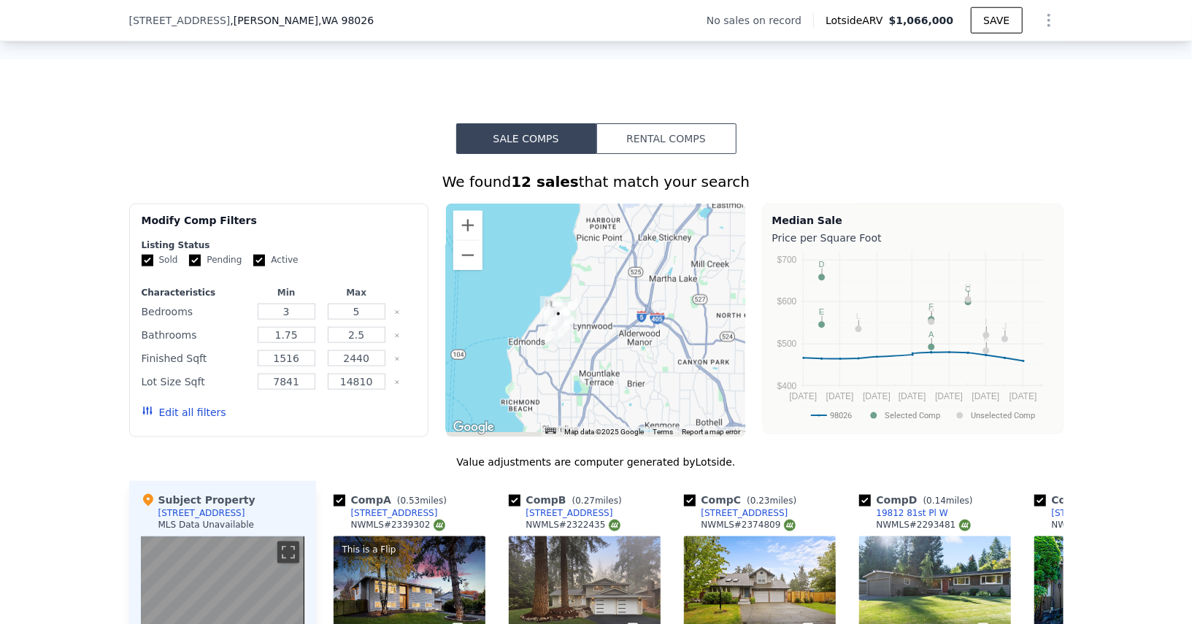
drag, startPoint x: 500, startPoint y: 313, endPoint x: 524, endPoint y: 277, distance: 42.7
click at [525, 276] on div at bounding box center [595, 321] width 299 height 234
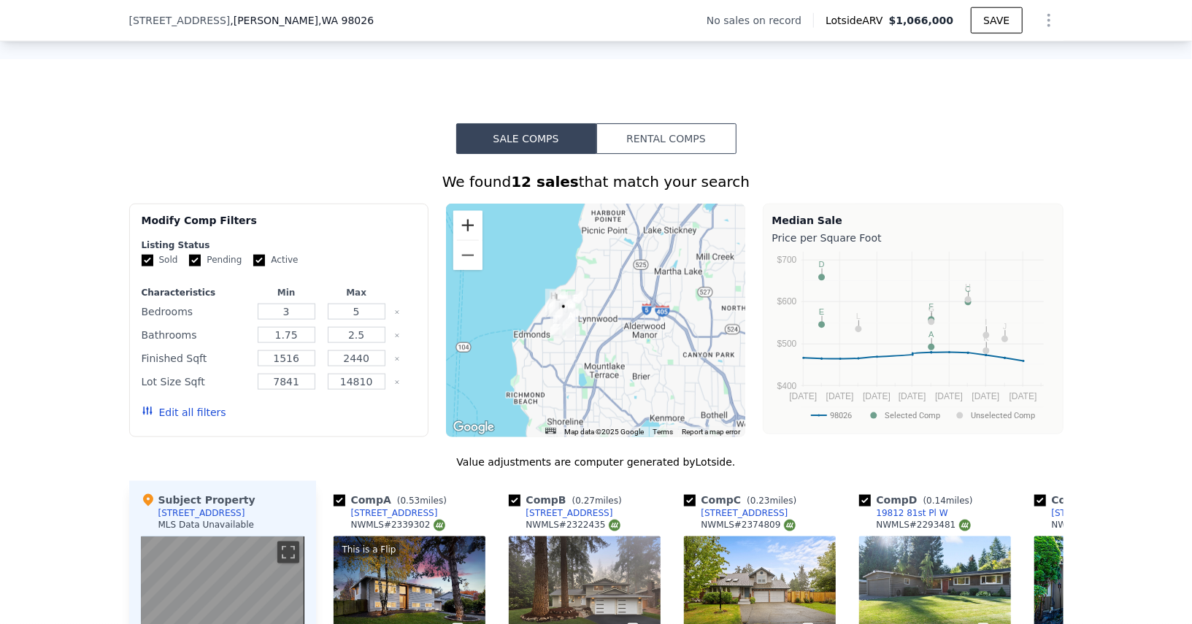
click at [463, 228] on button "Zoom in" at bounding box center [467, 225] width 29 height 29
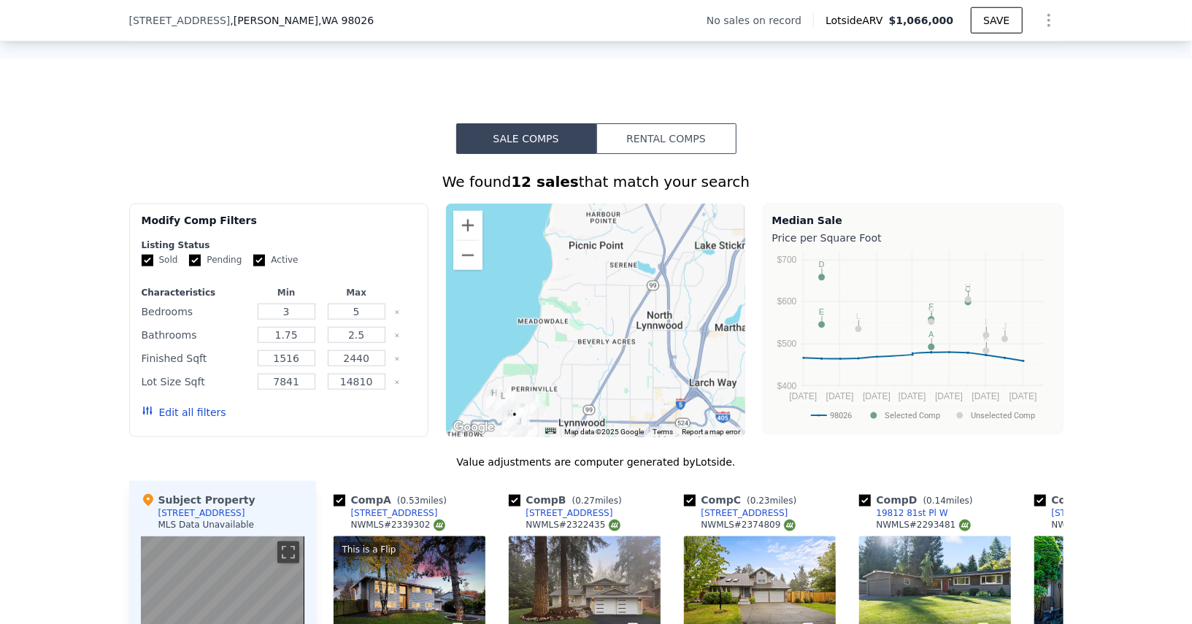
drag, startPoint x: 547, startPoint y: 258, endPoint x: 522, endPoint y: 372, distance: 115.9
click at [522, 372] on div at bounding box center [595, 321] width 299 height 234
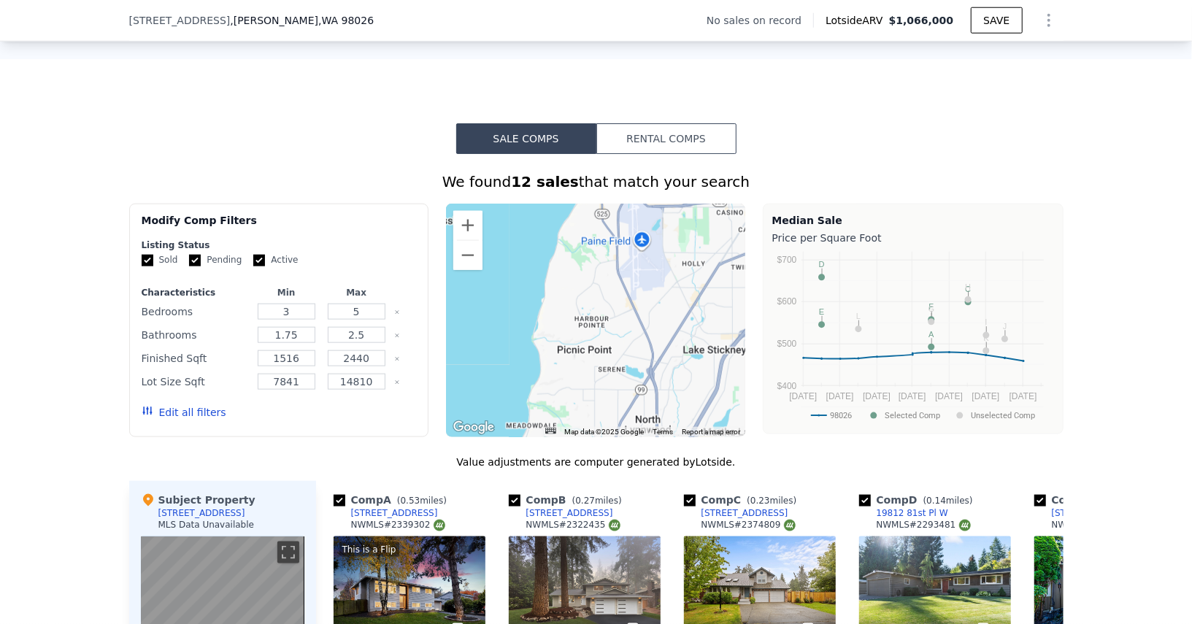
drag, startPoint x: 561, startPoint y: 221, endPoint x: 561, endPoint y: 307, distance: 86.2
click at [561, 307] on div at bounding box center [595, 321] width 299 height 234
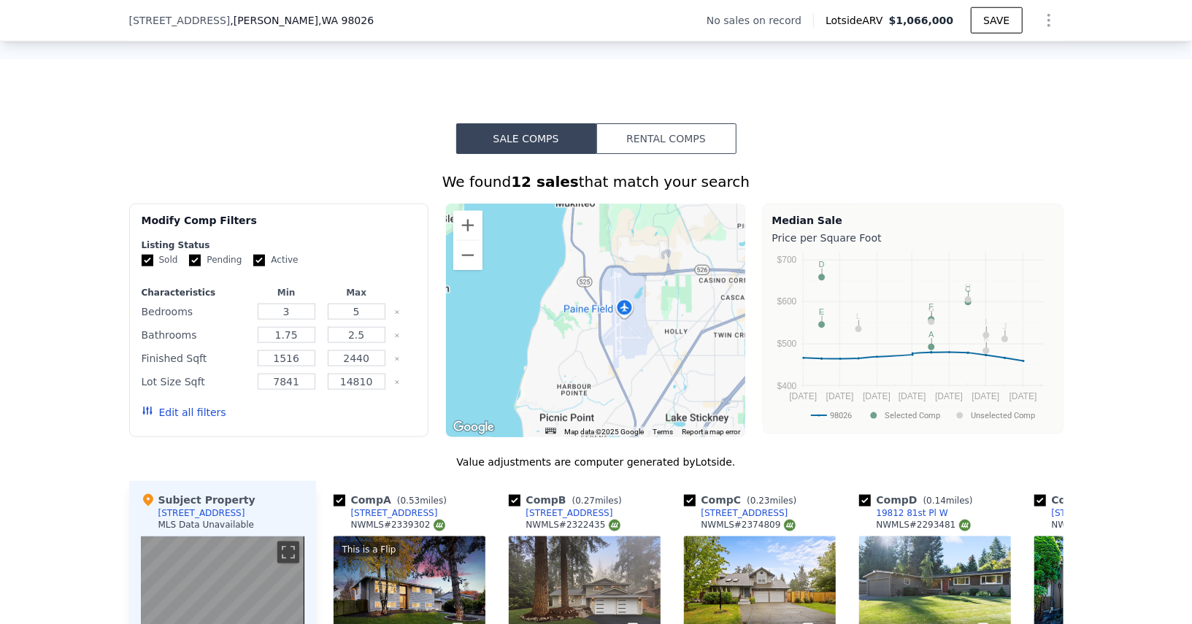
drag, startPoint x: 591, startPoint y: 264, endPoint x: 571, endPoint y: 333, distance: 72.3
click at [571, 333] on div at bounding box center [595, 321] width 299 height 234
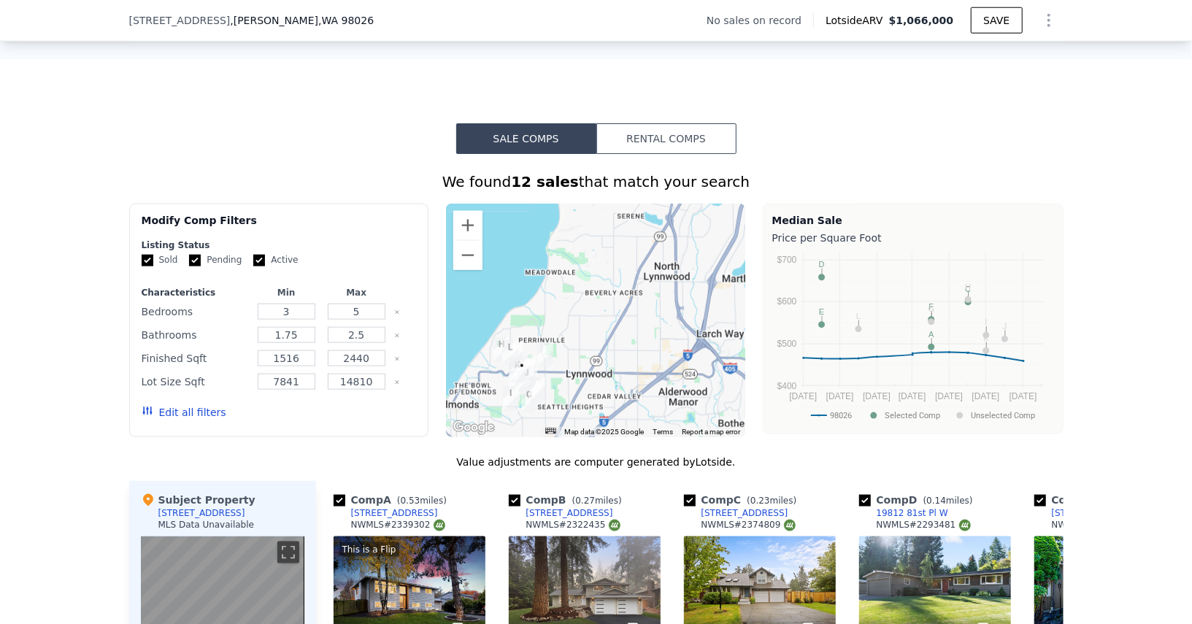
drag, startPoint x: 571, startPoint y: 333, endPoint x: 613, endPoint y: 114, distance: 223.1
click at [613, 112] on div "Sale Comps Rental Comps We found 12 sales that match your search Filters Map Pr…" at bounding box center [596, 550] width 1192 height 982
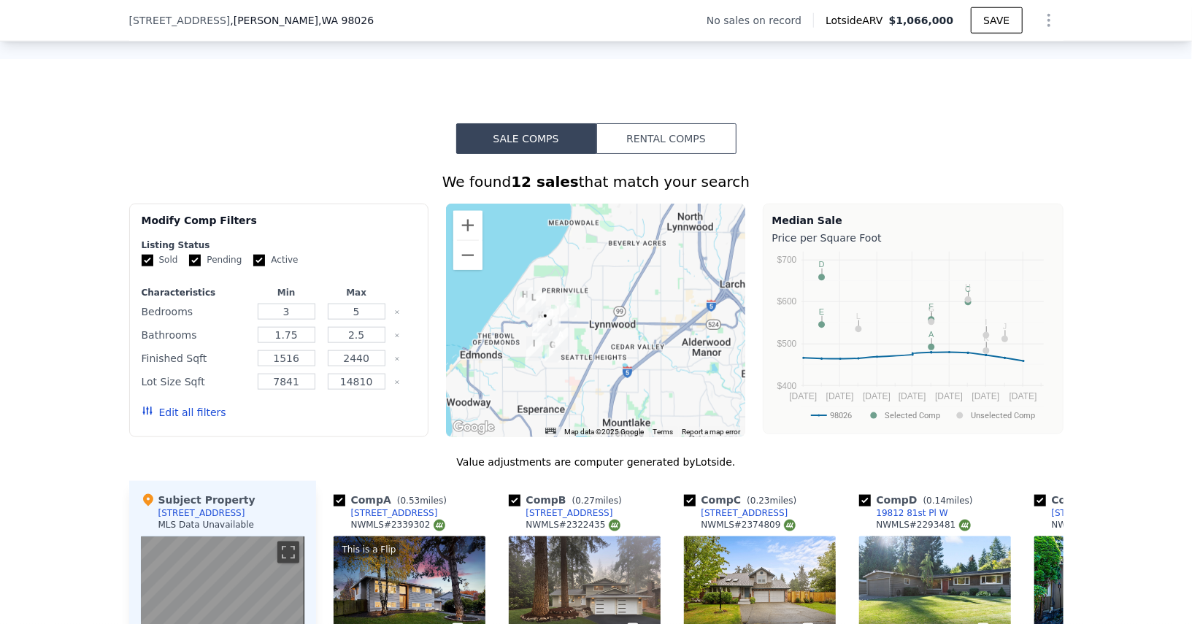
drag, startPoint x: 583, startPoint y: 253, endPoint x: 623, endPoint y: 206, distance: 61.7
click at [622, 206] on div at bounding box center [595, 321] width 299 height 234
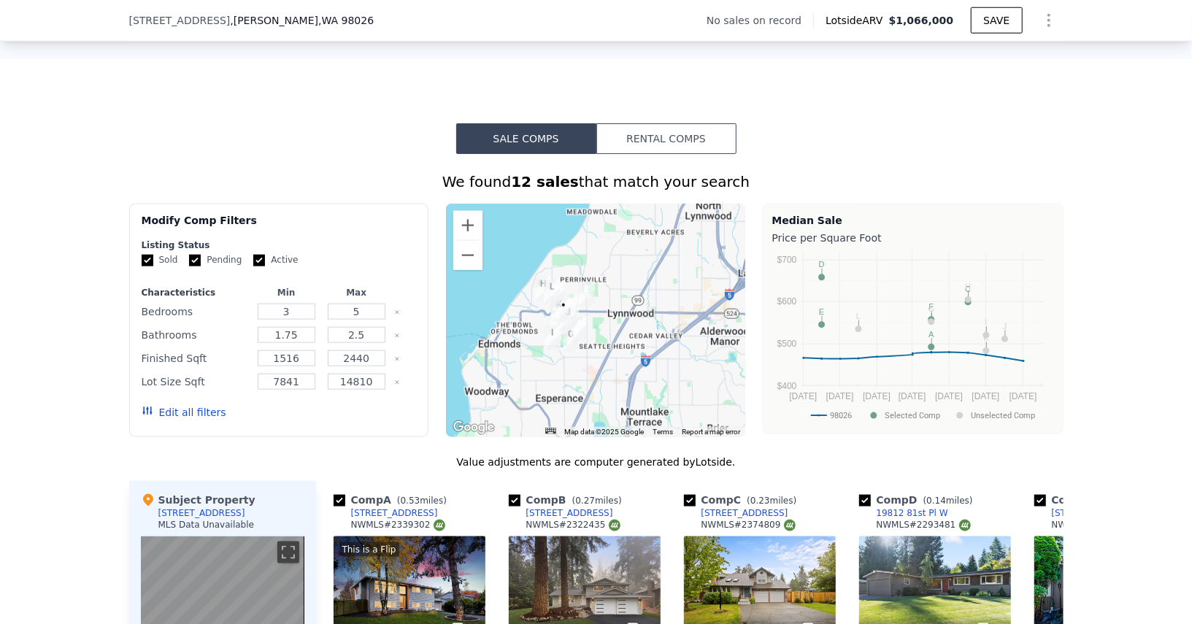
click at [451, 228] on div at bounding box center [595, 321] width 299 height 234
click at [464, 228] on button "Zoom in" at bounding box center [467, 225] width 29 height 29
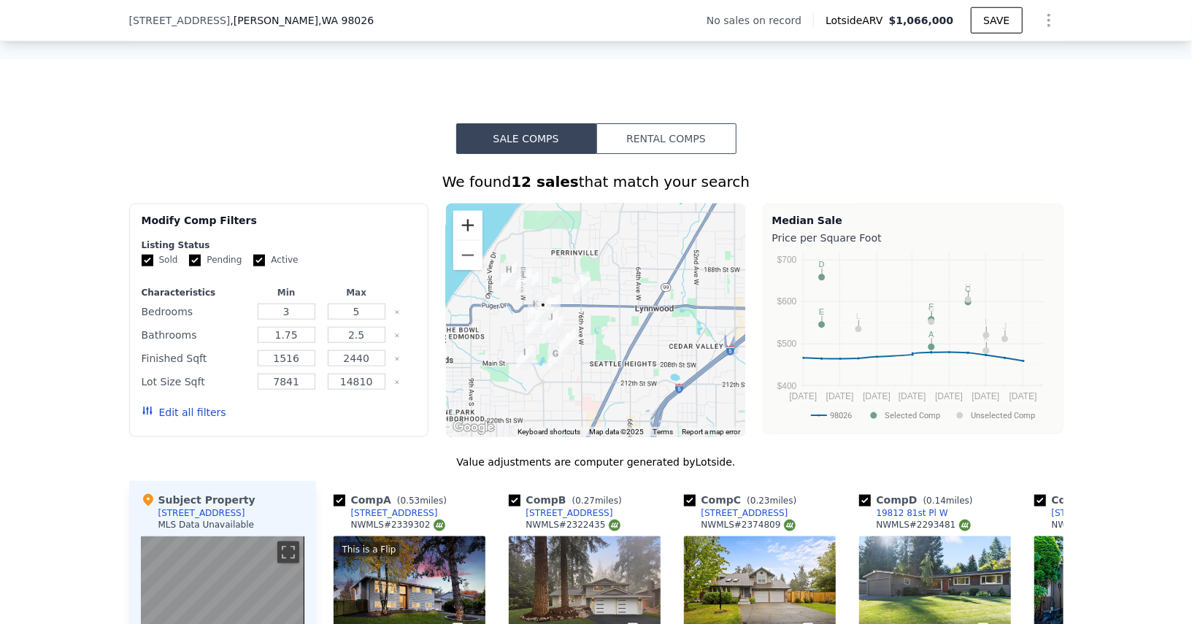
click at [464, 228] on button "Zoom in" at bounding box center [467, 225] width 29 height 29
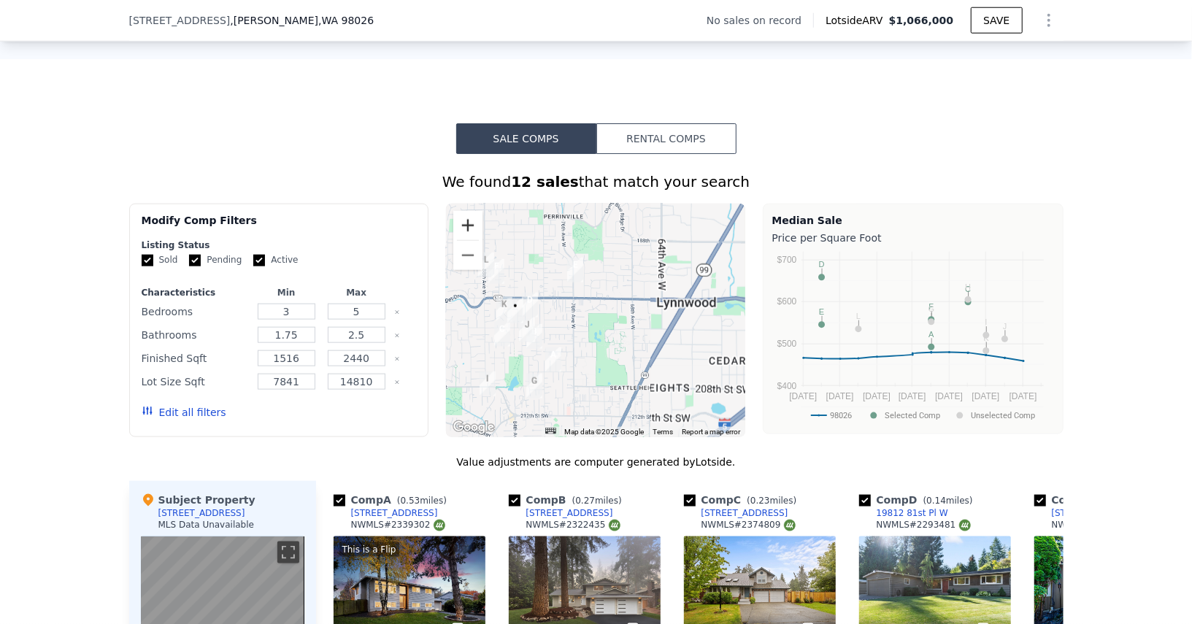
click at [464, 228] on button "Zoom in" at bounding box center [467, 225] width 29 height 29
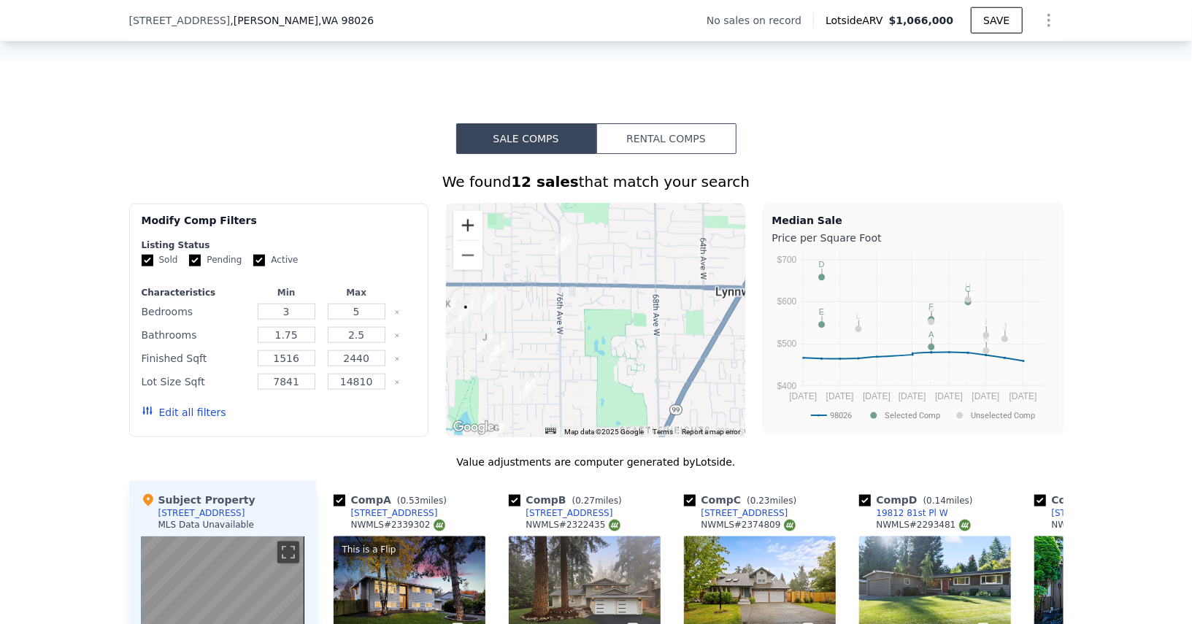
click at [464, 228] on button "Zoom in" at bounding box center [467, 225] width 29 height 29
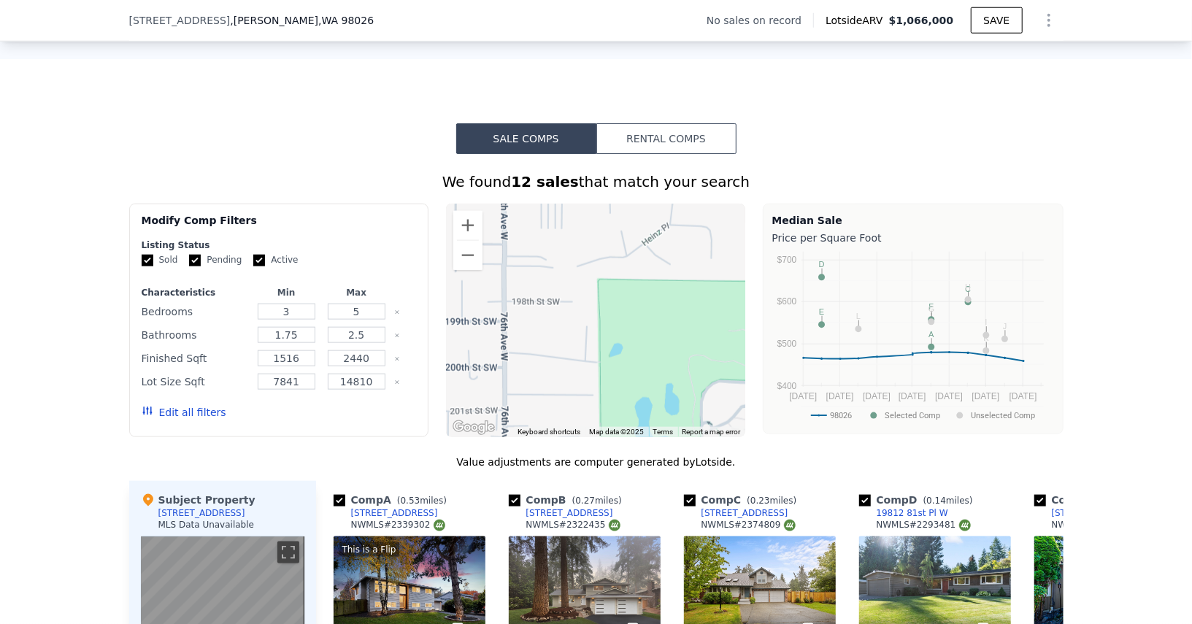
drag, startPoint x: 586, startPoint y: 285, endPoint x: 637, endPoint y: 285, distance: 50.4
click at [637, 285] on div at bounding box center [595, 321] width 299 height 234
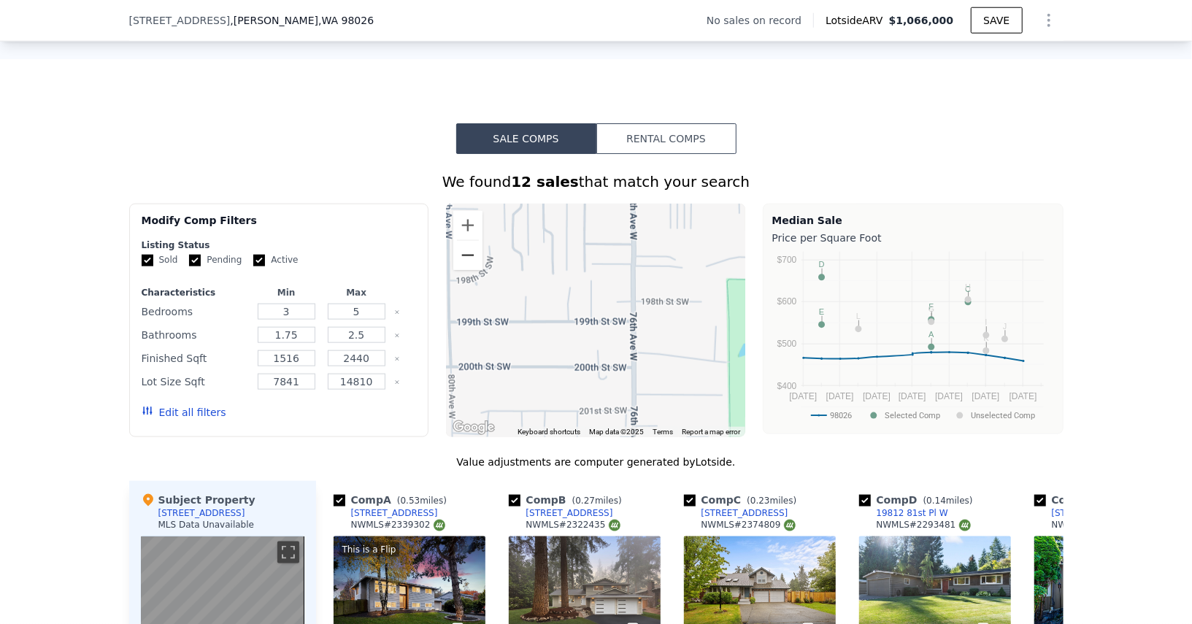
click at [468, 262] on button "Zoom out" at bounding box center [467, 255] width 29 height 29
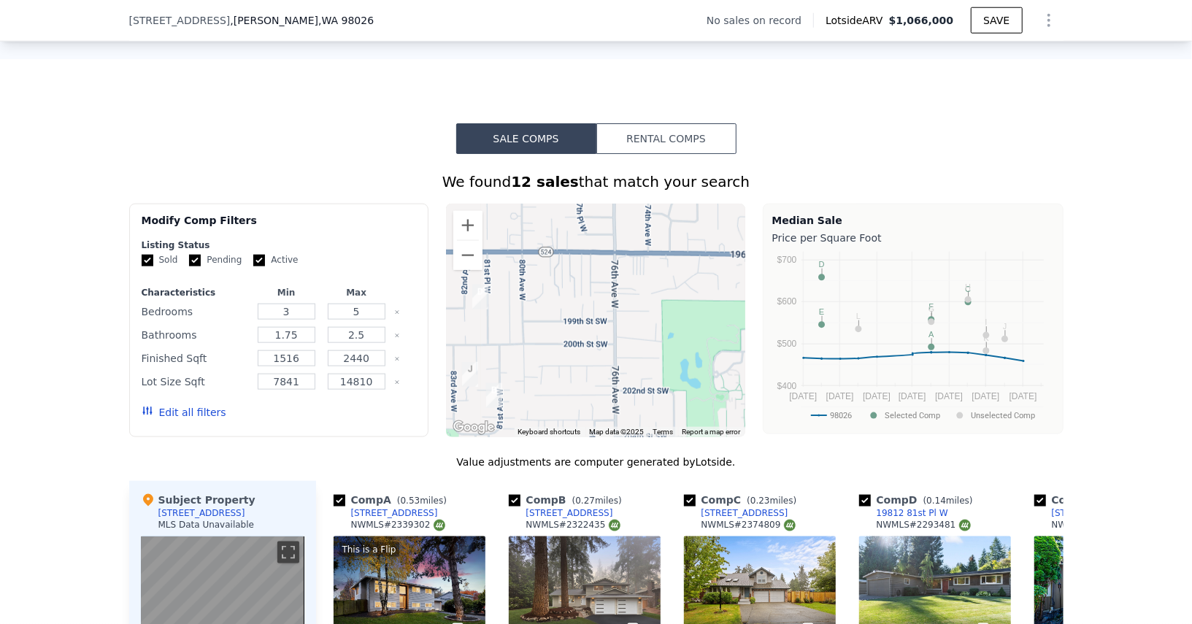
drag, startPoint x: 526, startPoint y: 337, endPoint x: 691, endPoint y: 337, distance: 165.0
click at [691, 337] on div at bounding box center [595, 321] width 299 height 234
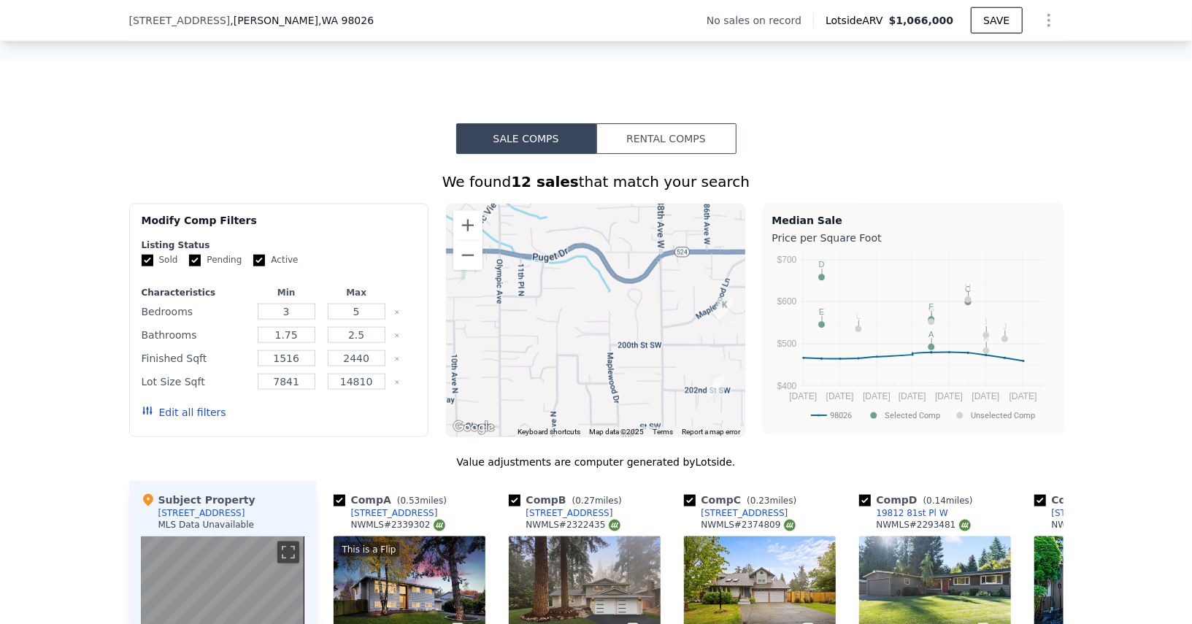
drag, startPoint x: 660, startPoint y: 338, endPoint x: 651, endPoint y: 336, distance: 9.0
click at [657, 338] on div at bounding box center [595, 321] width 299 height 234
click at [465, 251] on button "Zoom out" at bounding box center [467, 255] width 29 height 29
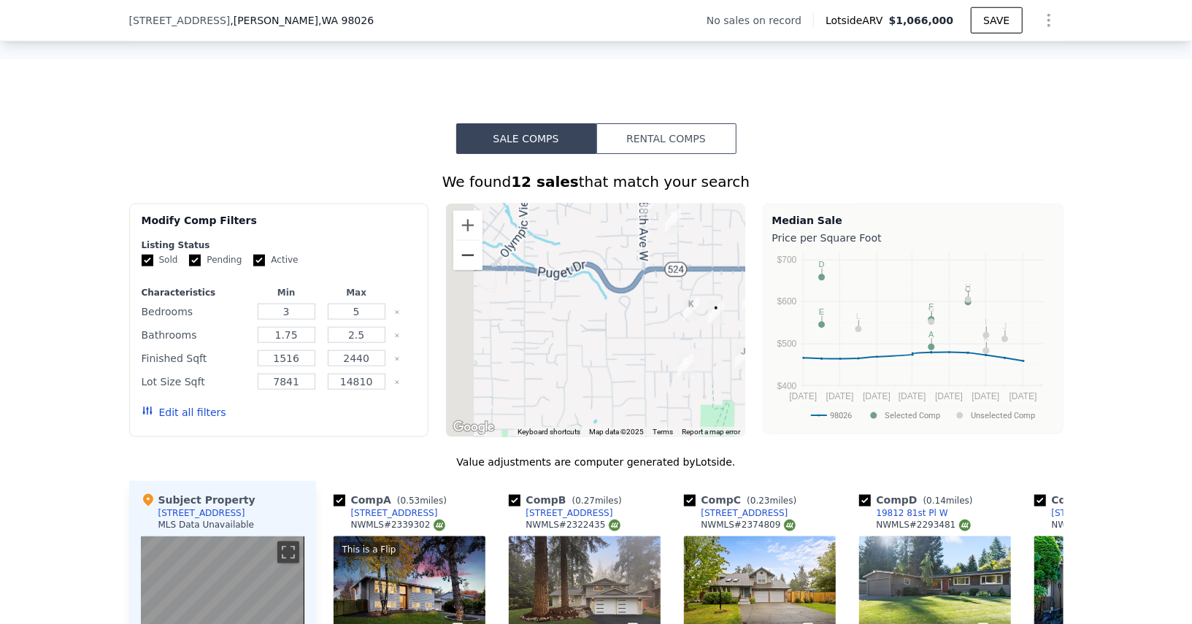
click at [465, 251] on button "Zoom out" at bounding box center [467, 255] width 29 height 29
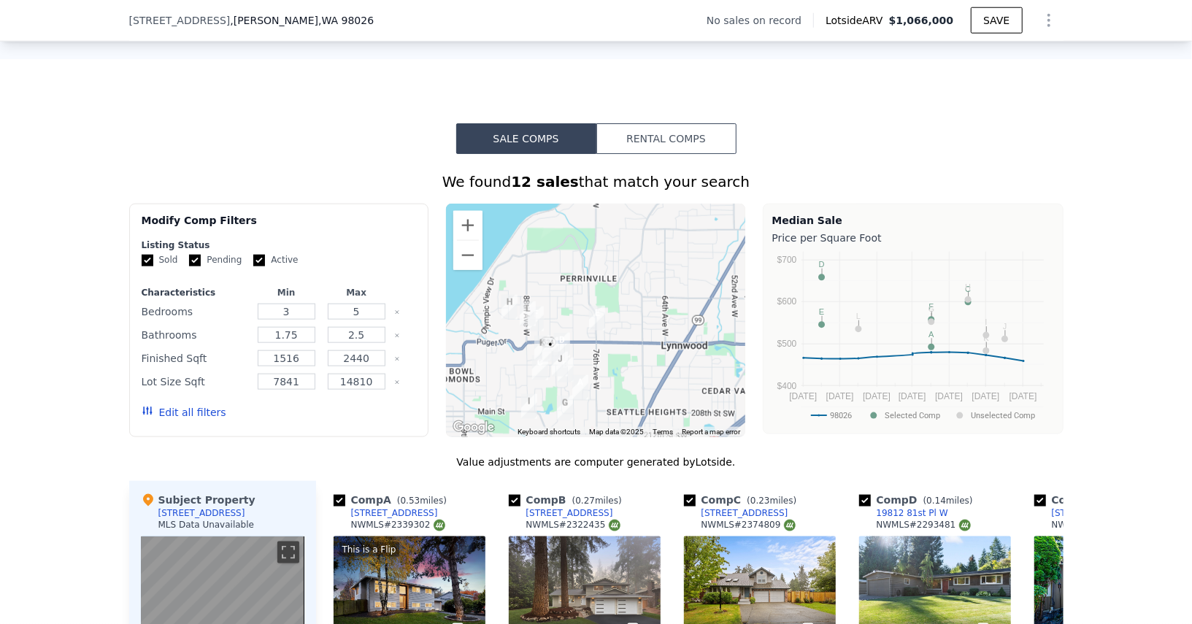
drag, startPoint x: 567, startPoint y: 313, endPoint x: 481, endPoint y: 345, distance: 91.5
click at [481, 345] on div at bounding box center [595, 321] width 299 height 234
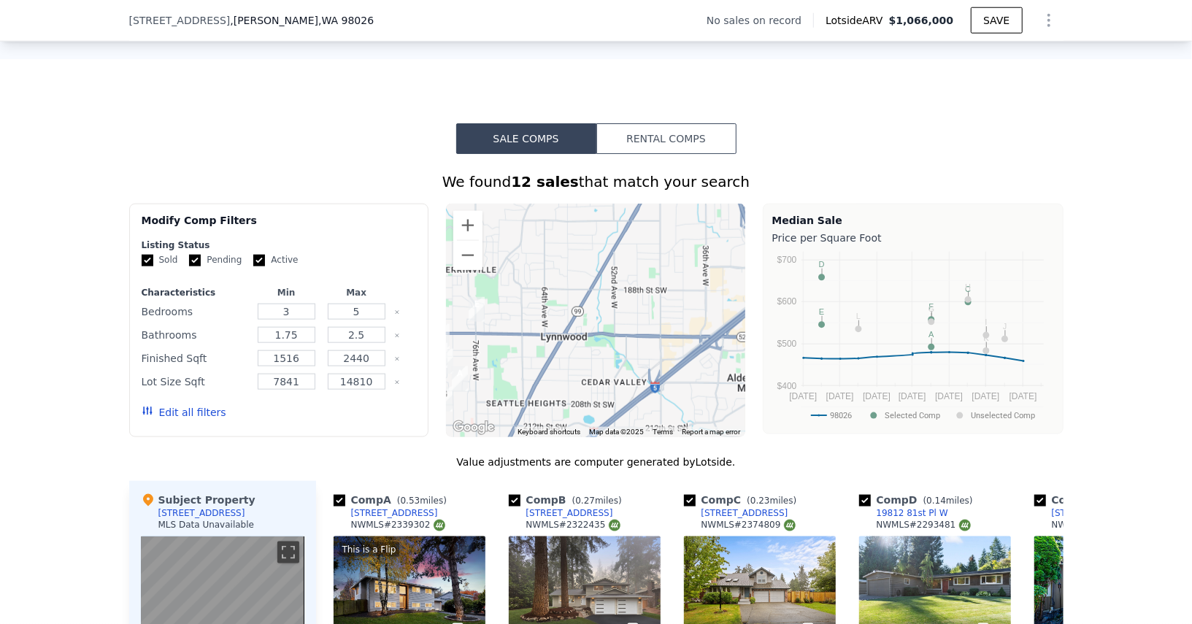
drag, startPoint x: 568, startPoint y: 356, endPoint x: 443, endPoint y: 347, distance: 125.2
click at [443, 347] on div "Modify Comp Filters Listing Status Sold Pending Active Characteristics Min Max …" at bounding box center [596, 321] width 935 height 234
click at [463, 253] on button "Zoom out" at bounding box center [467, 255] width 29 height 29
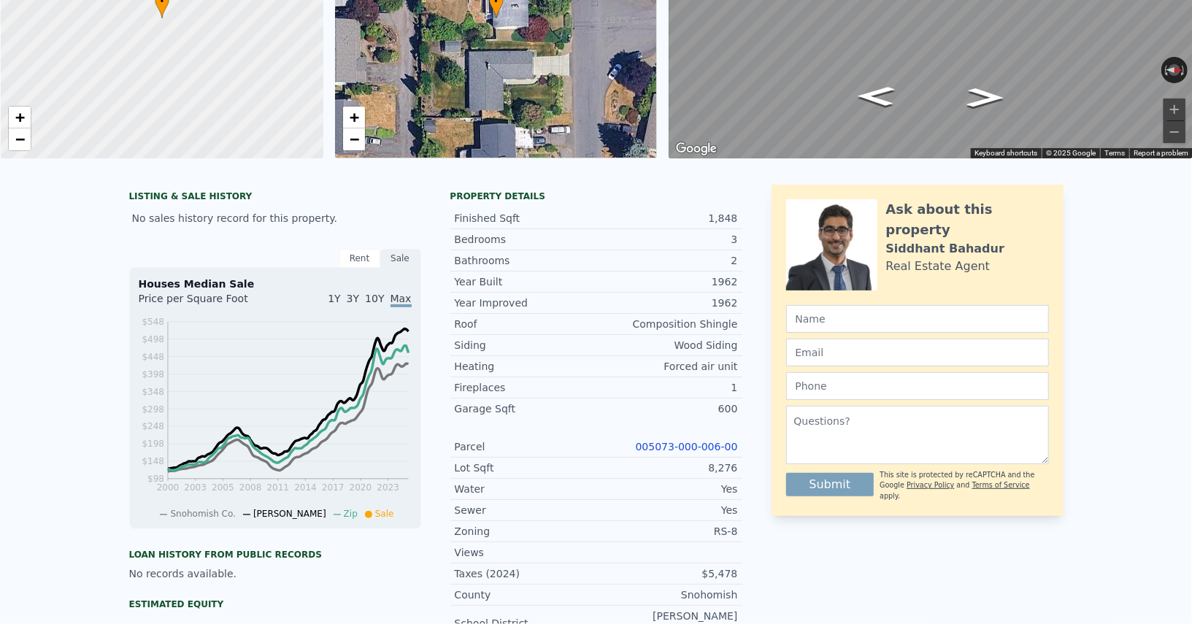
scroll to position [0, 0]
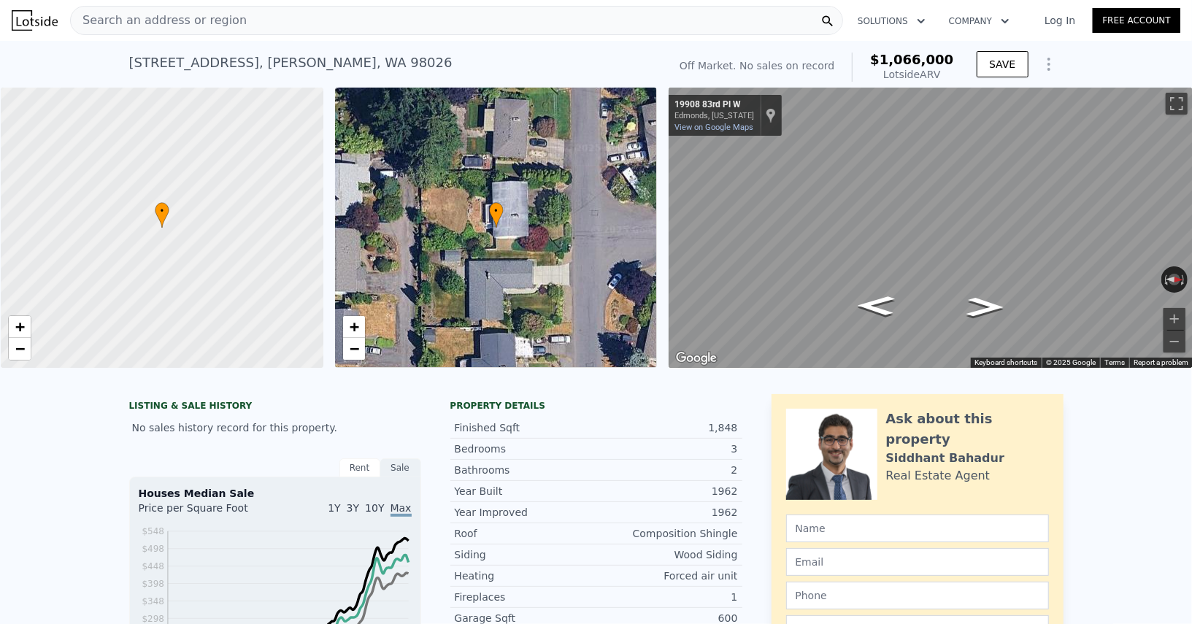
click at [404, 13] on div "Search an address or region" at bounding box center [456, 20] width 773 height 29
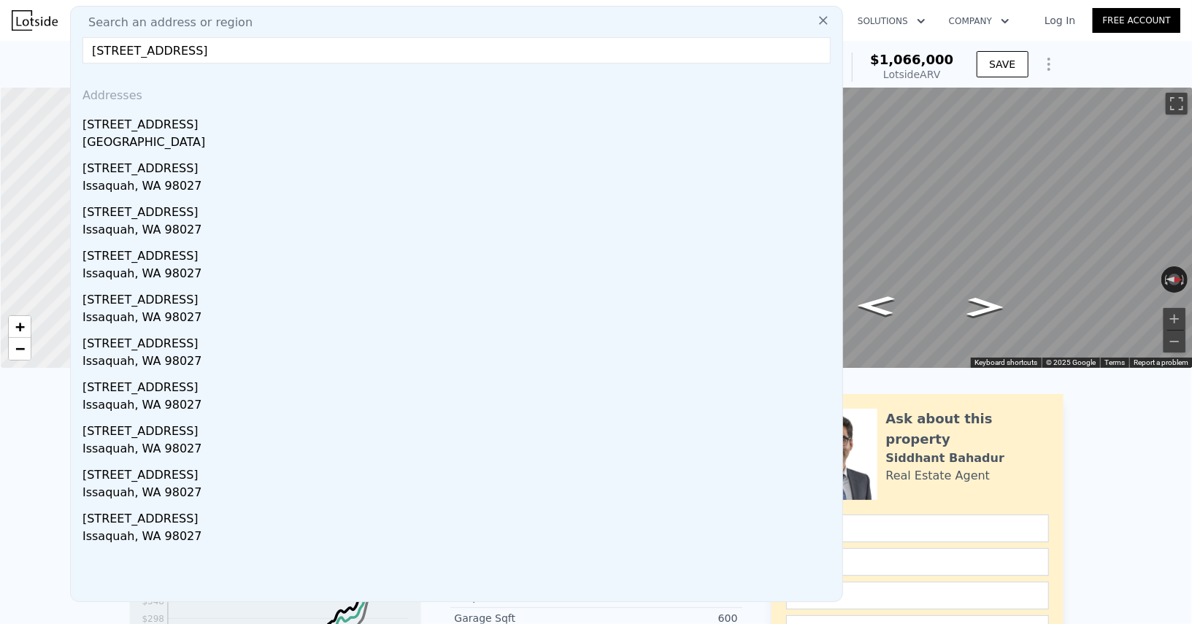
type input "[STREET_ADDRESS]"
click at [245, 127] on div "[STREET_ADDRESS]" at bounding box center [460, 121] width 754 height 23
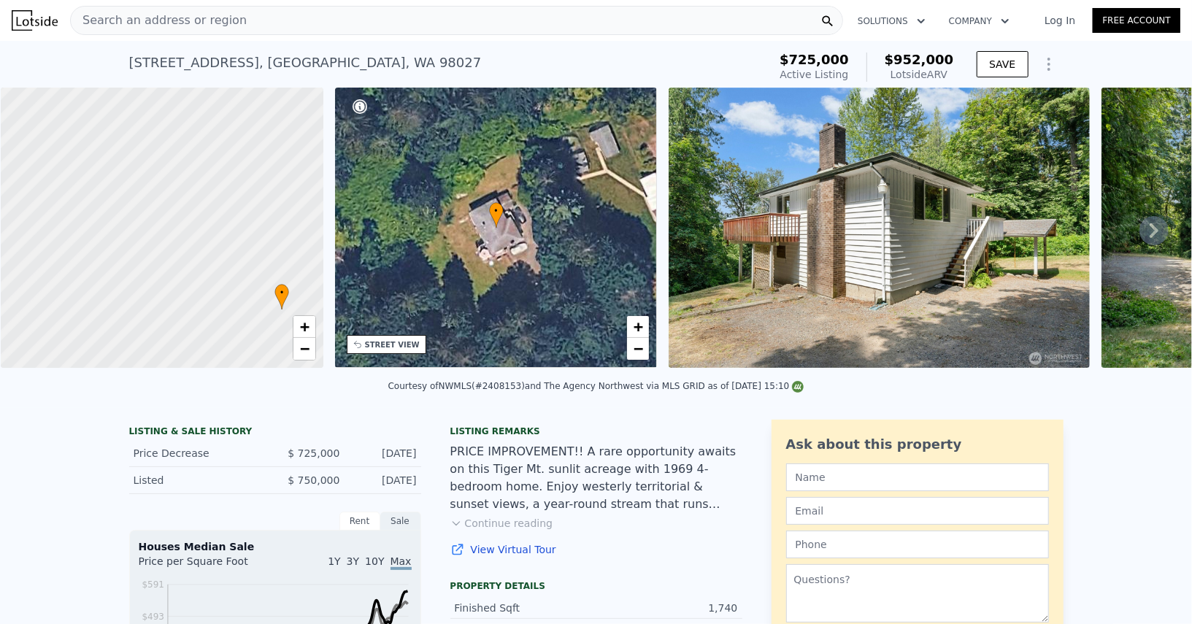
drag, startPoint x: 184, startPoint y: 317, endPoint x: 305, endPoint y: 399, distance: 146.6
click at [346, 27] on div "Search an address or region" at bounding box center [456, 20] width 773 height 29
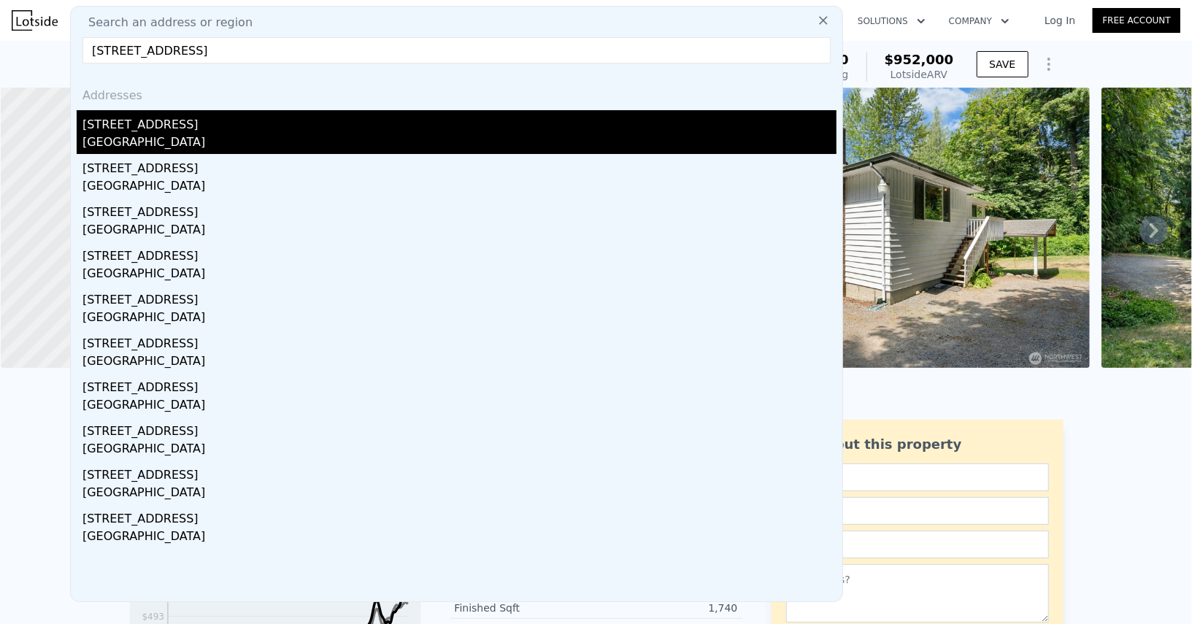
type input "[STREET_ADDRESS]"
click at [231, 131] on div "[STREET_ADDRESS]" at bounding box center [460, 121] width 754 height 23
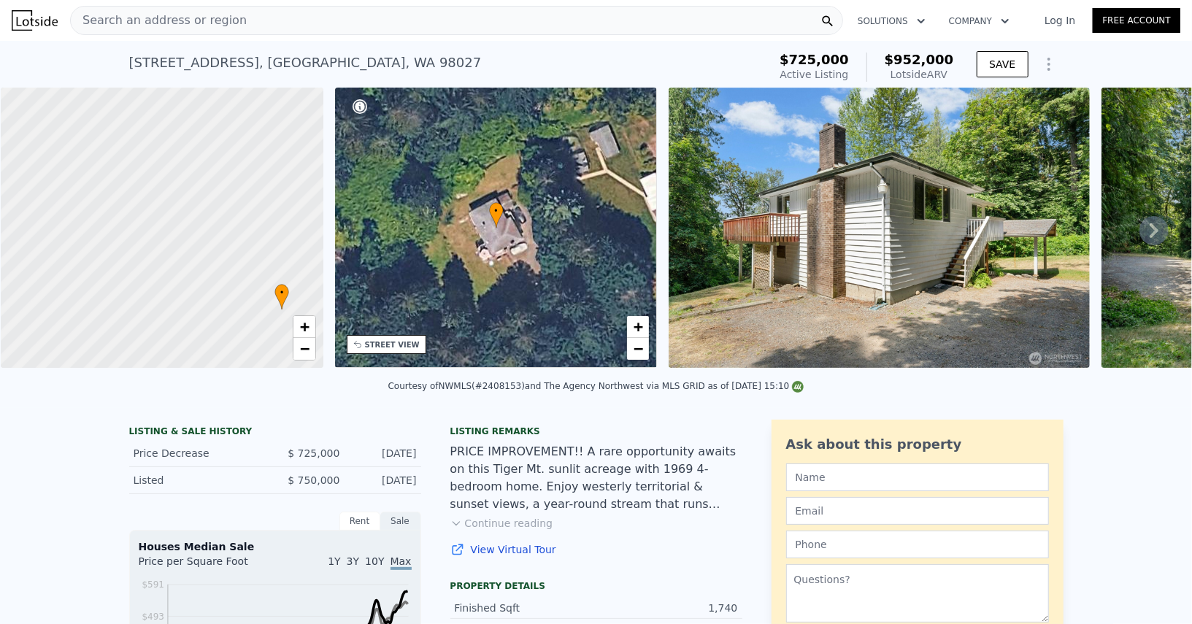
type input "6"
type input "5"
type input "2340"
type input "4040"
type input "19516"
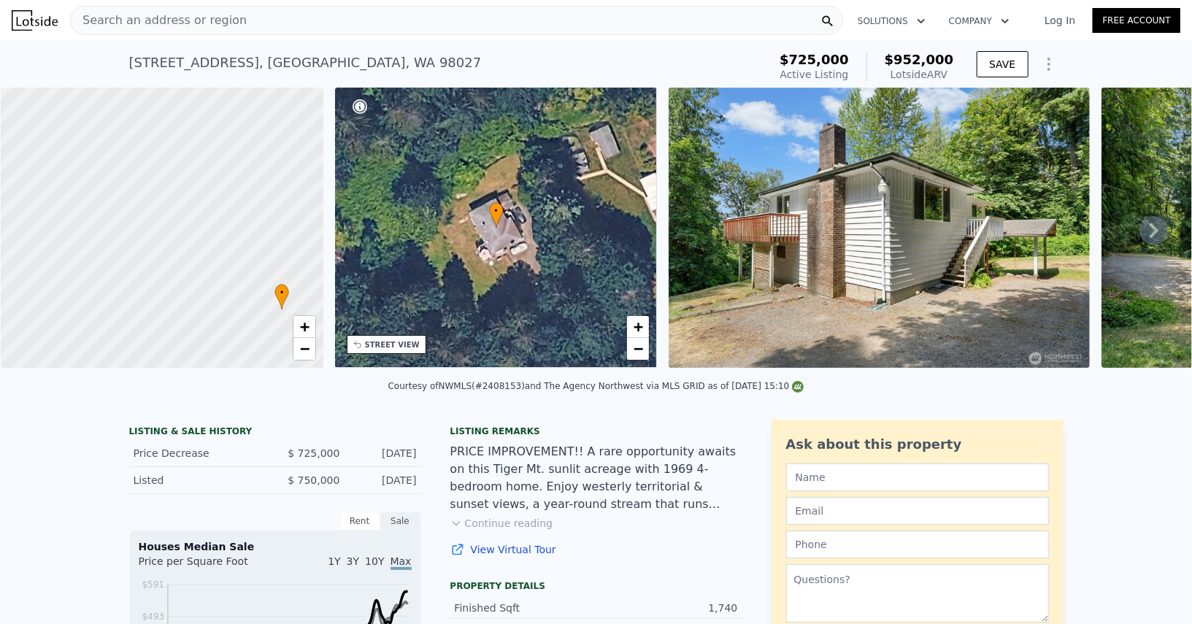
type input "54014"
type input "$ 2,406,000"
type input "8"
type input "$ 341,960"
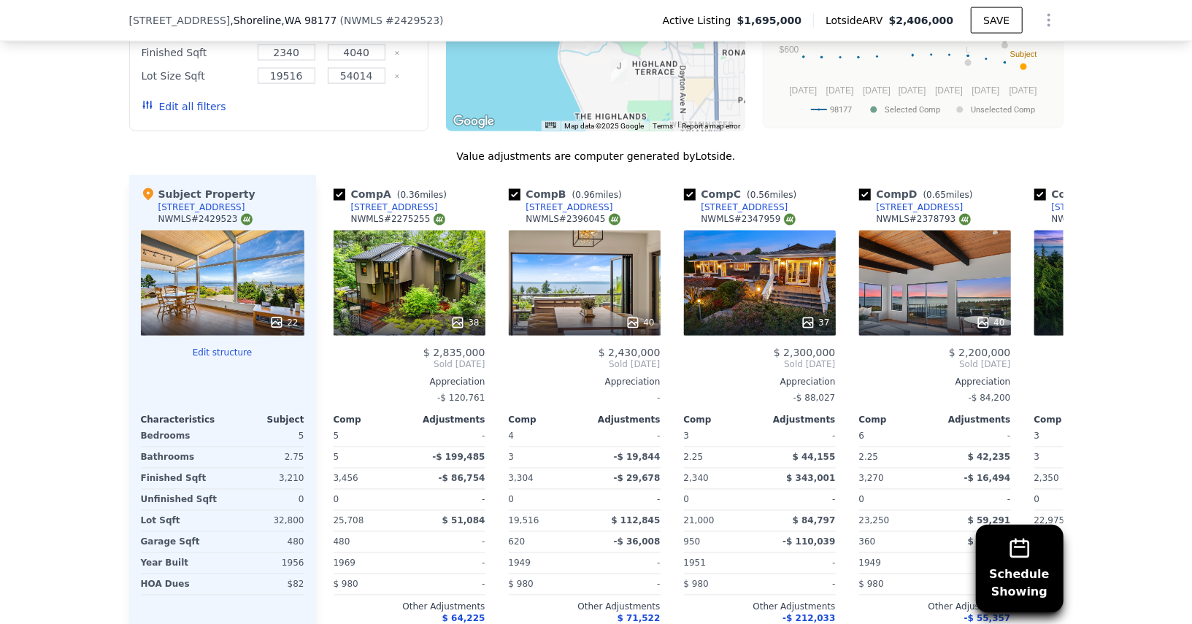
scroll to position [1452, 0]
click at [1043, 20] on icon "Show Options" at bounding box center [1050, 21] width 18 height 18
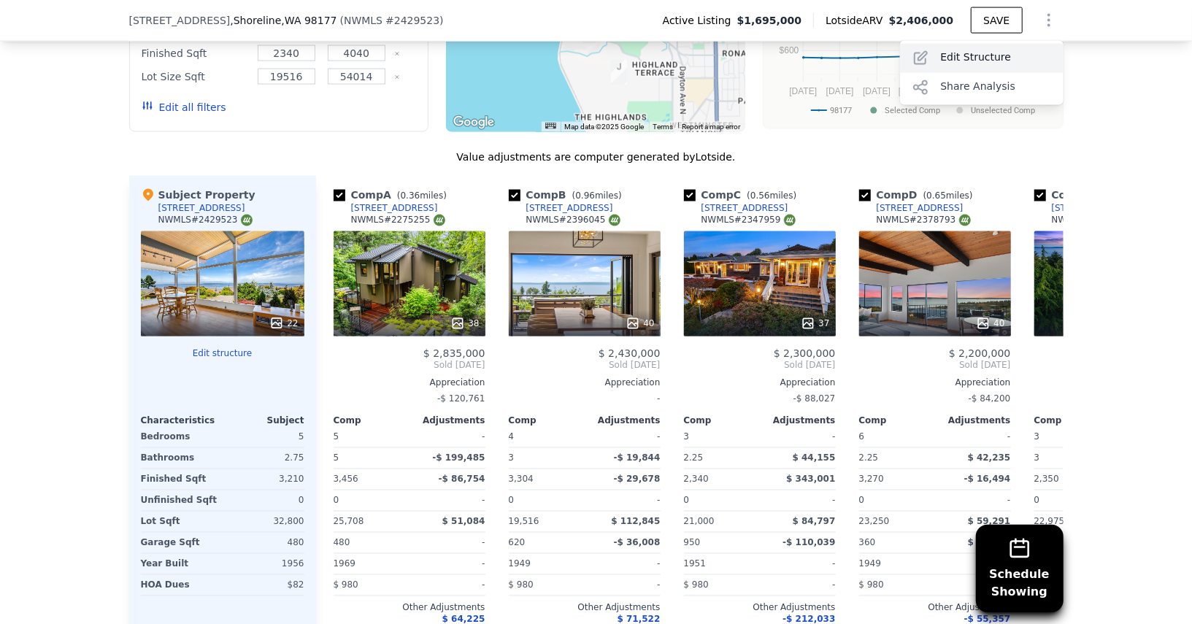
click at [991, 55] on div "Edit Structure" at bounding box center [982, 58] width 164 height 29
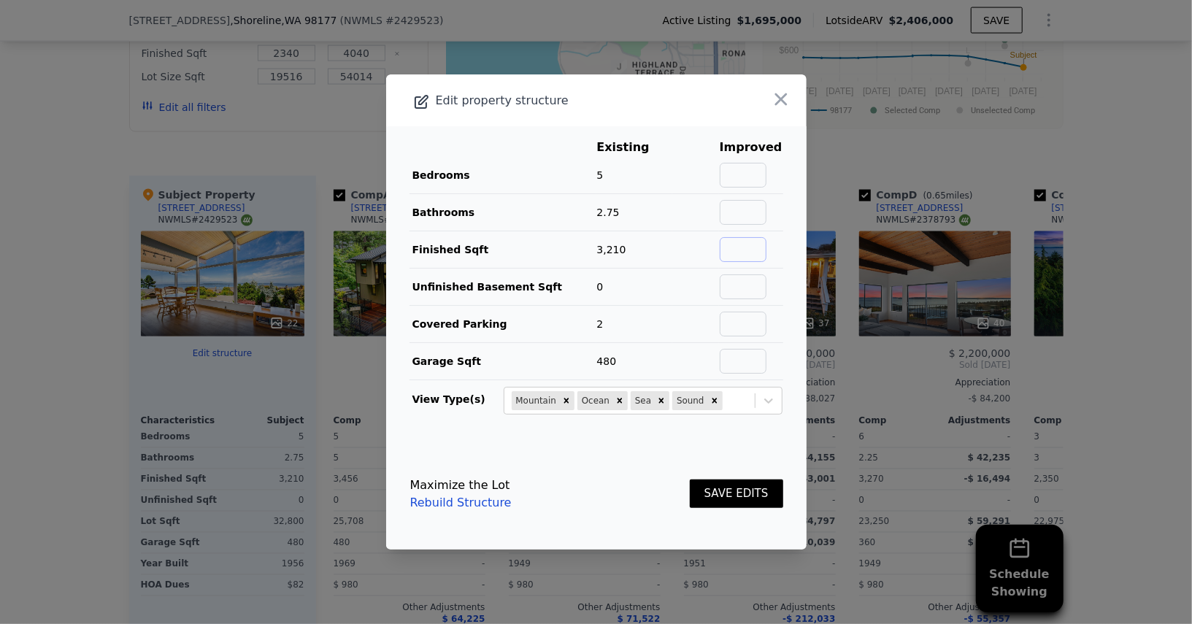
click at [749, 249] on input "text" at bounding box center [743, 249] width 47 height 25
type input "3000"
click at [756, 494] on button "SAVE EDITS" at bounding box center [736, 494] width 93 height 28
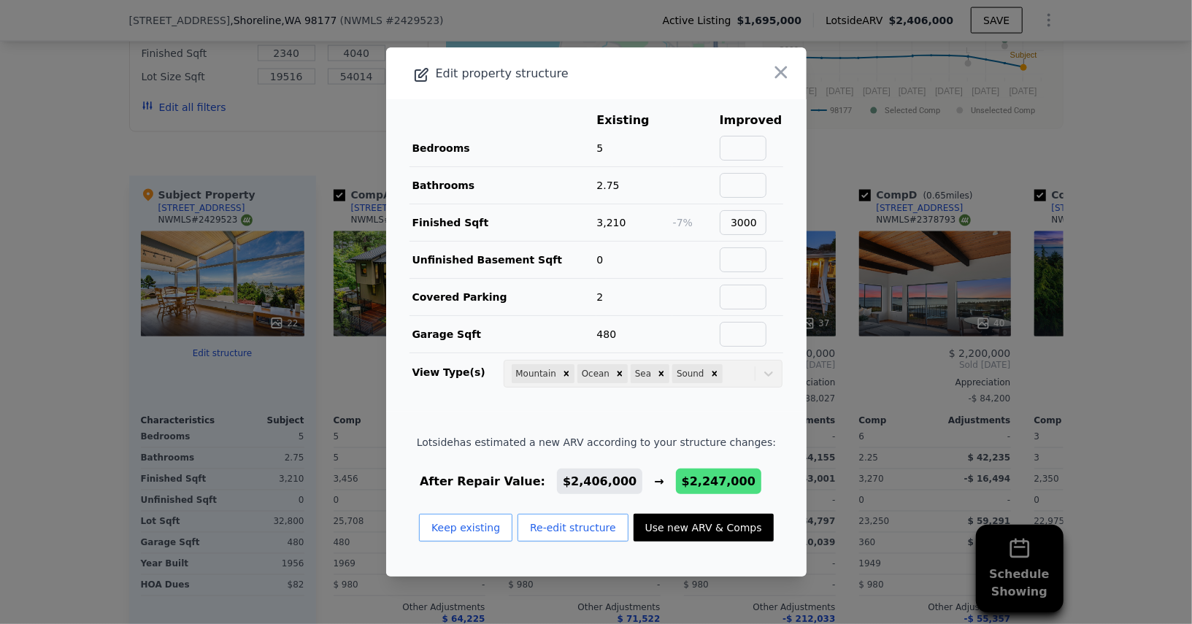
click at [701, 518] on button "Use new ARV & Comps" at bounding box center [704, 528] width 140 height 28
type input "3.5"
type input "$ 2,247,000"
type input "$ 197,030"
checkbox input "true"
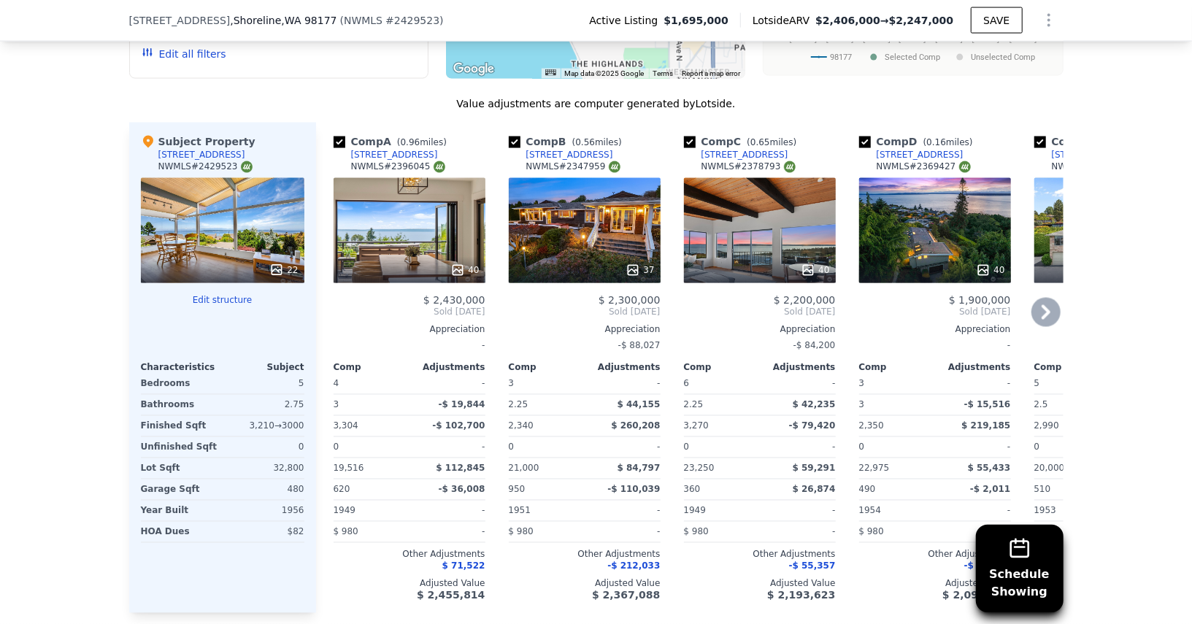
scroll to position [1504, 0]
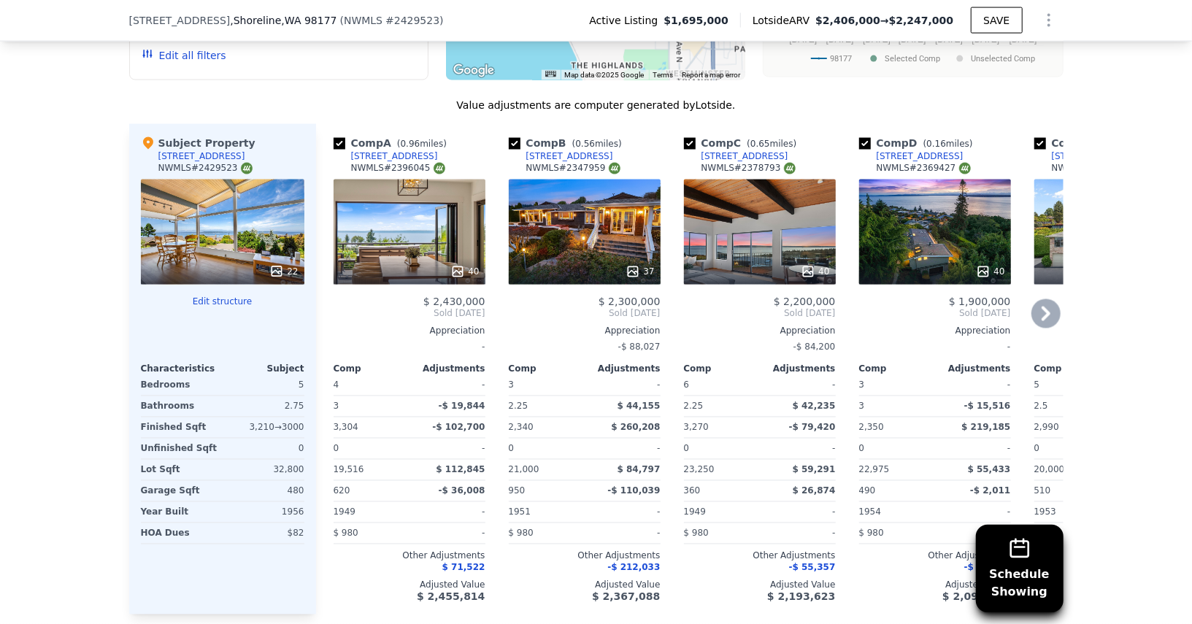
click at [745, 258] on div at bounding box center [760, 271] width 152 height 26
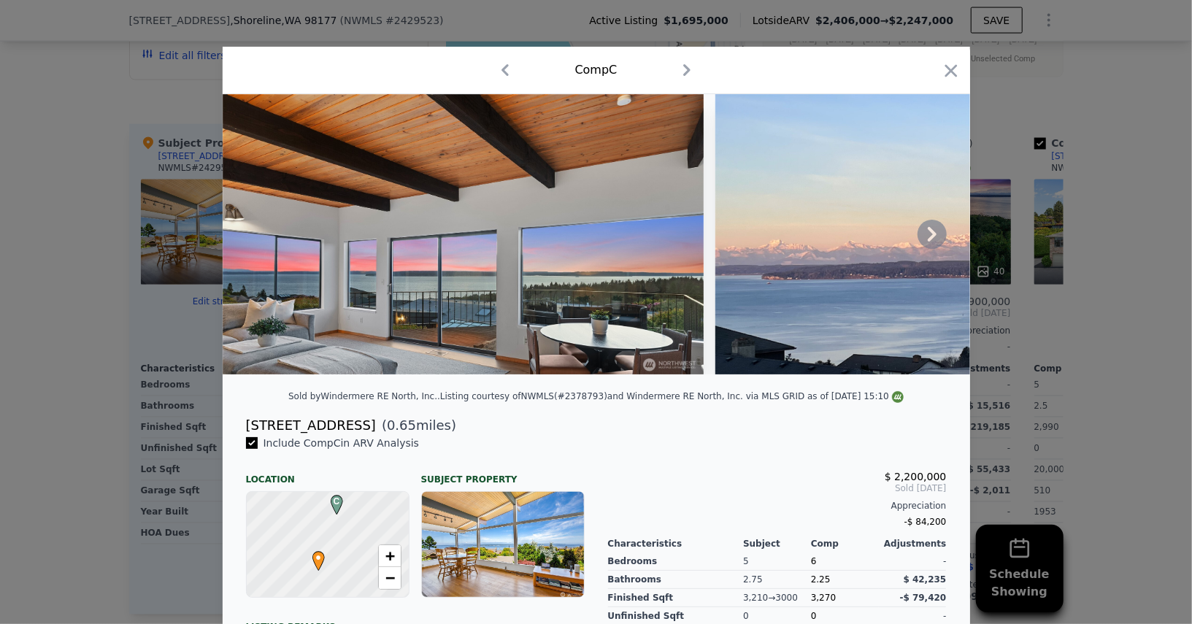
click at [699, 294] on img at bounding box center [463, 234] width 481 height 280
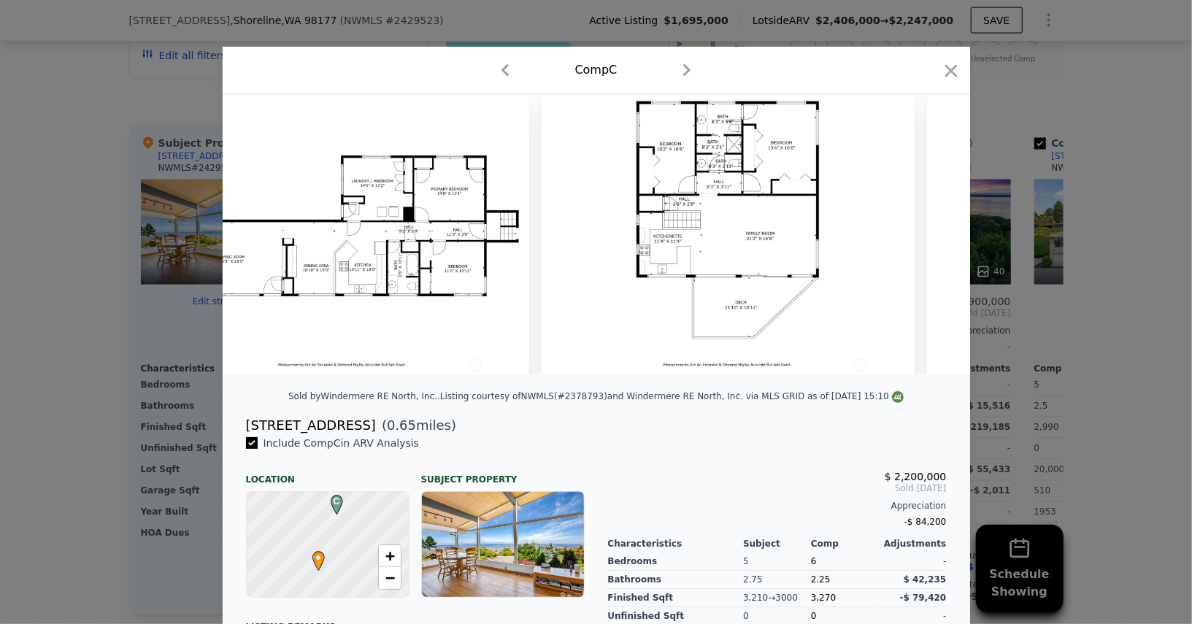
scroll to position [0, 16315]
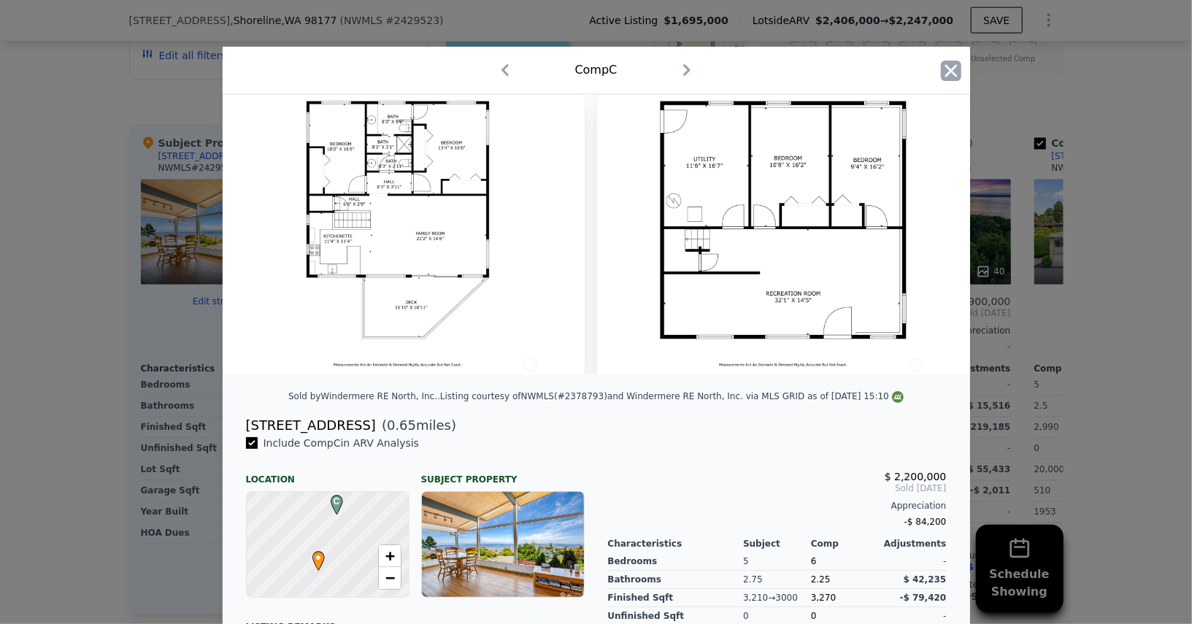
click at [951, 66] on icon "button" at bounding box center [951, 71] width 20 height 20
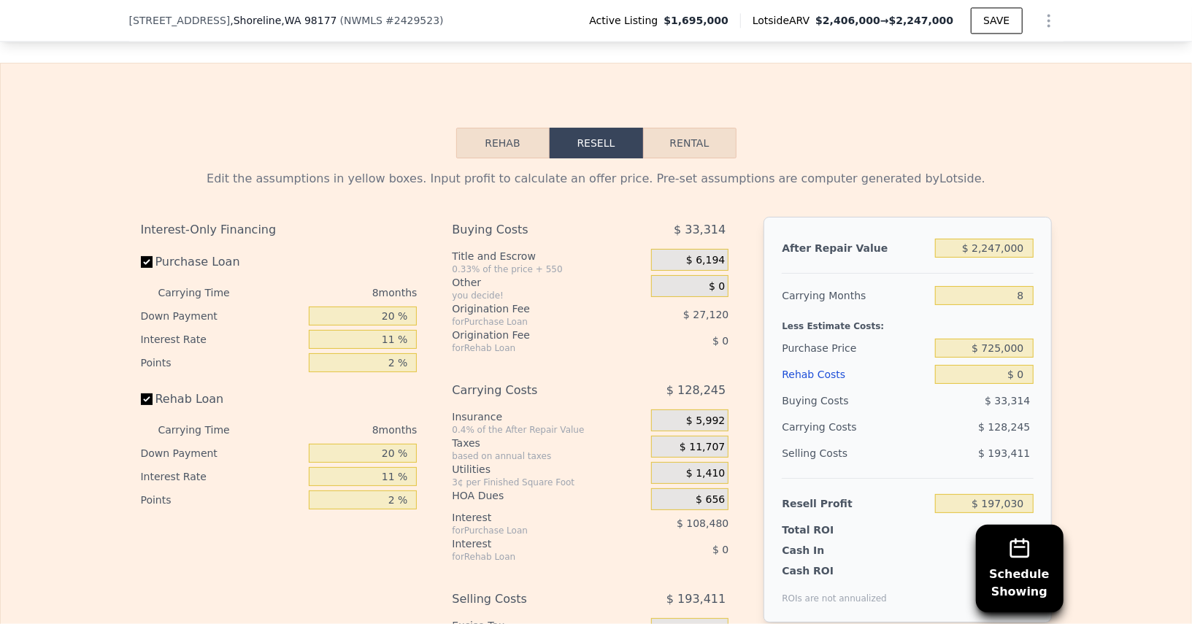
scroll to position [2232, 0]
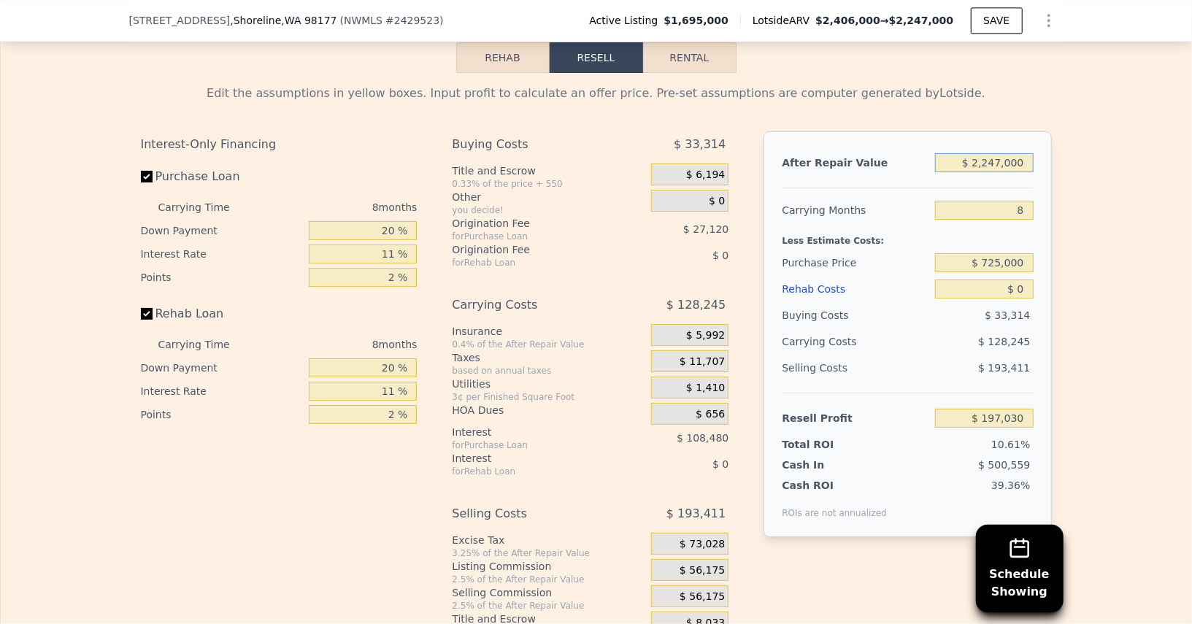
click at [996, 153] on input "$ 2,247,000" at bounding box center [984, 162] width 98 height 19
type input "$ 2"
type input "-$ 1,851,115"
type input "$ 24"
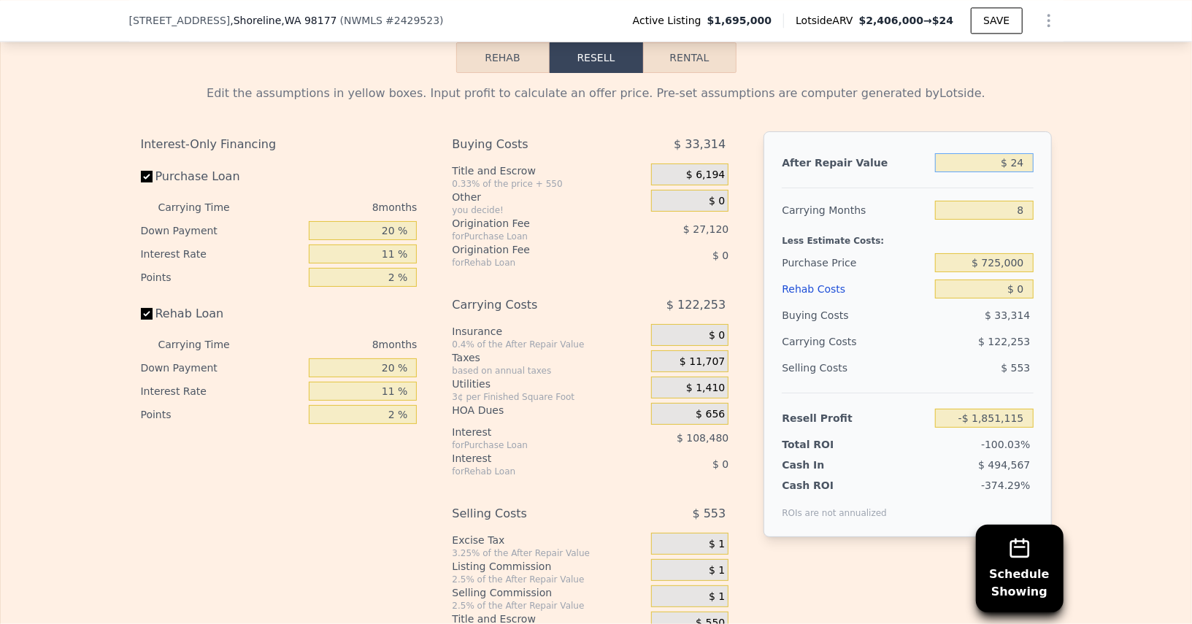
type input "-$ 1,851,096"
type input "$ 240"
type input "-$ 1,850,899"
type input "$ 2,400"
type input "-$ 1,848,929"
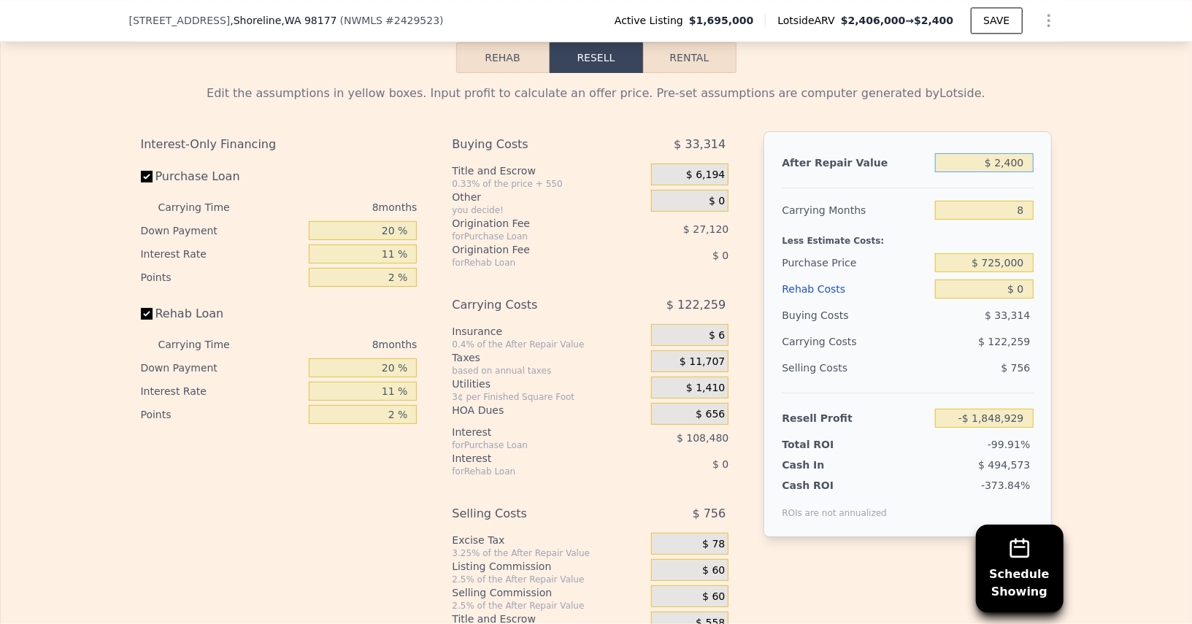
type input "$ 24,000"
type input "-$ 1,829,241"
type input "$ 240,000"
type input "-$ 1,632,356"
type input "$ 2,400,000"
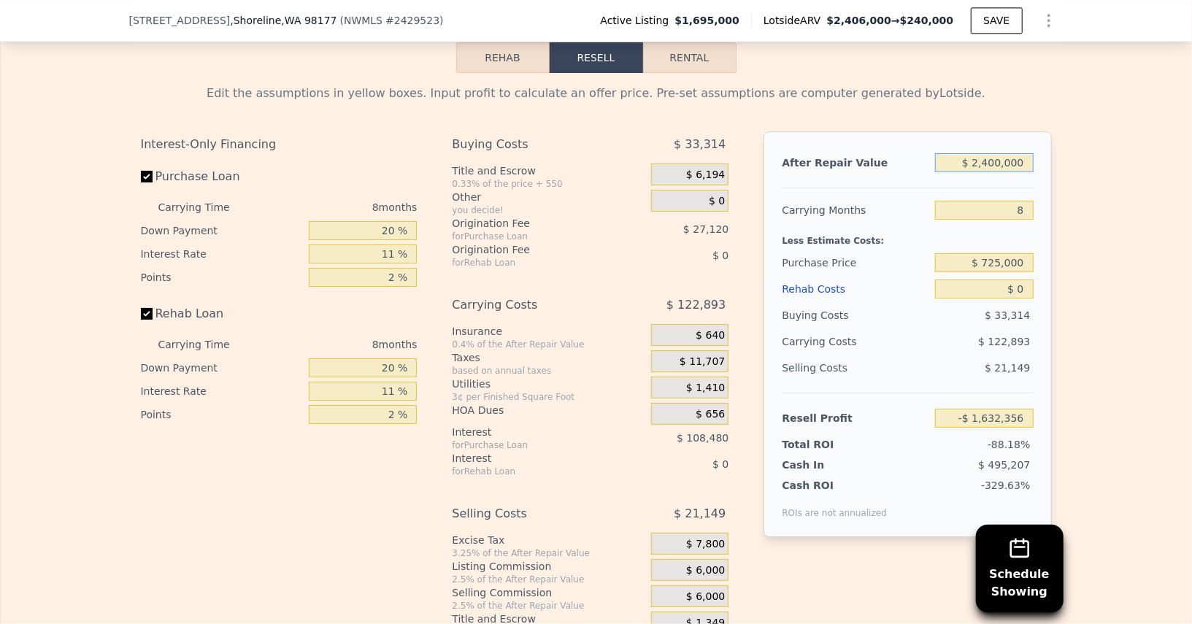
type input "$ 336,491"
type input "$ 2,400,000"
click at [1017, 201] on input "8" at bounding box center [984, 210] width 98 height 19
type input "6"
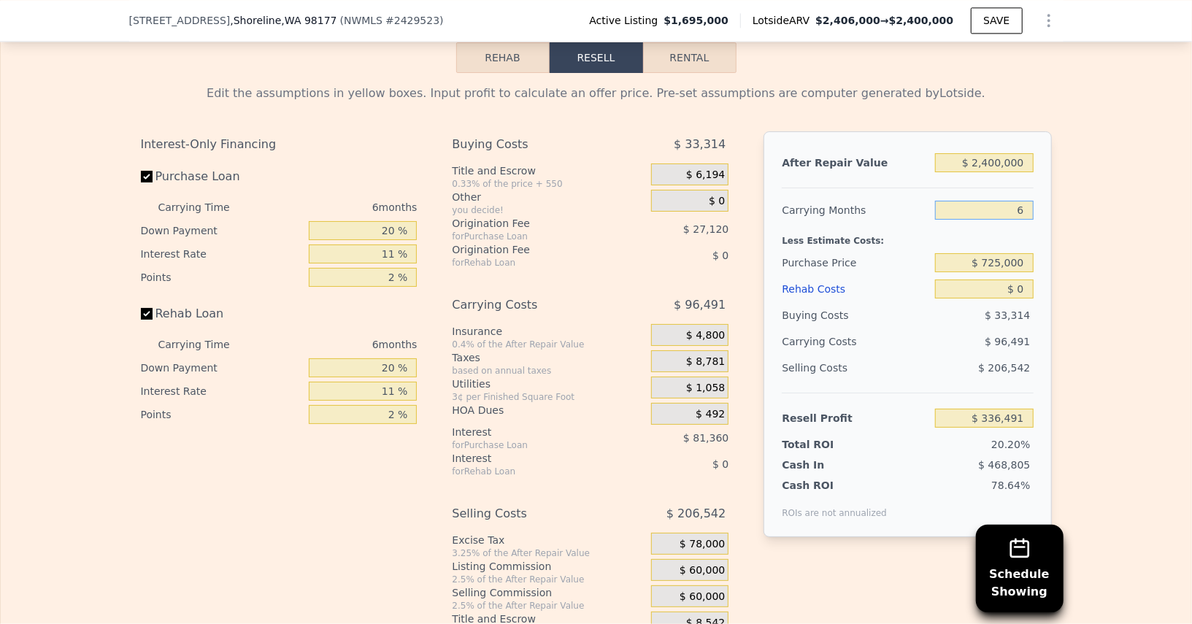
type input "$ 368,653"
type input "6"
click at [368, 229] on input "20 %" at bounding box center [363, 230] width 108 height 19
type input "1 %"
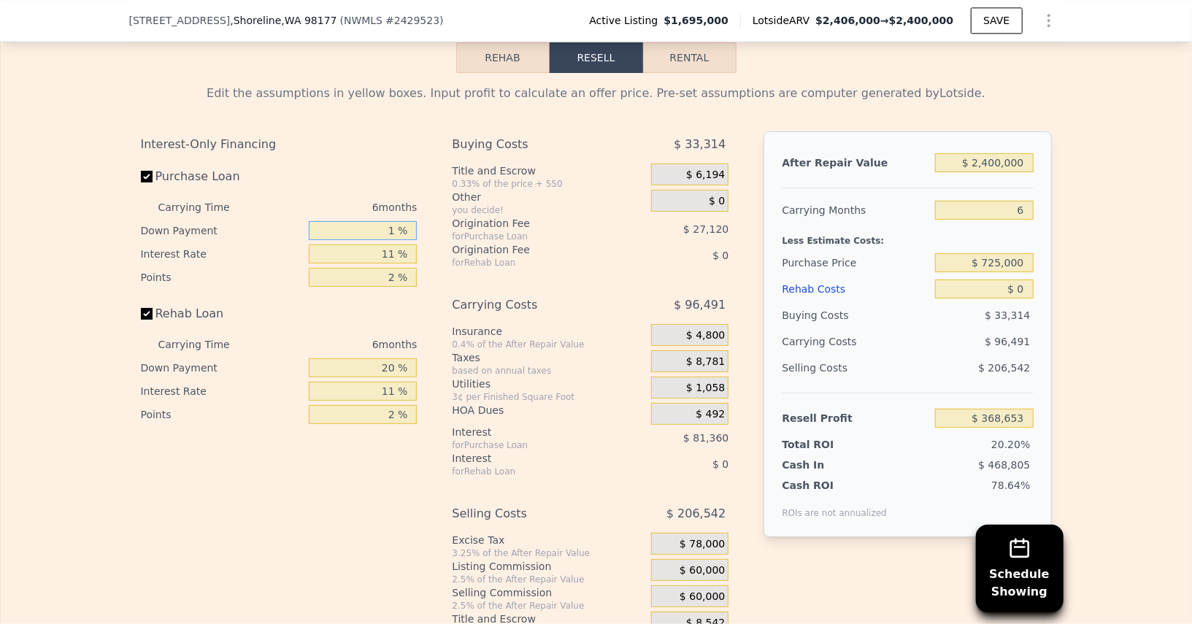
type input "$ 342,886"
type input "10 %"
type input "$ 355,093"
type input "10 %"
click at [386, 249] on input "11 %" at bounding box center [363, 254] width 108 height 19
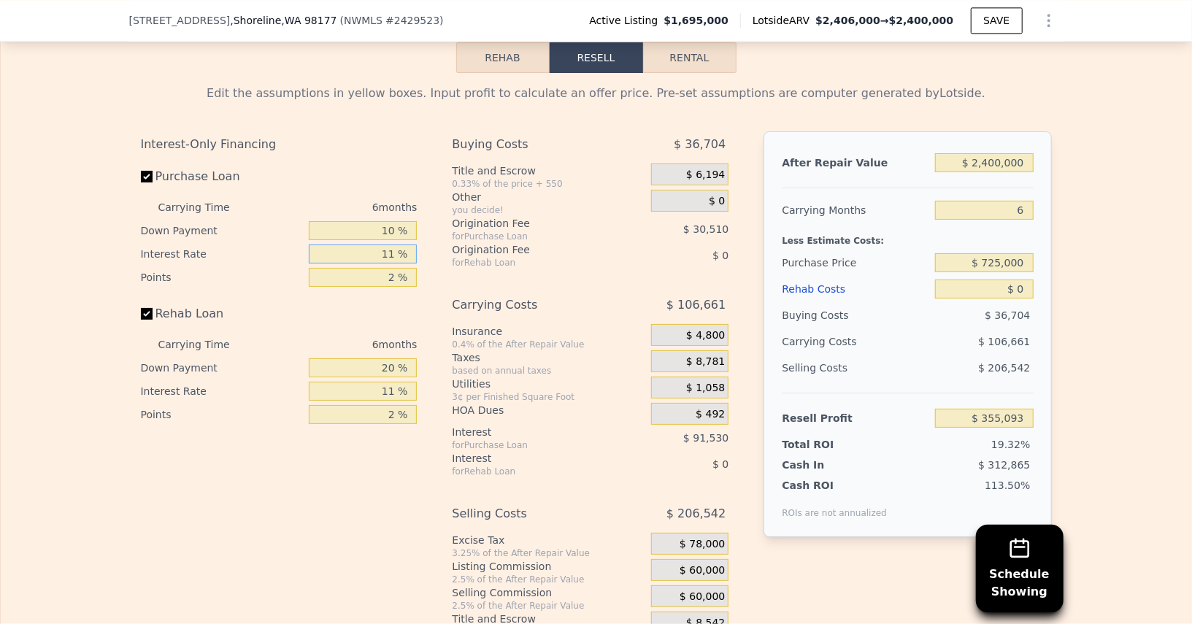
click at [386, 249] on input "11 %" at bounding box center [363, 254] width 108 height 19
type input "1 %"
type input "$ 438,997"
type input "-1 %"
type input "$ 454,249"
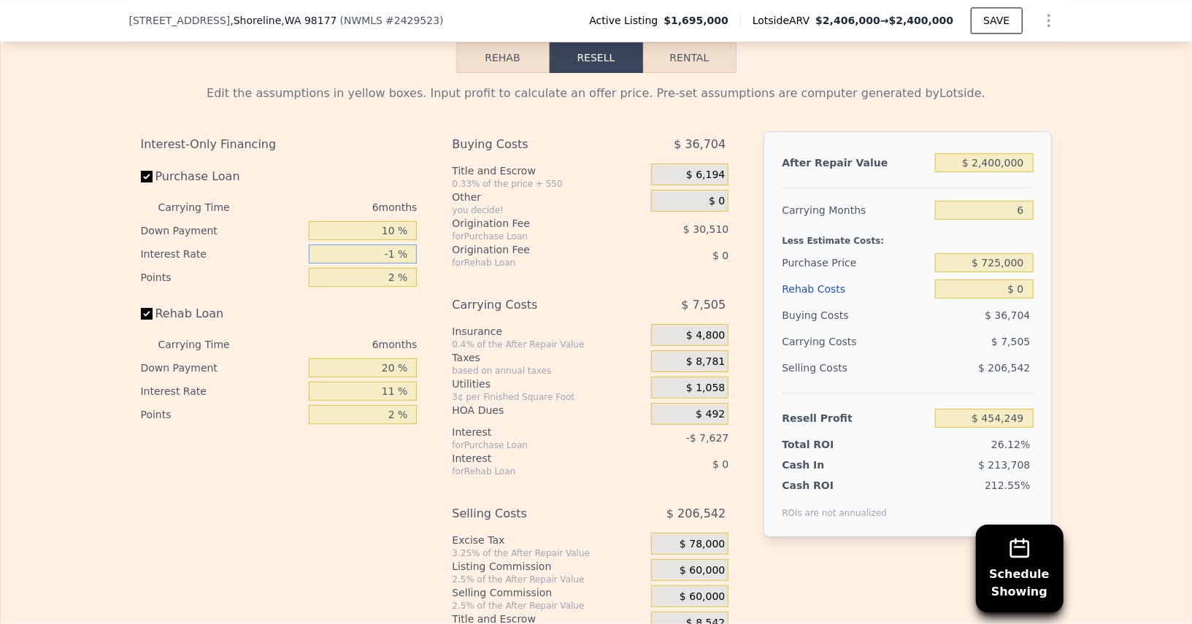
type input "-"
type input "1 %"
type input "$ 438,997"
type input "10 %"
type input "$ 370,345"
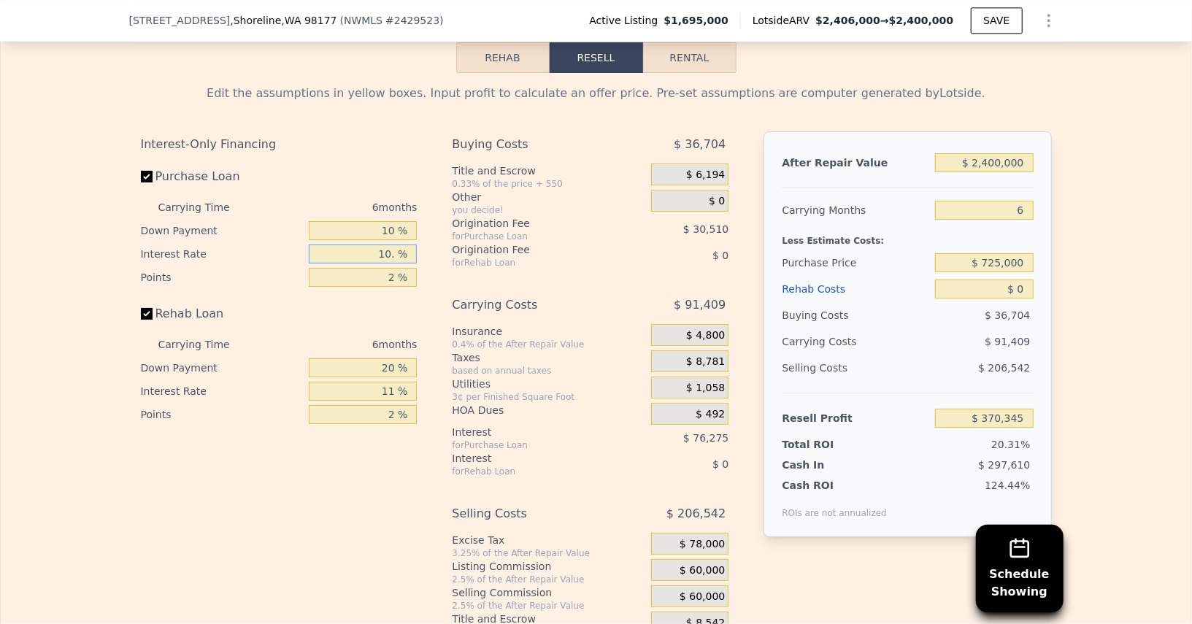
type input "10.5 %"
type input "$ 366,535"
type input "10.5 %"
click at [380, 269] on input "2 %" at bounding box center [363, 277] width 108 height 19
click at [380, 268] on input "2 %" at bounding box center [363, 277] width 108 height 19
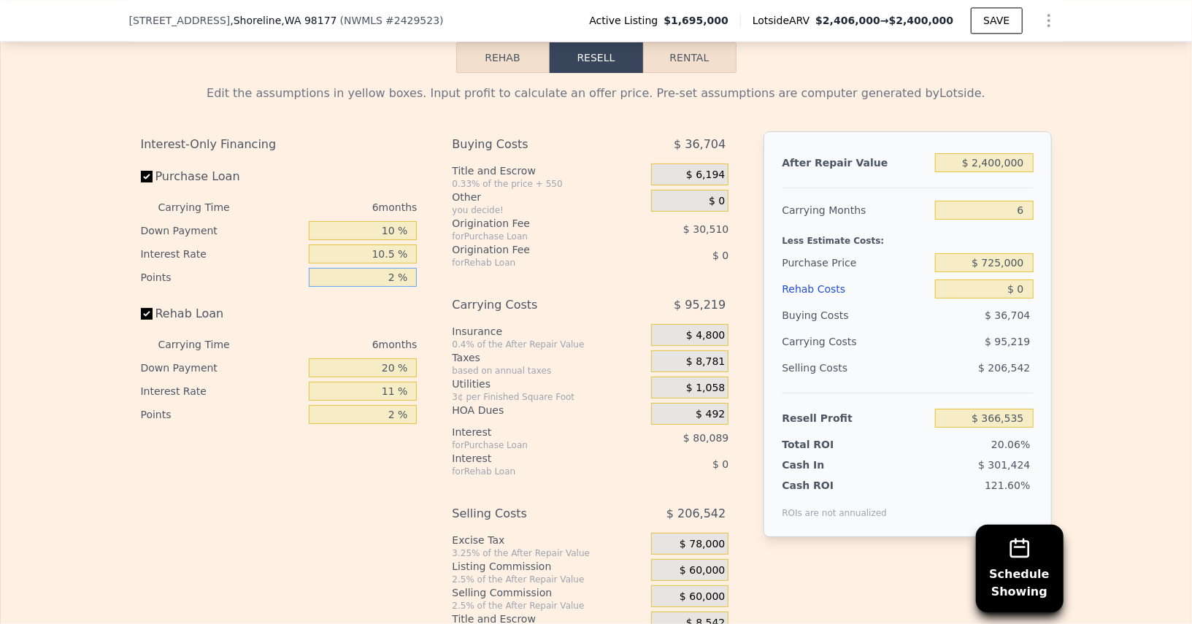
click at [380, 269] on input "2 %" at bounding box center [363, 277] width 108 height 19
type input "1 %"
type input "$ 381,790"
type input "1.5 %"
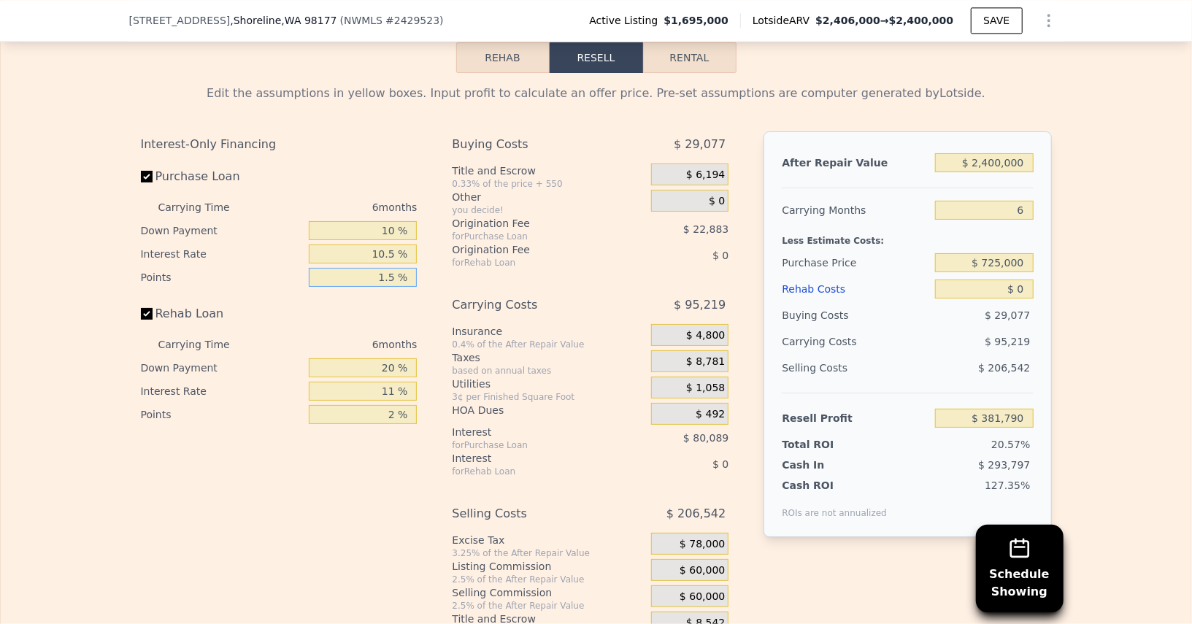
type input "$ 374,162"
type input "1.5 %"
click at [376, 359] on input "20 %" at bounding box center [363, 368] width 108 height 19
type input "10 %"
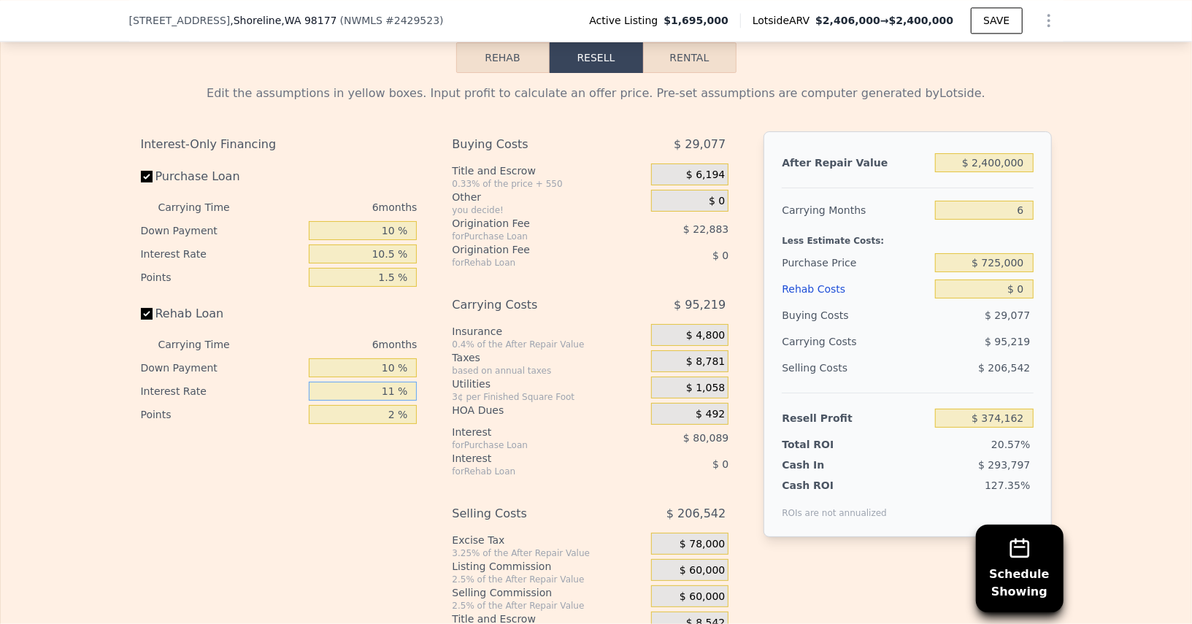
click at [375, 382] on input "11 %" at bounding box center [363, 391] width 108 height 19
type input "10.5 %"
click at [383, 405] on input "2 %" at bounding box center [363, 414] width 108 height 19
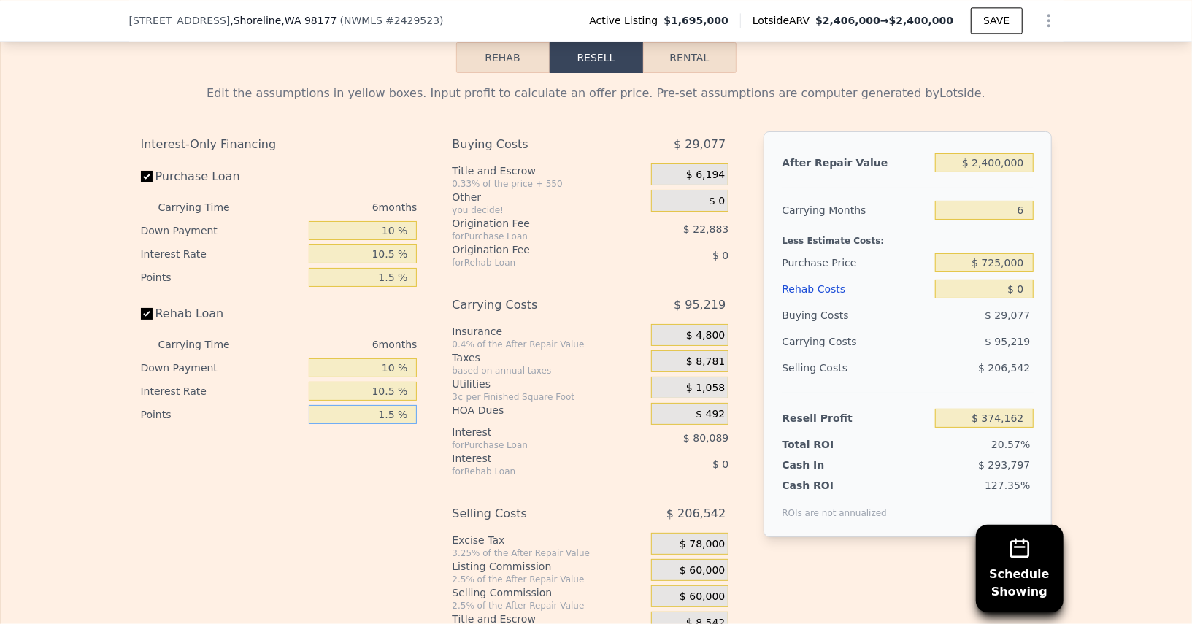
scroll to position [2292, 0]
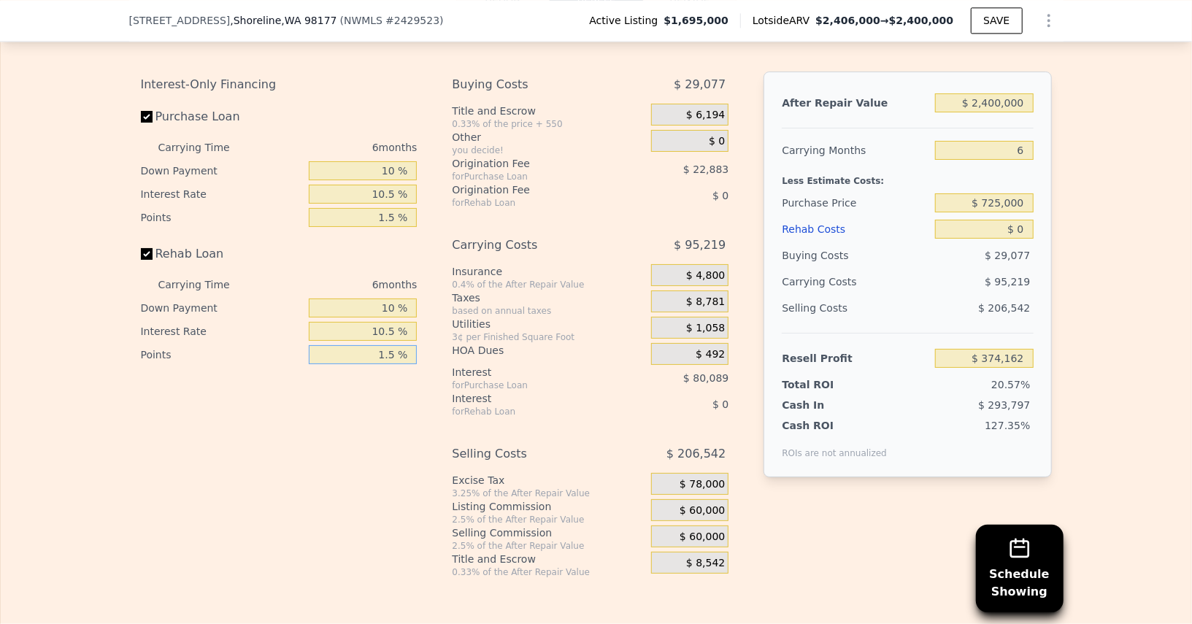
type input "1.5 %"
click at [704, 531] on span "$ 60,000" at bounding box center [702, 537] width 45 height 13
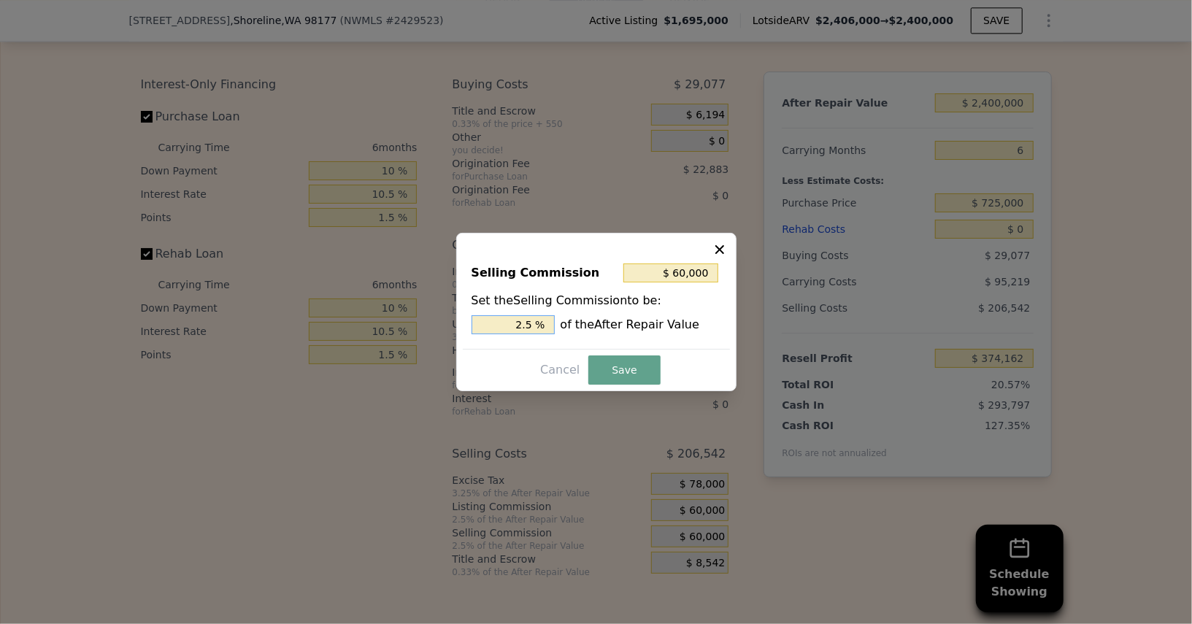
click at [505, 327] on input "2.5 %" at bounding box center [513, 324] width 83 height 19
type input "$ 24,000"
type input "1 %"
click at [626, 371] on button "Save" at bounding box center [625, 370] width 72 height 29
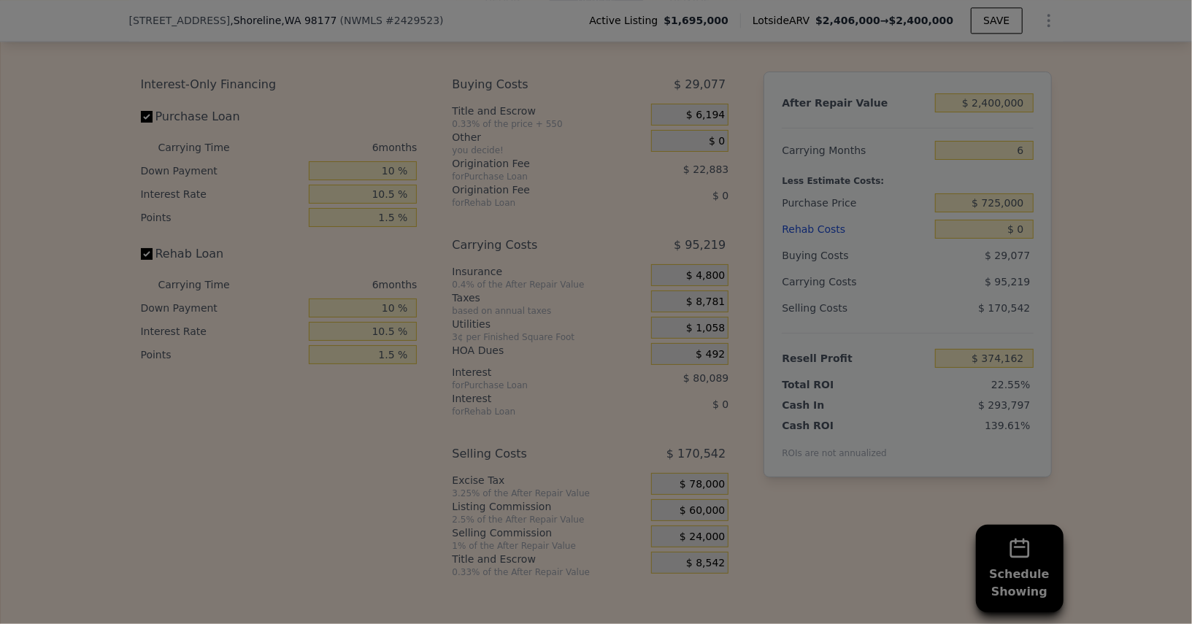
type input "$ 410,162"
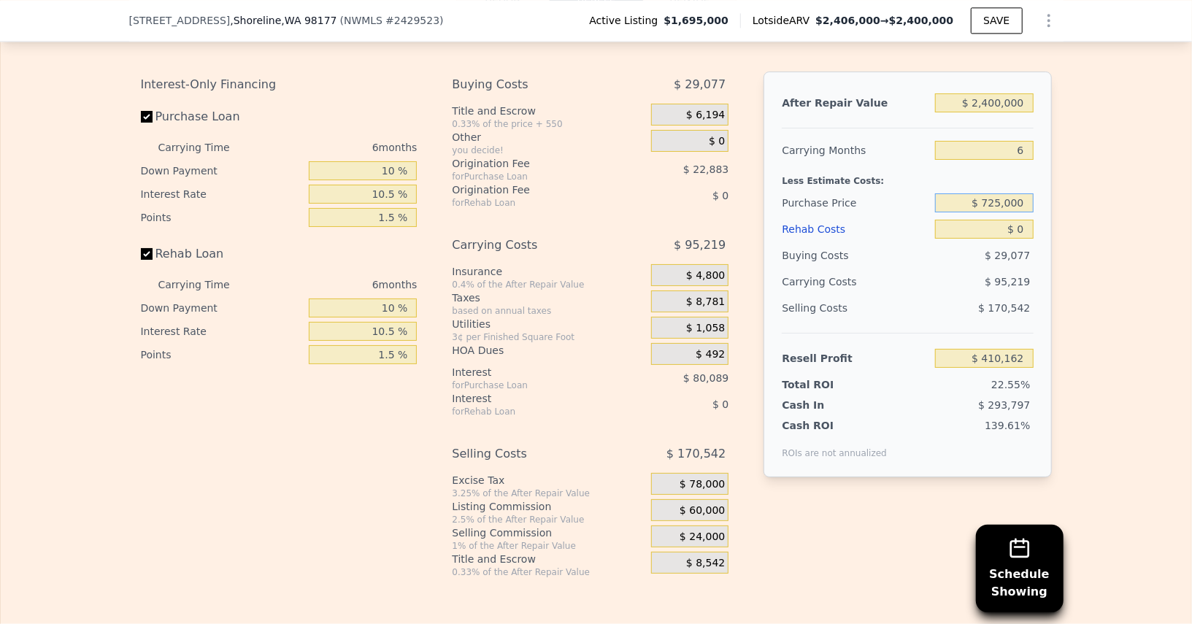
click at [1006, 193] on input "$ 725,000" at bounding box center [984, 202] width 98 height 19
type input "$ 1,695,000"
click at [1022, 223] on input "$ 0" at bounding box center [984, 229] width 98 height 19
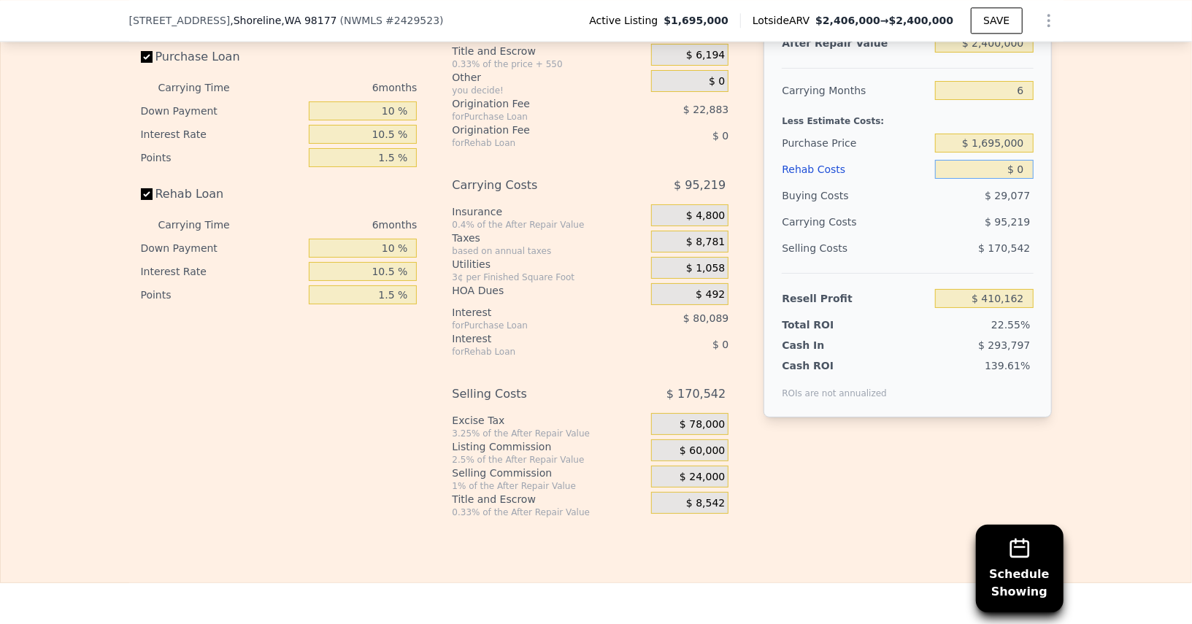
scroll to position [2356, 0]
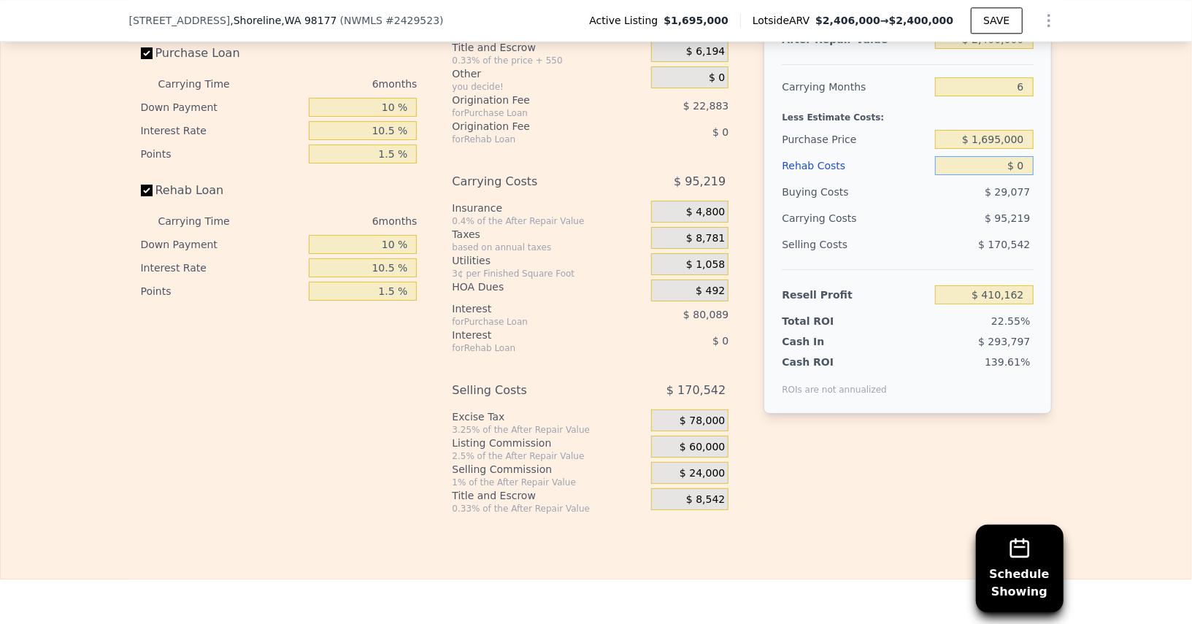
type input "$ 3"
type input "$ 410,159"
type input "$ 300"
type input "$ 409,846"
type input "$ 3,000"
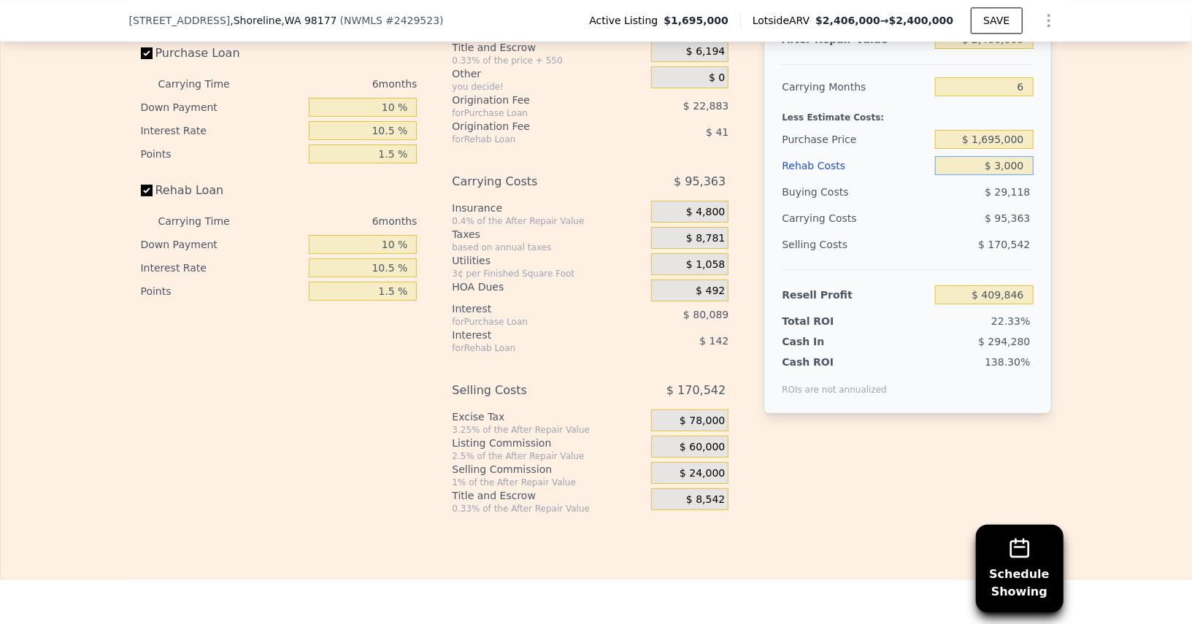
type input "$ 406,977"
type input "$ 300,000"
type input "$ 91,940"
type input "$ 300,000"
click at [898, 389] on div "After Repair Value $ 2,400,000 Carrying Months 6 Less Estimate Costs: Purchase …" at bounding box center [908, 211] width 288 height 406
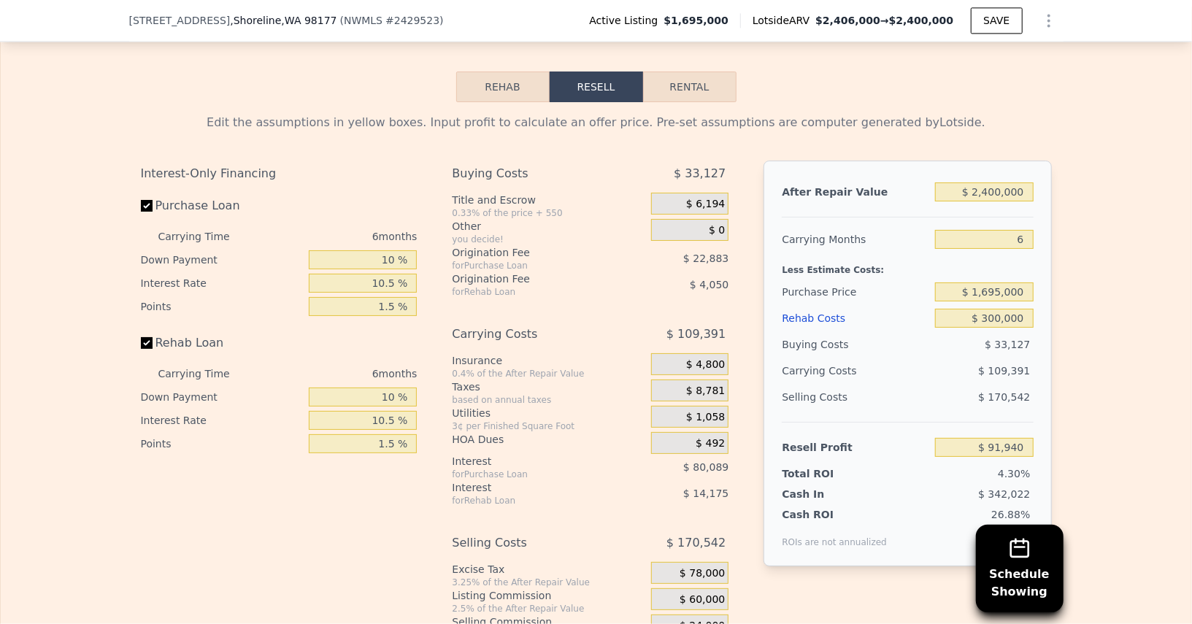
scroll to position [2191, 0]
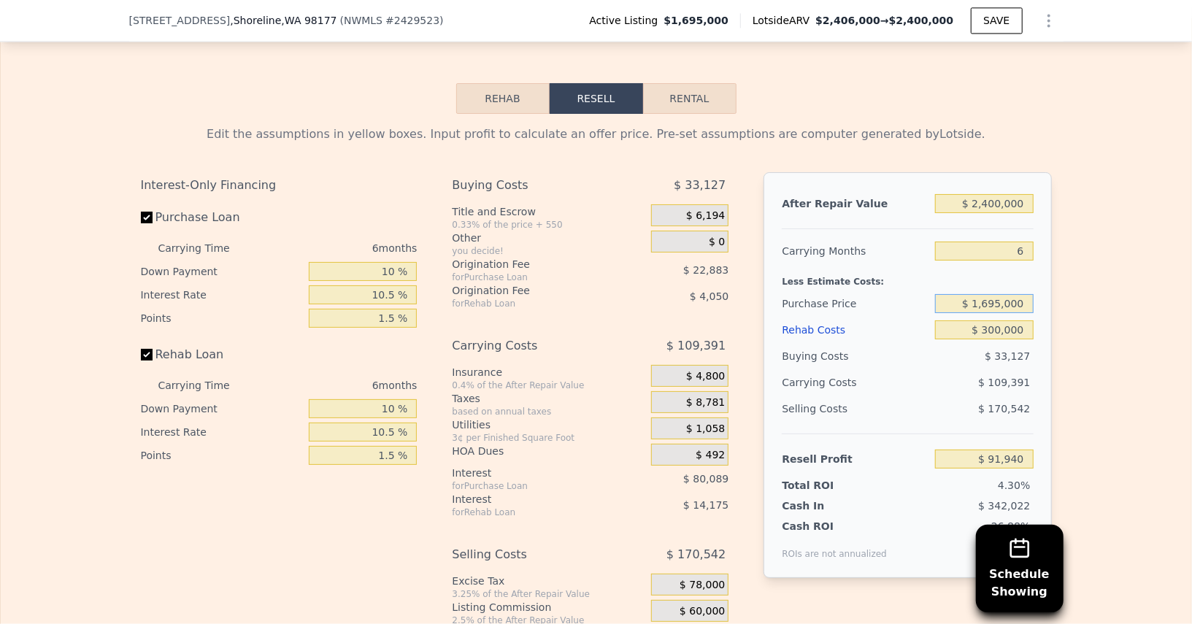
click at [990, 294] on input "$ 1,695,000" at bounding box center [984, 303] width 98 height 19
type input "$ 1,600,000"
click at [943, 375] on div "$ 109,391" at bounding box center [957, 382] width 154 height 26
type input "$ 193,027"
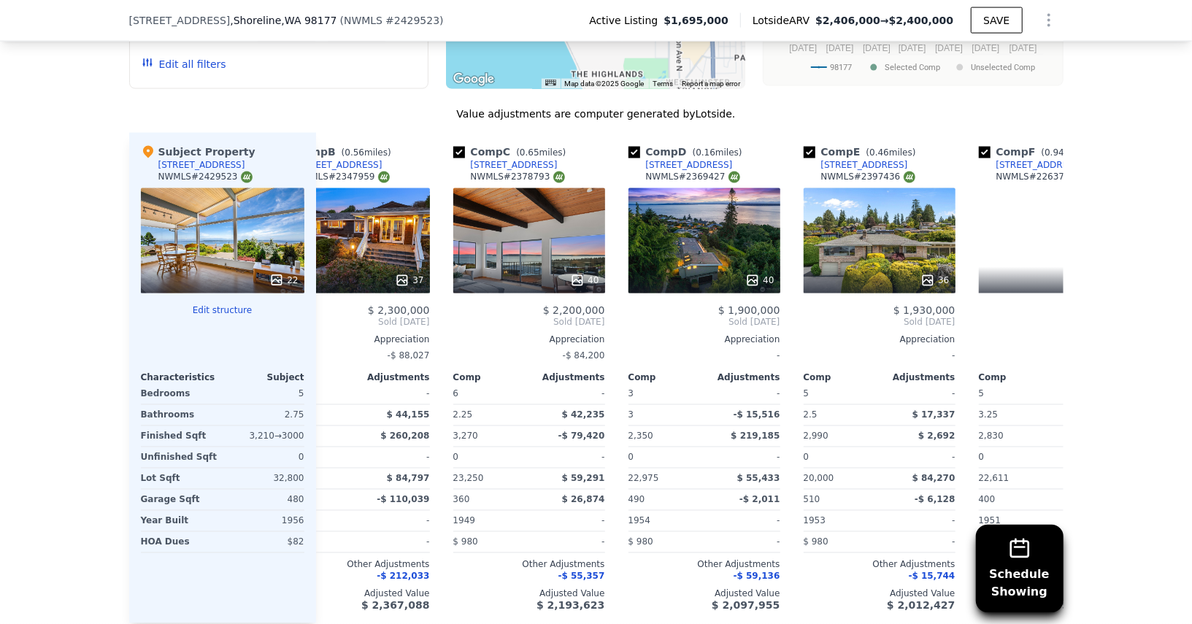
scroll to position [0, 240]
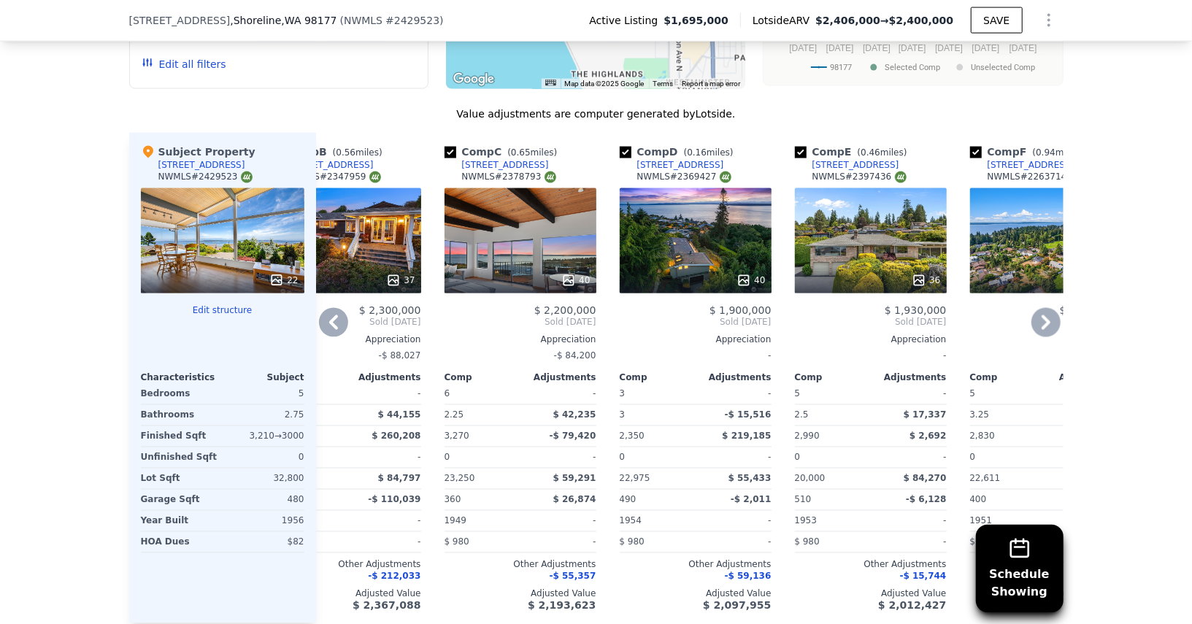
click at [849, 267] on div at bounding box center [871, 280] width 152 height 26
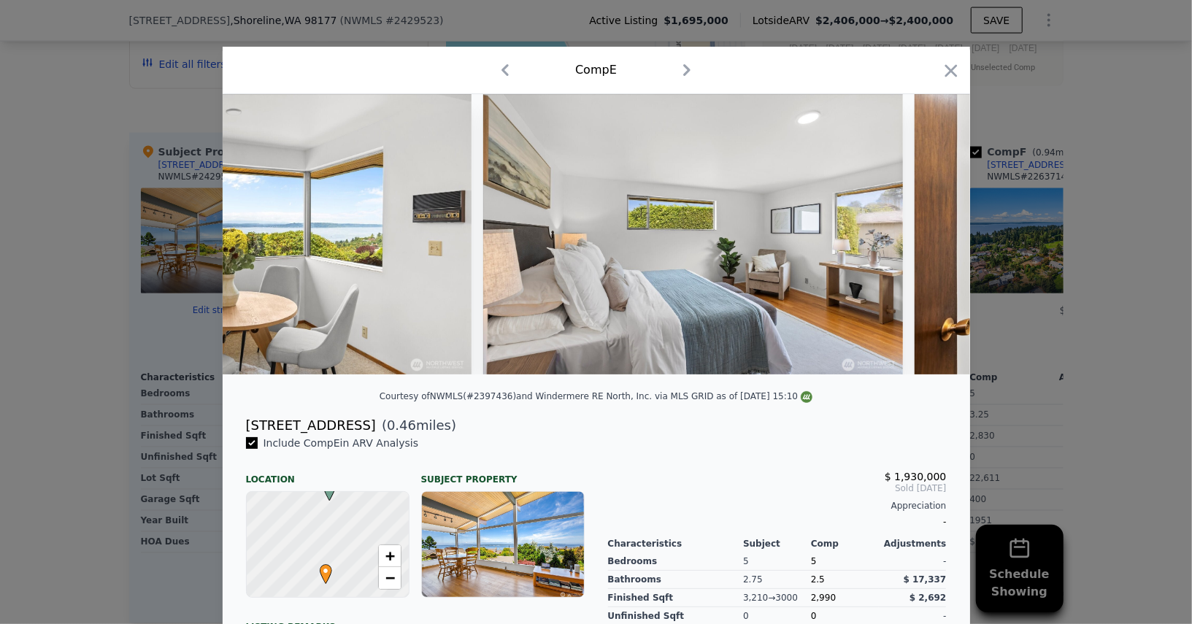
scroll to position [0, 5598]
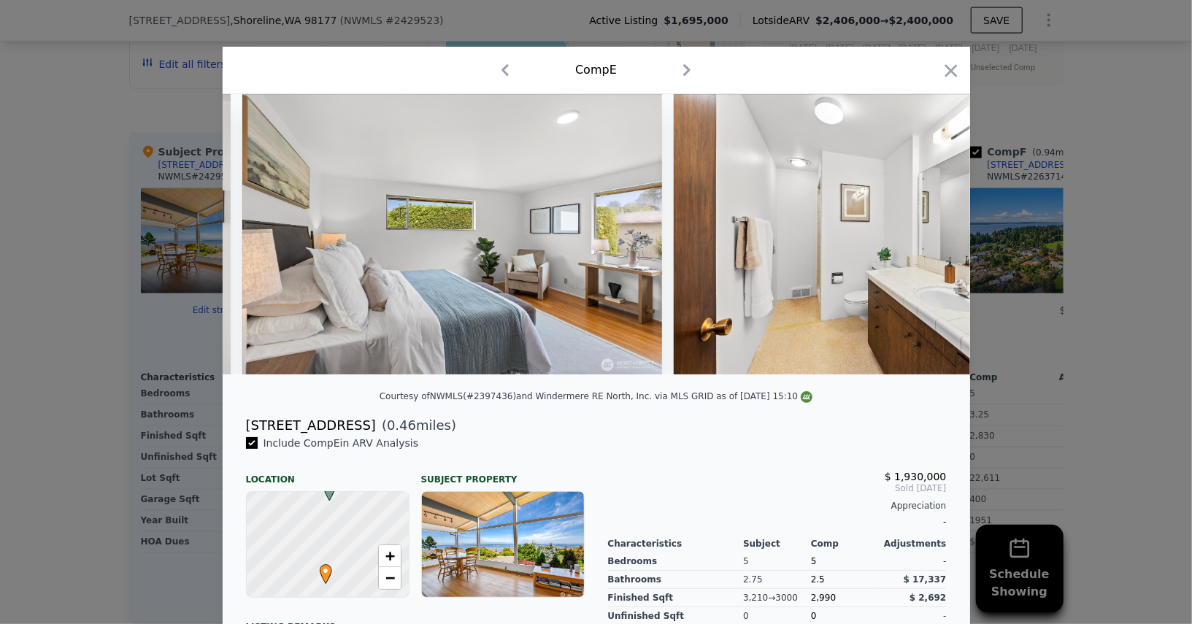
click at [967, 76] on div "Comp E" at bounding box center [597, 70] width 748 height 47
click at [951, 72] on icon "button" at bounding box center [951, 70] width 12 height 12
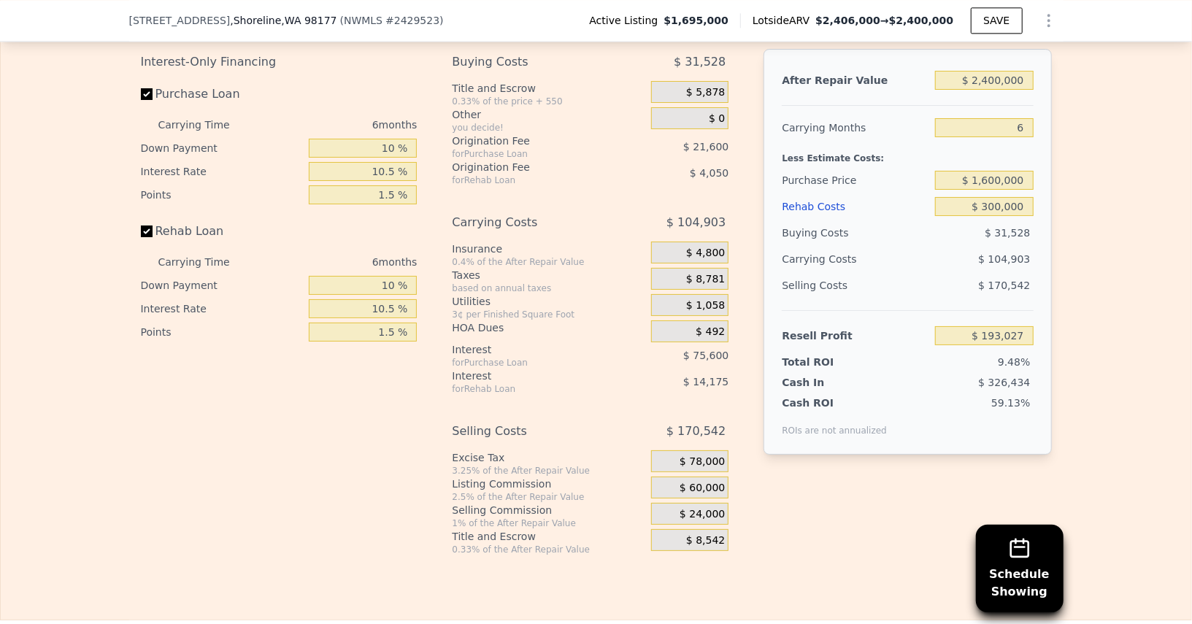
scroll to position [2249, 0]
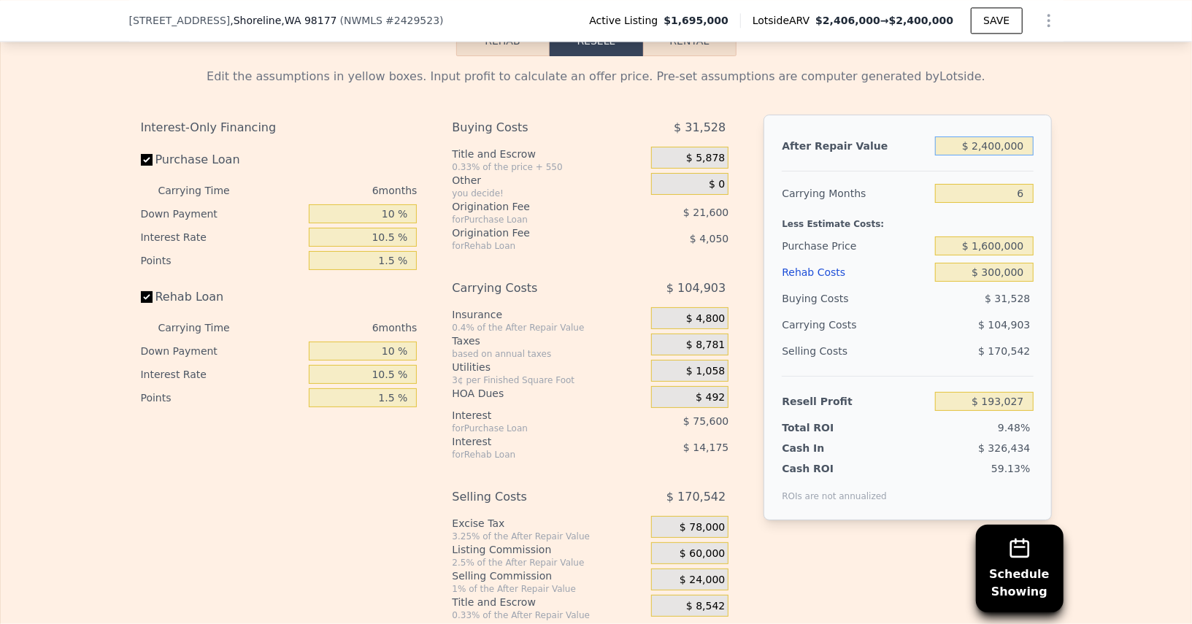
click at [991, 144] on input "$ 2,400,000" at bounding box center [984, 146] width 98 height 19
click at [989, 140] on input "$ 2,400,000" at bounding box center [984, 146] width 98 height 19
type input "$ 200,000"
type input "-$ 1,846,747"
type input "$ 2,300,000"
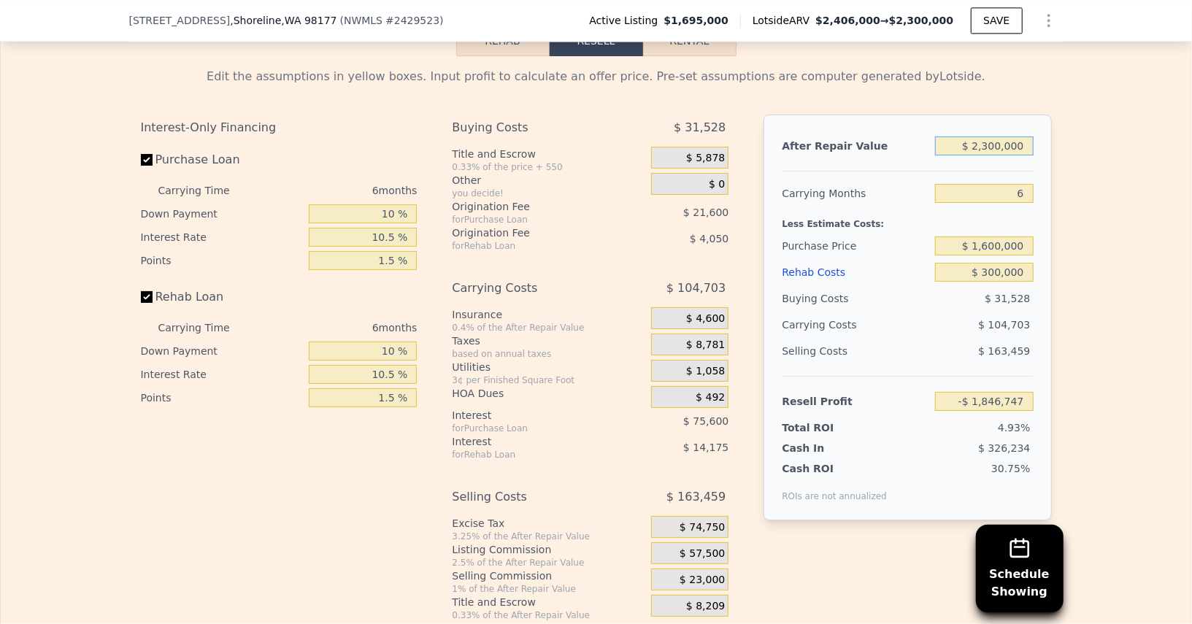
type input "$ 100,310"
type input "$ 200,000"
type input "-$ 1,846,747"
type input "$ 2,200,000"
type input "$ 7,593"
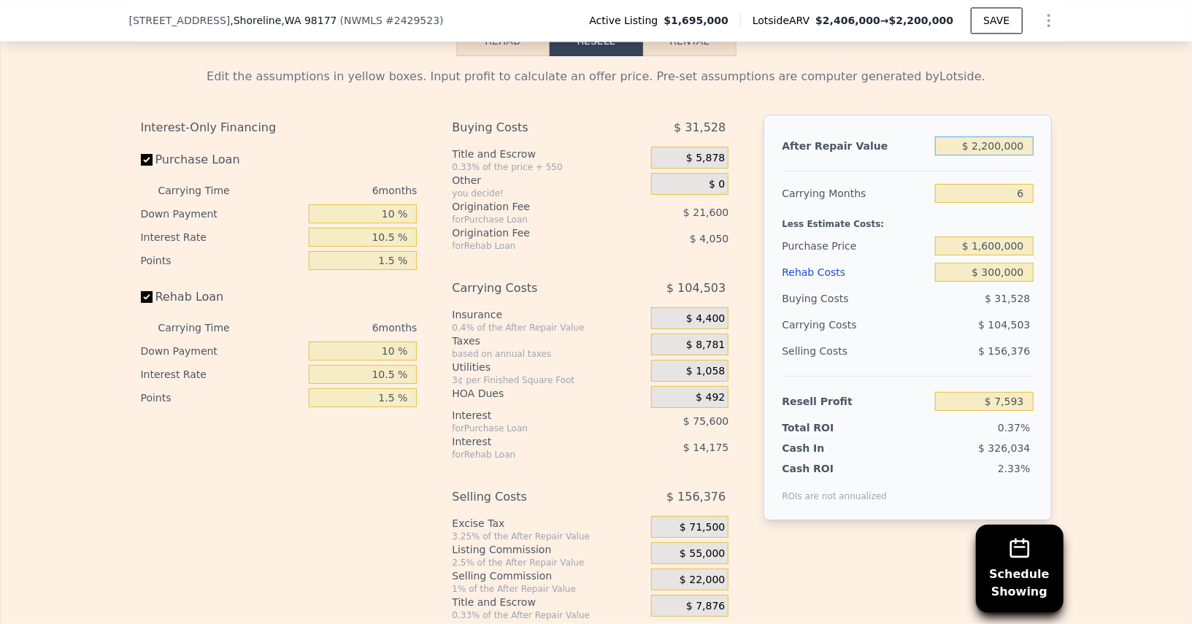
type input "$ 200,000"
type input "-$ 1,846,747"
type input "$ 2,400,000"
type input "$ 193,027"
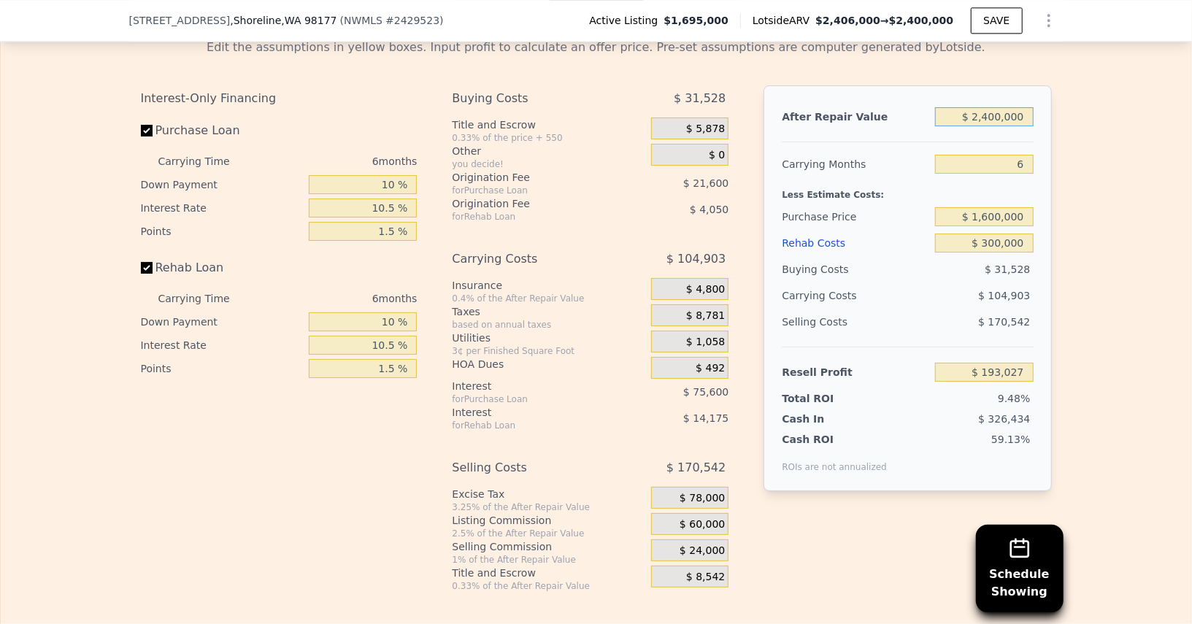
scroll to position [2283, 0]
